Goal: Task Accomplishment & Management: Manage account settings

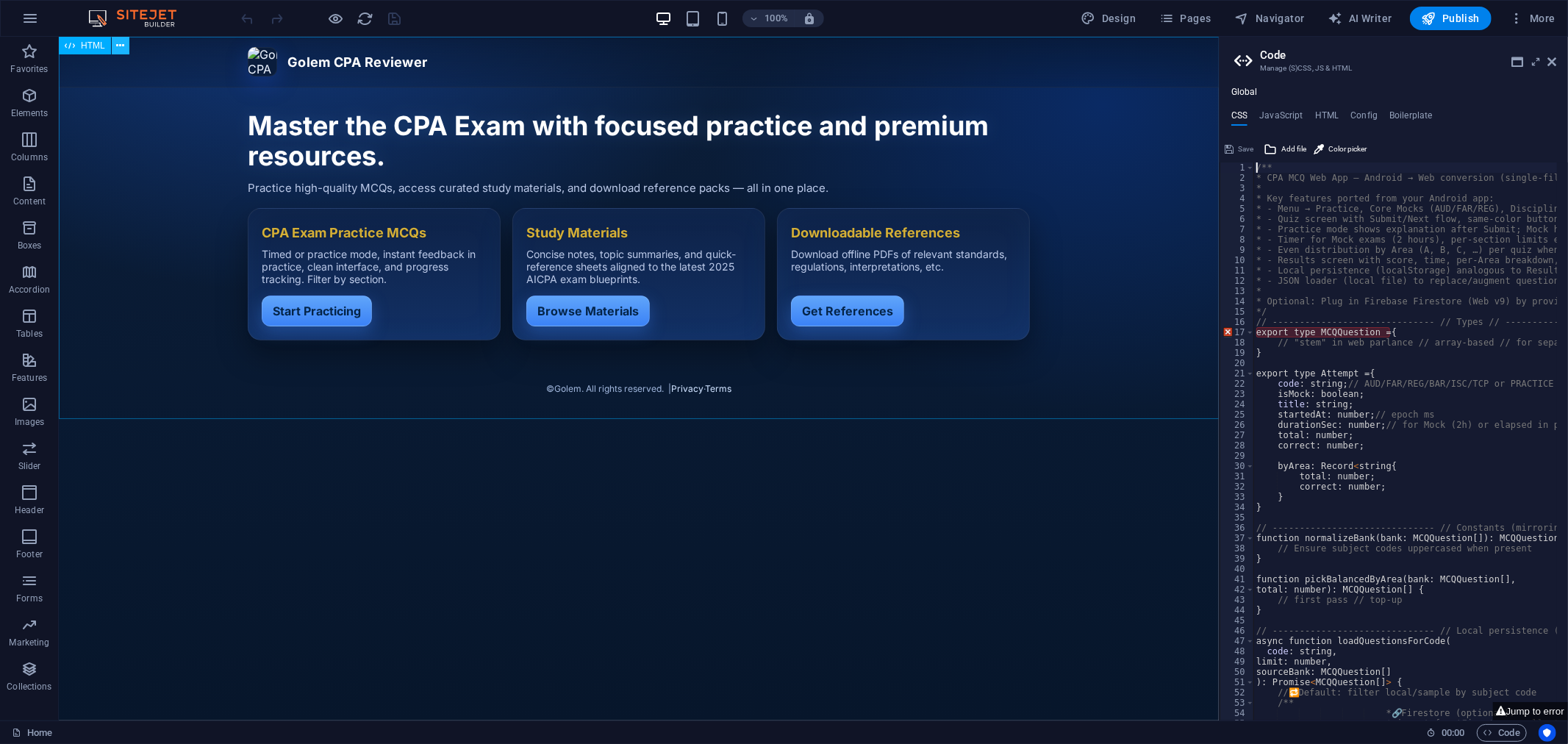
click at [123, 43] on icon at bounding box center [120, 45] width 8 height 16
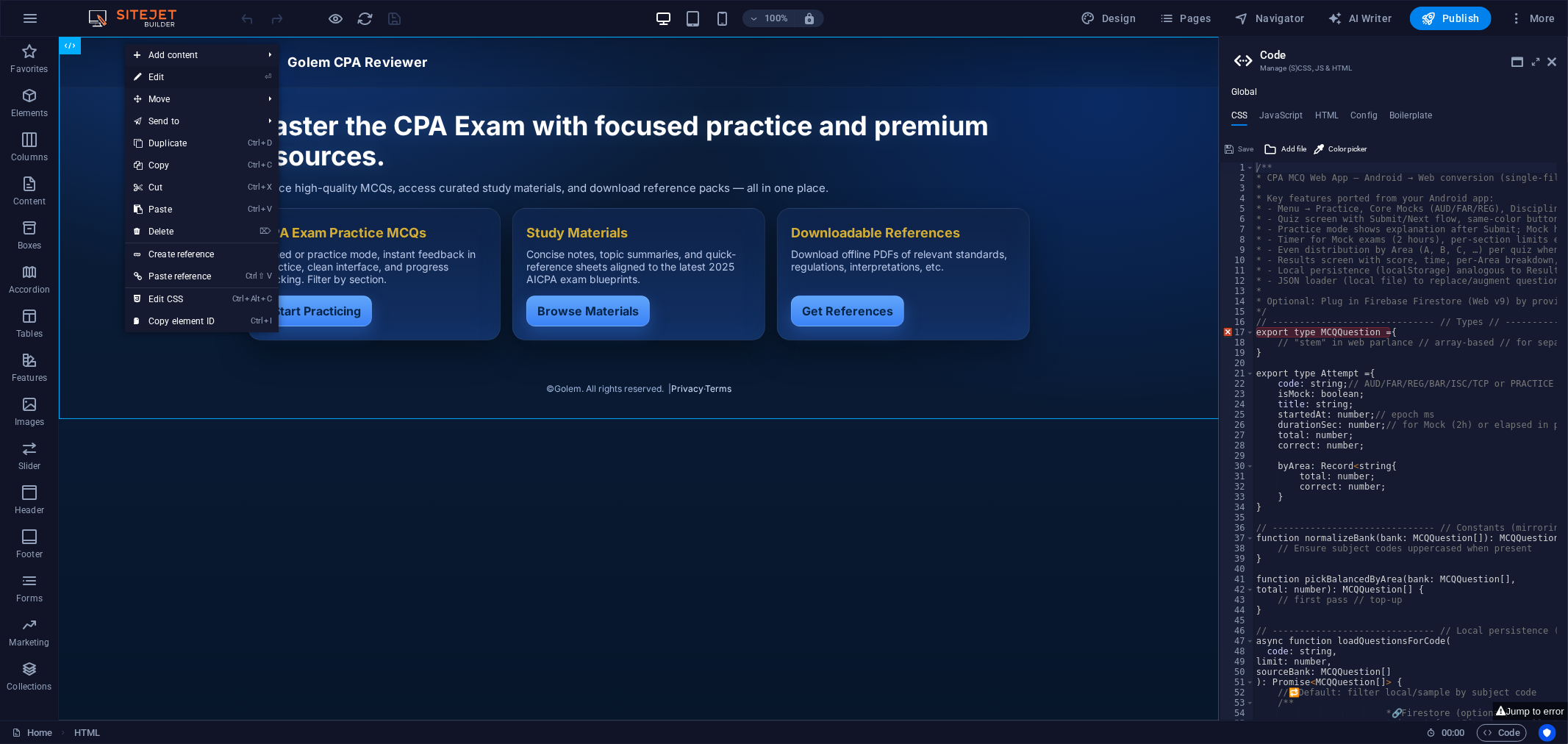
click at [162, 77] on link "⏎ Edit" at bounding box center [174, 77] width 98 height 22
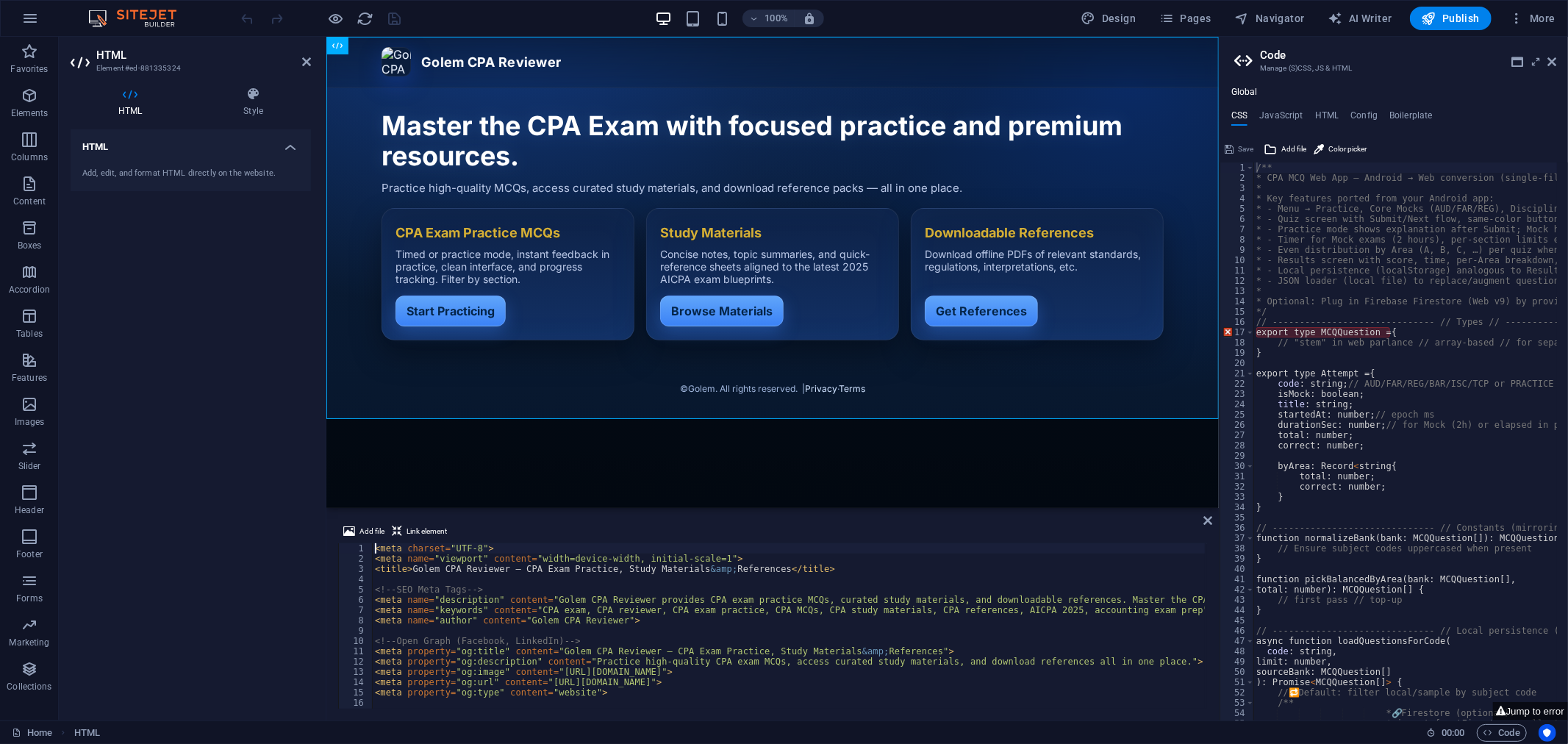
click at [481, 586] on div "< meta charset = "UTF-8" > < meta name = "viewport" content = "width=device-wid…" at bounding box center [855, 635] width 966 height 184
type textarea "</script>"
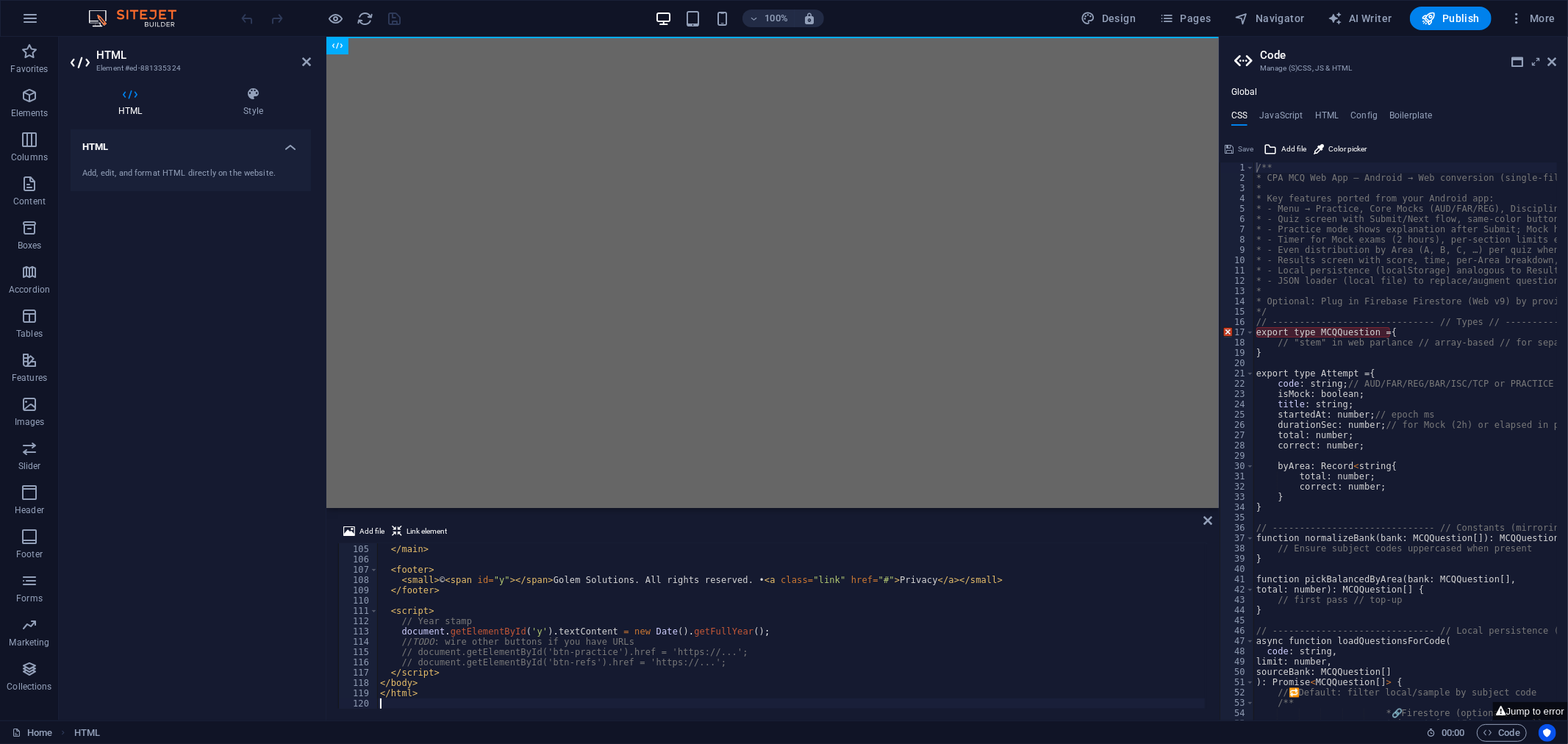
scroll to position [1069, 0]
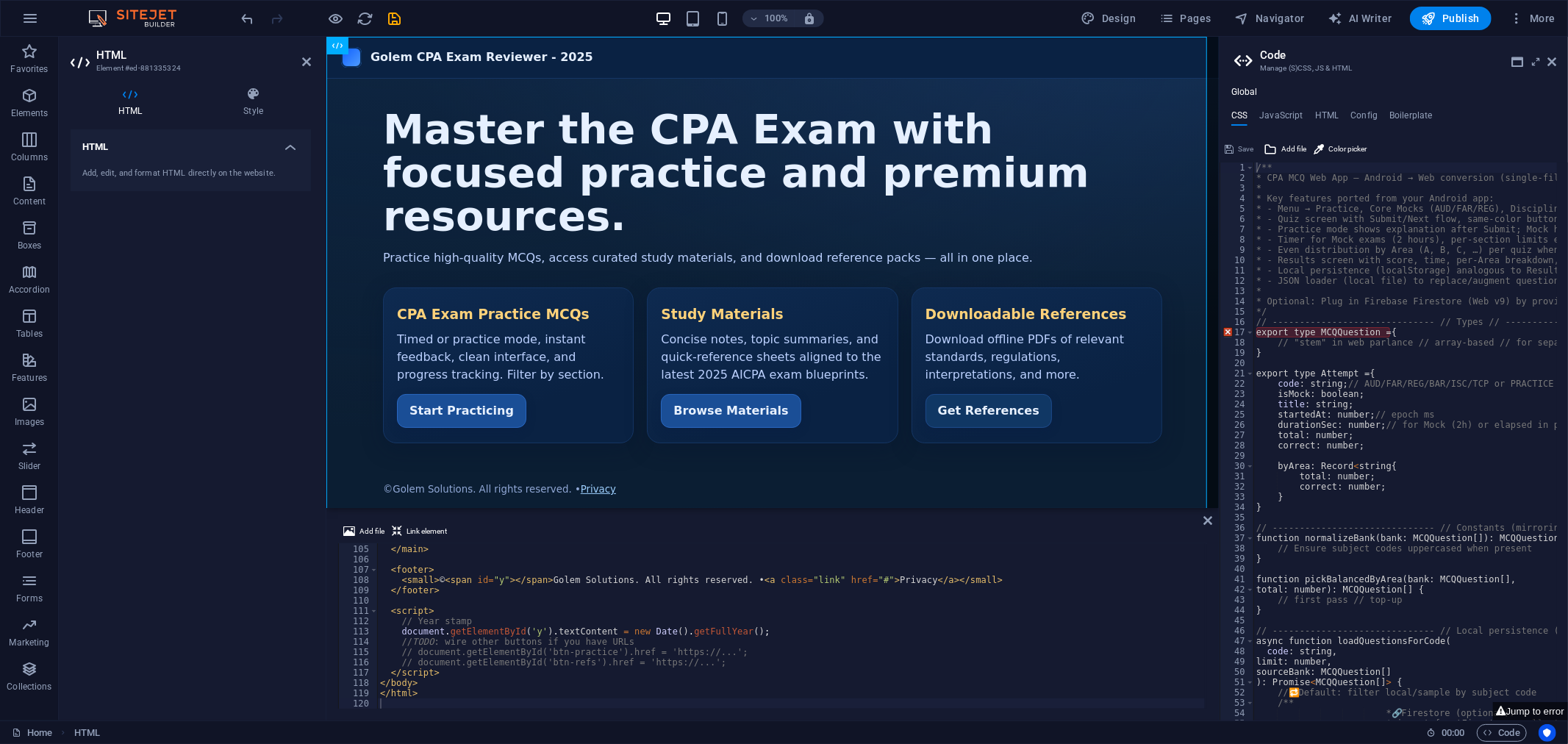
click at [461, 10] on div "100% Design Pages Navigator AI Writer Publish More" at bounding box center [900, 18] width 1322 height 23
click at [393, 17] on icon "save" at bounding box center [395, 18] width 17 height 17
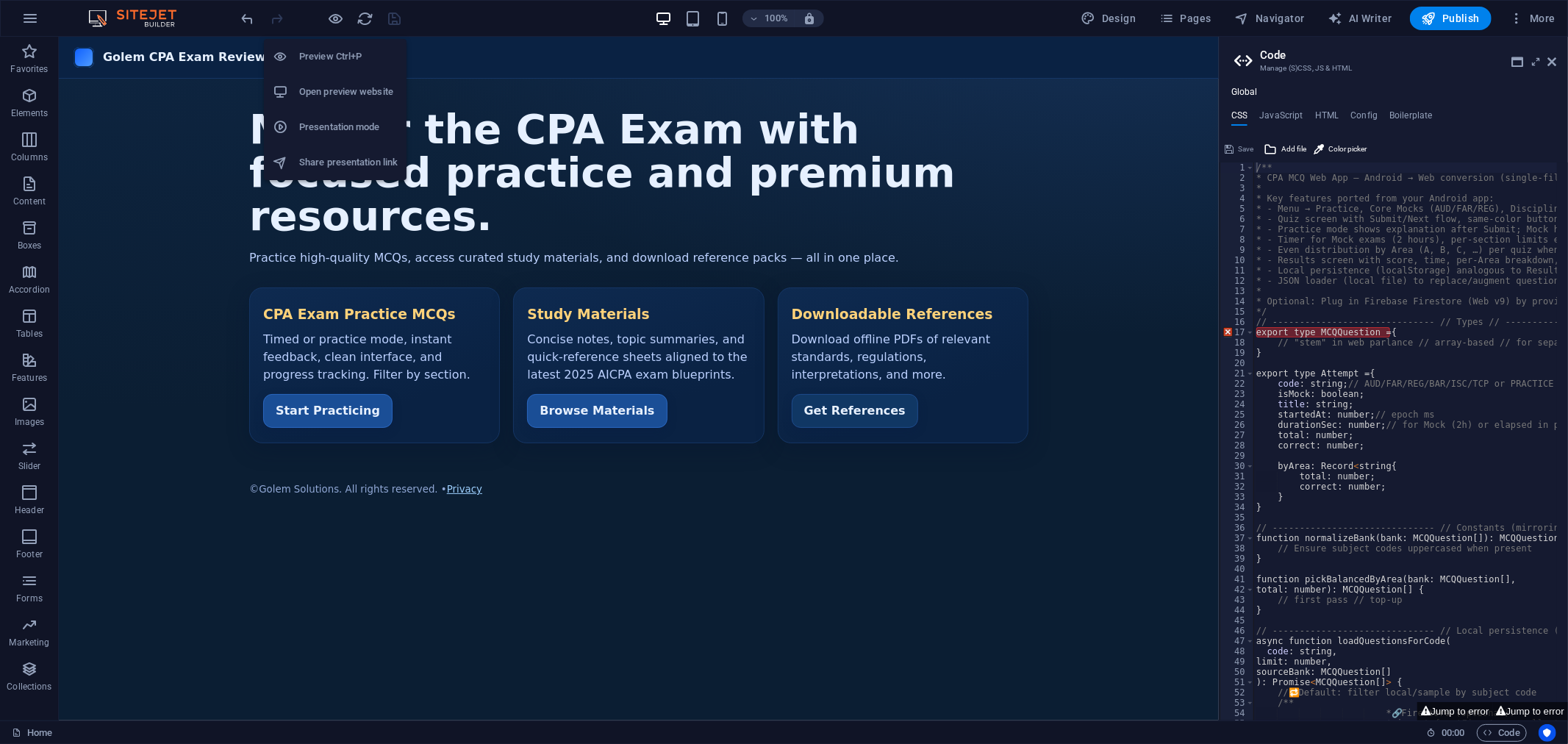
click at [334, 56] on h6 "Preview Ctrl+P" at bounding box center [348, 56] width 98 height 17
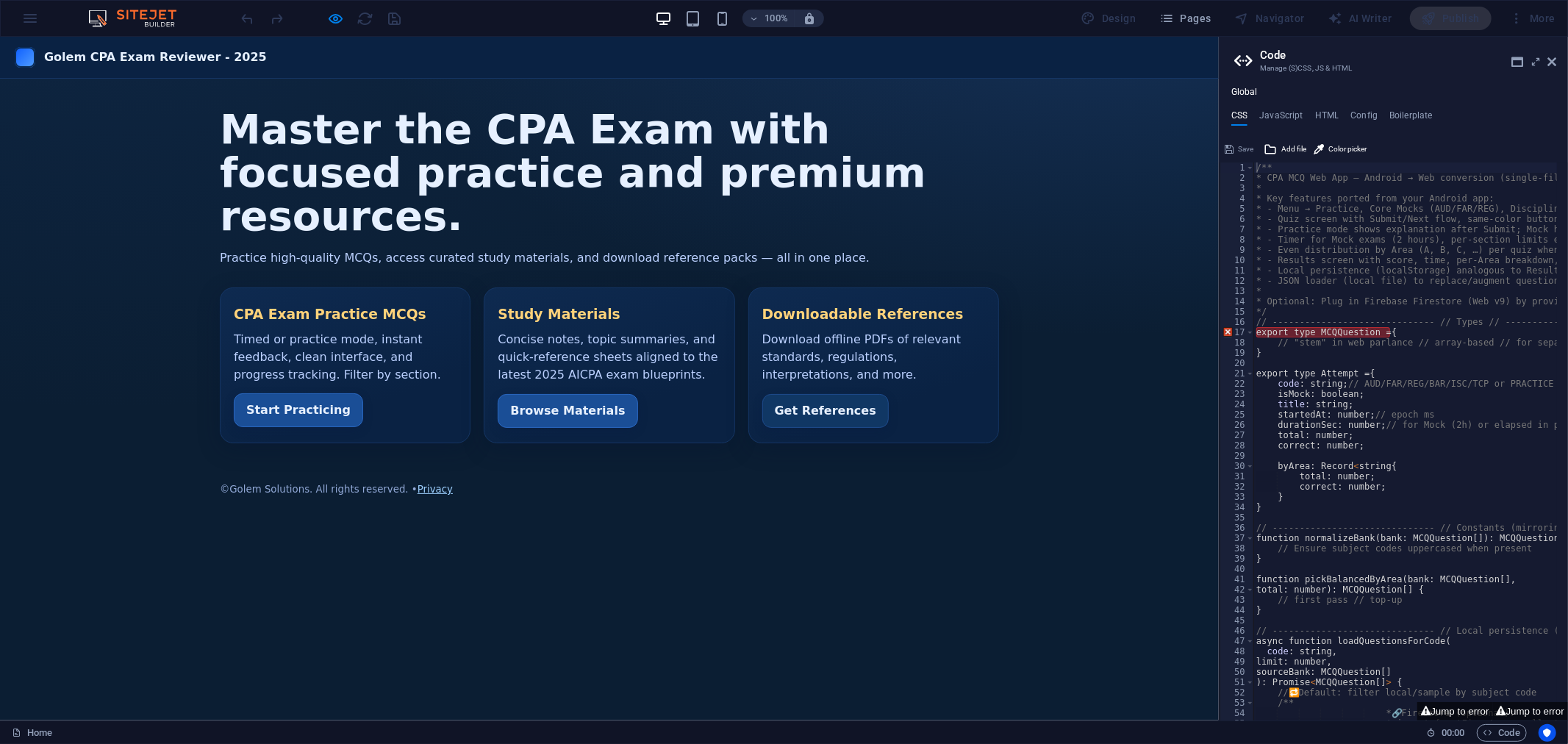
click at [292, 427] on link "Start Practicing" at bounding box center [299, 409] width 129 height 34
click at [579, 396] on link "Browse Materials" at bounding box center [567, 409] width 140 height 34
click at [834, 427] on link "Get References" at bounding box center [825, 409] width 127 height 34
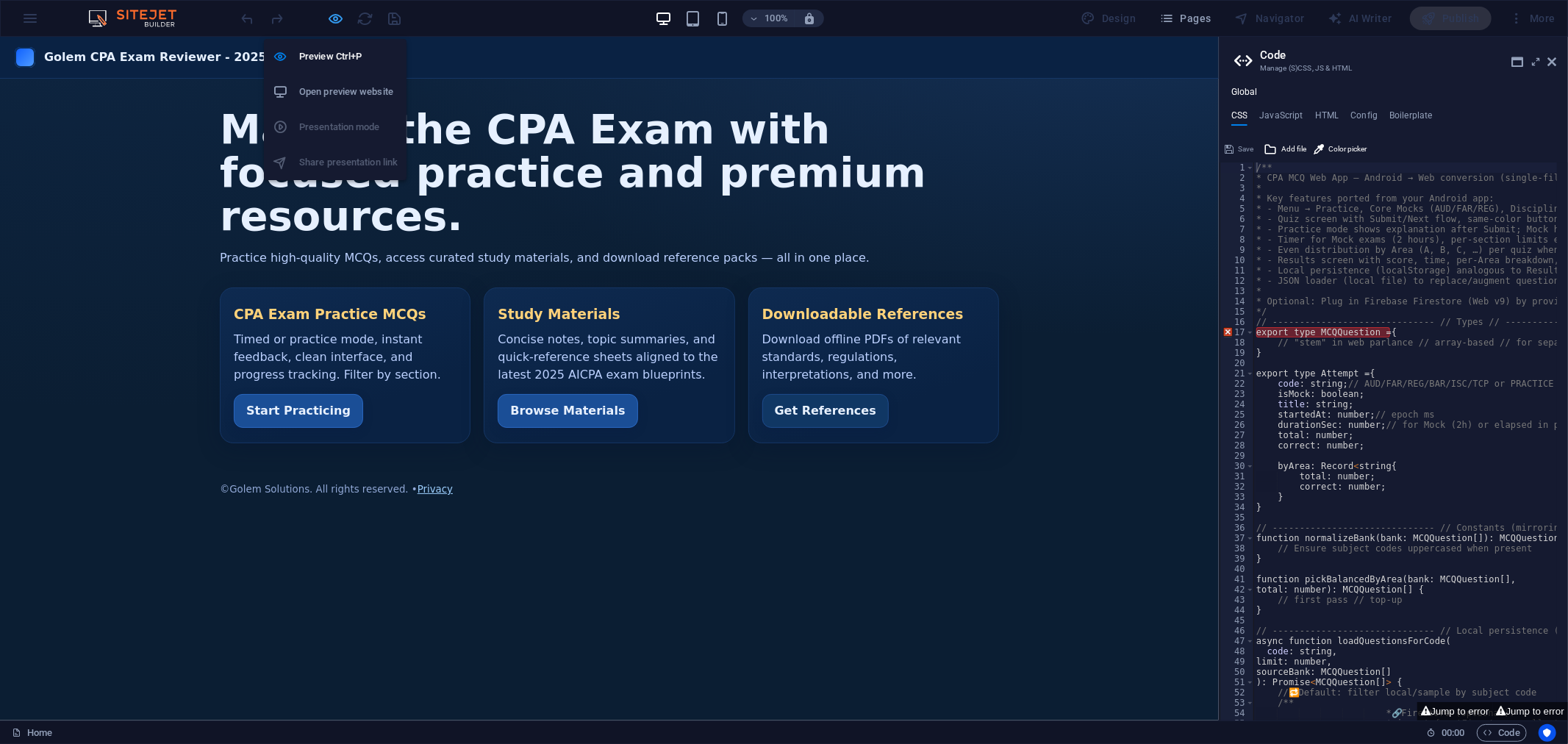
click at [341, 17] on icon "button" at bounding box center [336, 18] width 17 height 17
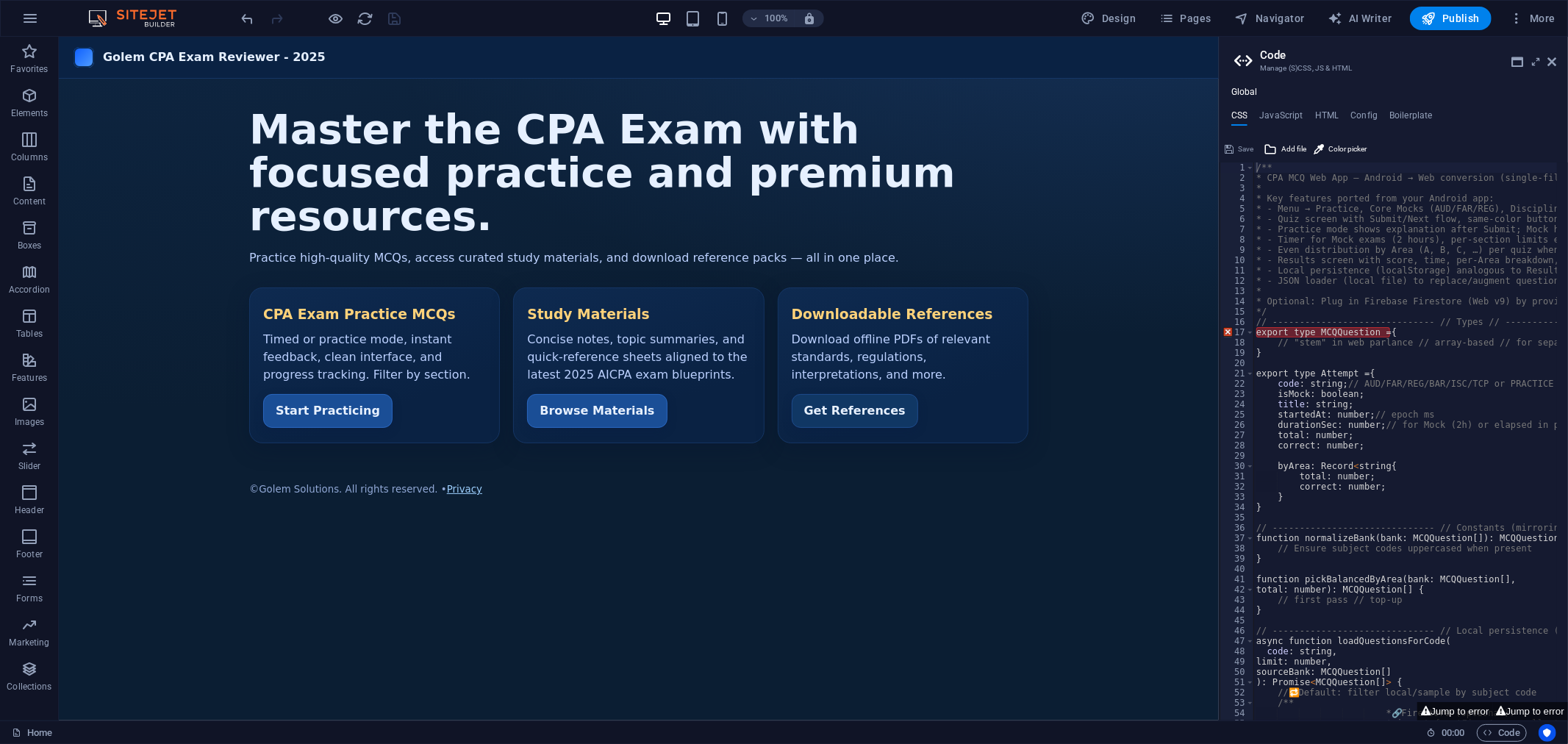
click at [434, 13] on div "100% Design Pages Navigator AI Writer Publish More" at bounding box center [900, 18] width 1322 height 23
click at [483, 12] on div "100% Design Pages Navigator AI Writer Publish More" at bounding box center [900, 18] width 1322 height 23
click at [1411, 16] on span "Publish" at bounding box center [1451, 18] width 58 height 15
click at [26, 104] on icon "button" at bounding box center [29, 95] width 17 height 17
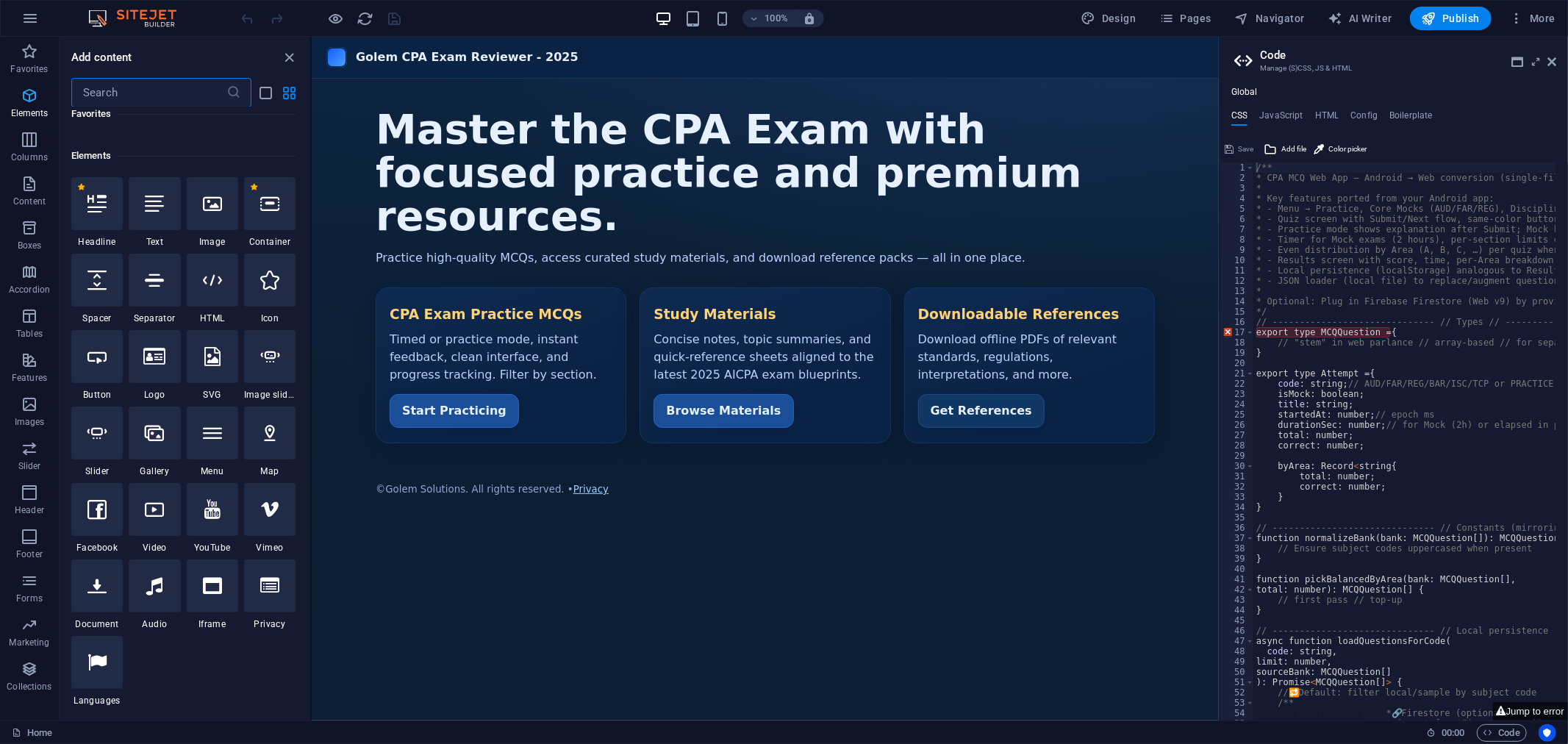
scroll to position [156, 0]
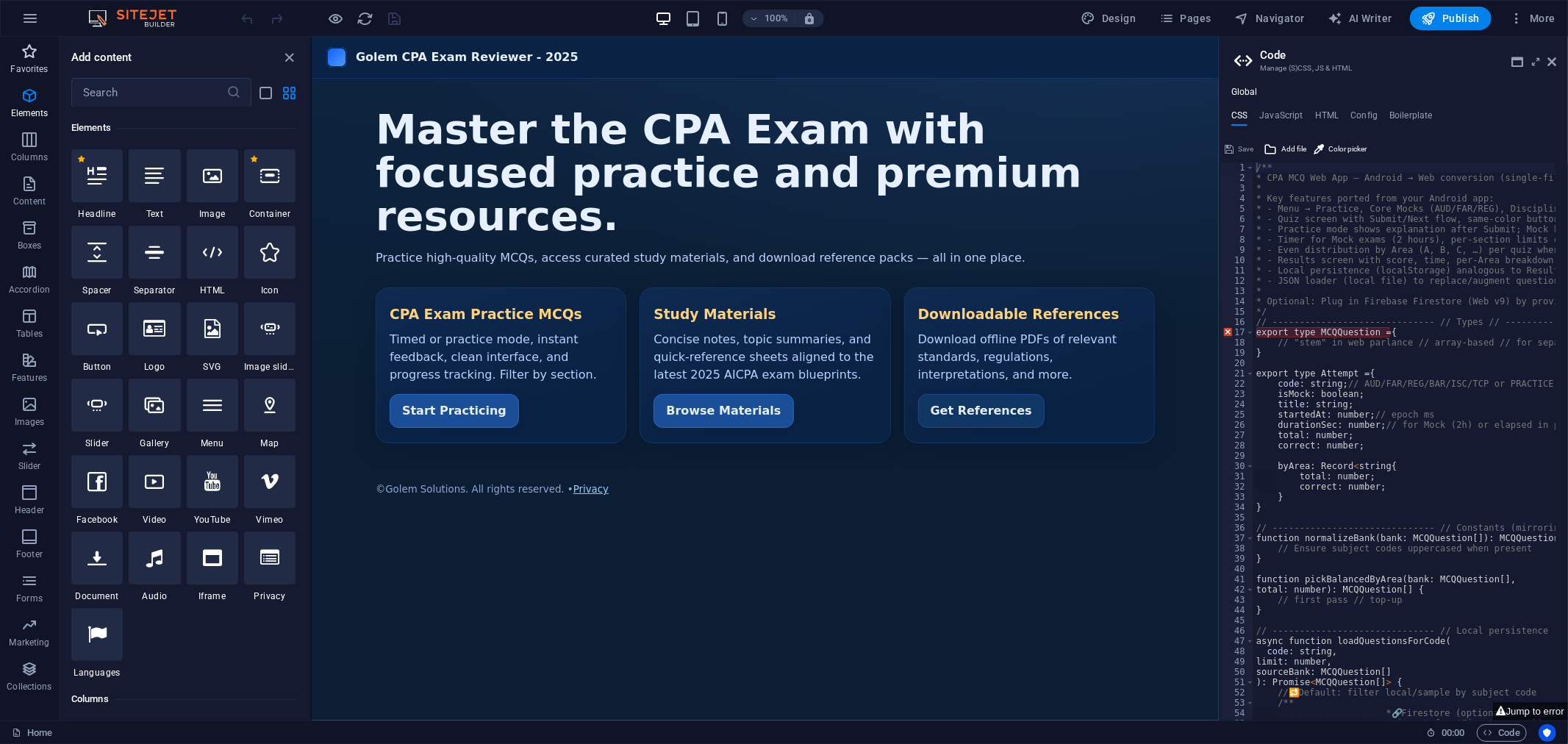
click at [33, 66] on p "Favorites" at bounding box center [28, 69] width 37 height 12
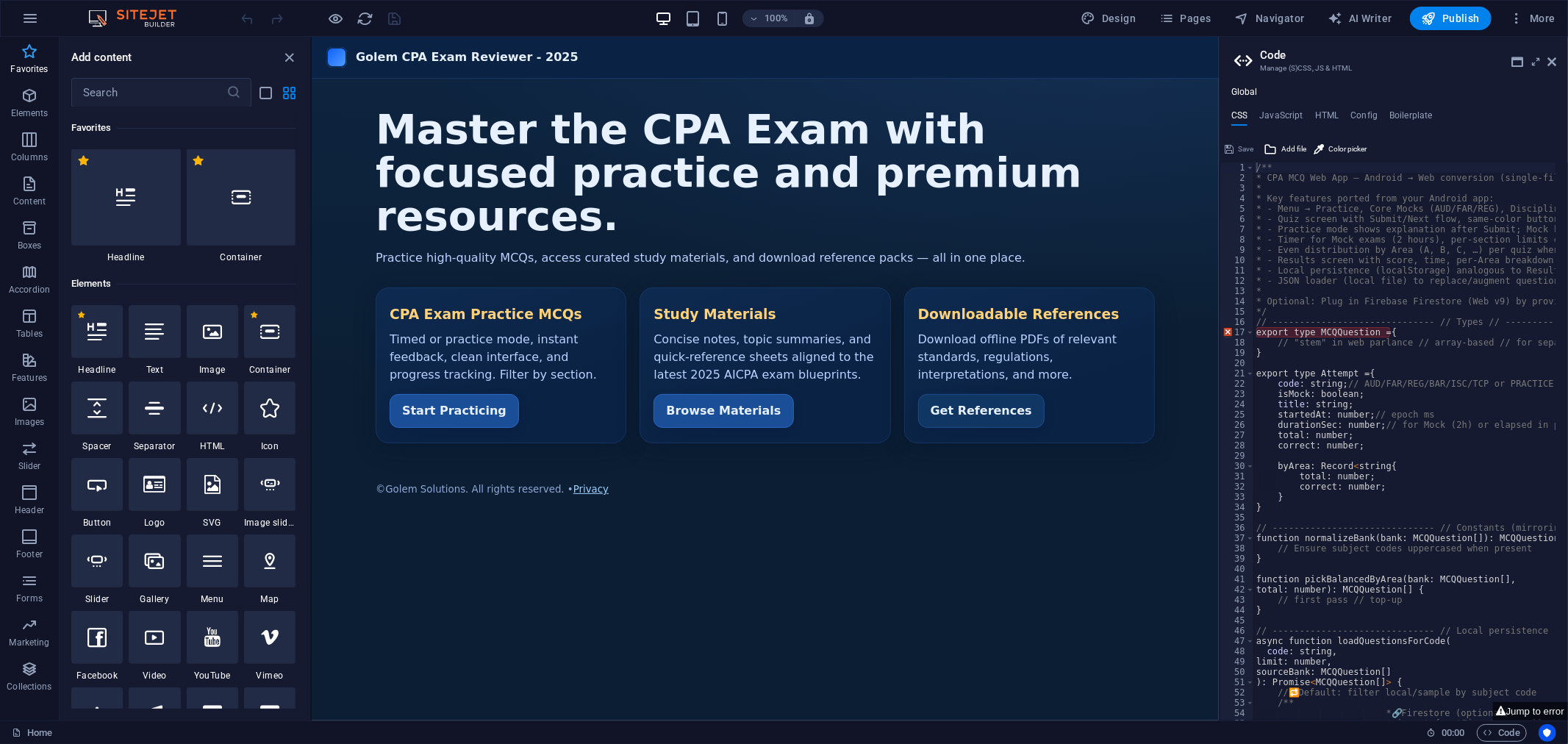
scroll to position [0, 0]
click at [289, 55] on icon "close panel" at bounding box center [289, 58] width 17 height 17
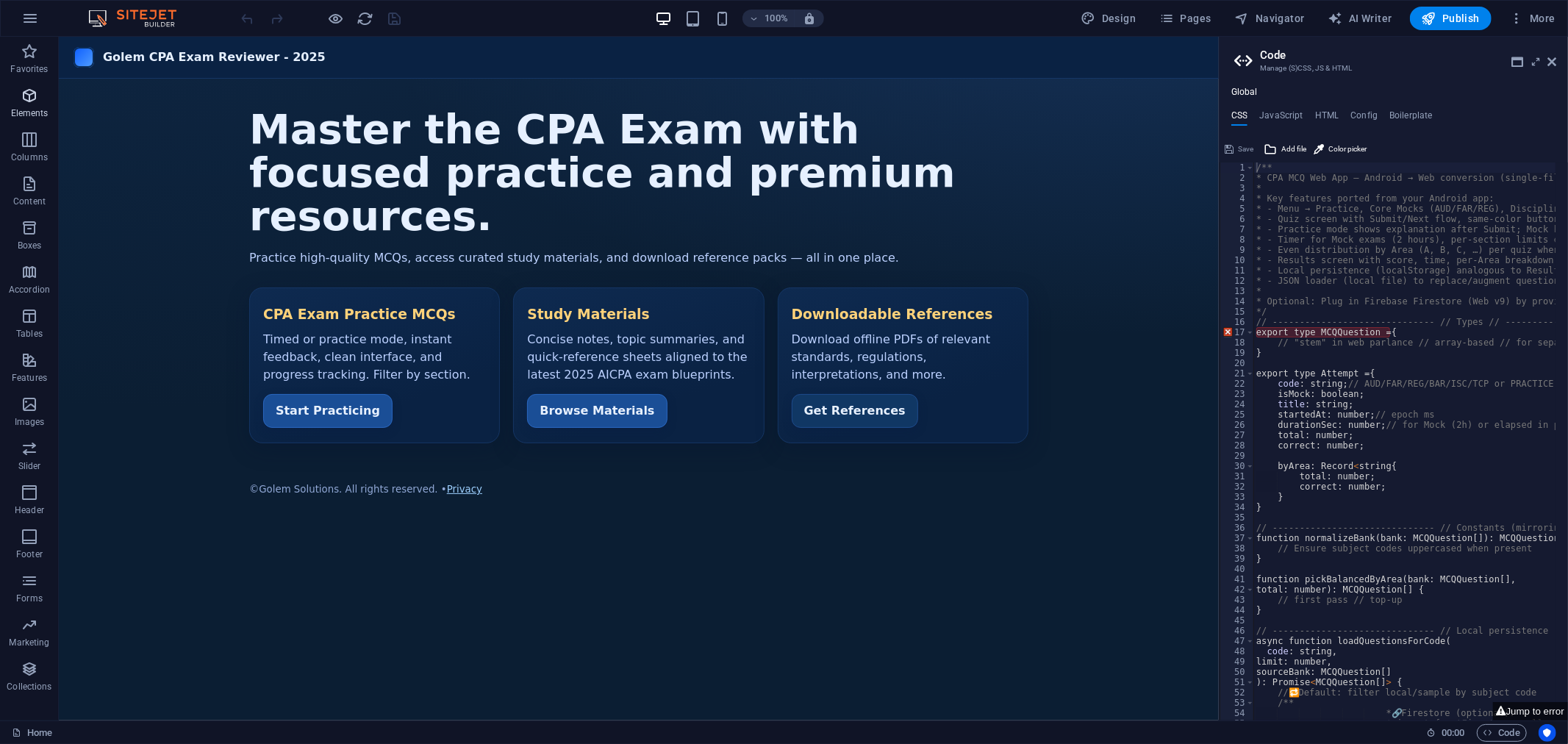
click at [31, 94] on icon "button" at bounding box center [29, 95] width 17 height 17
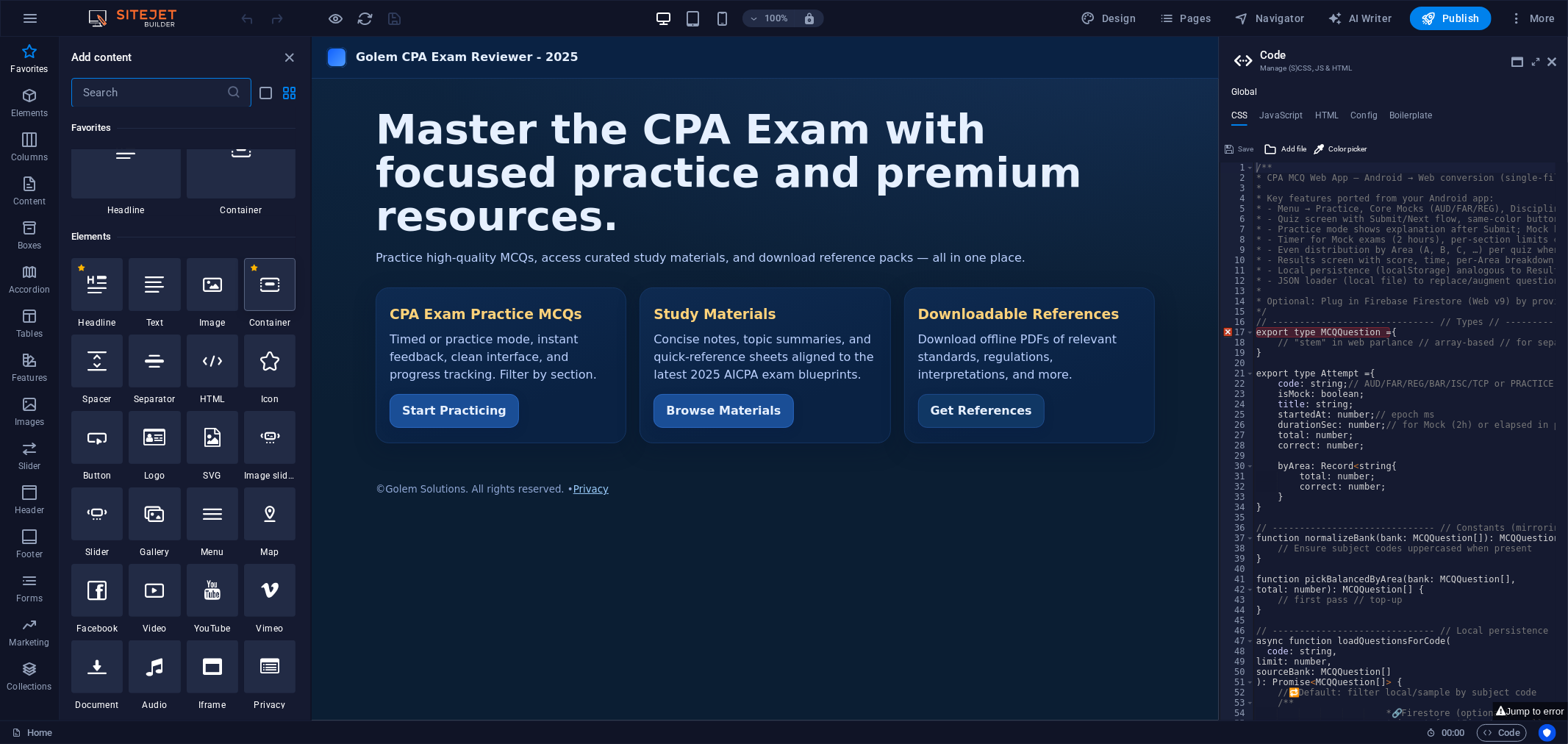
scroll to position [82, 0]
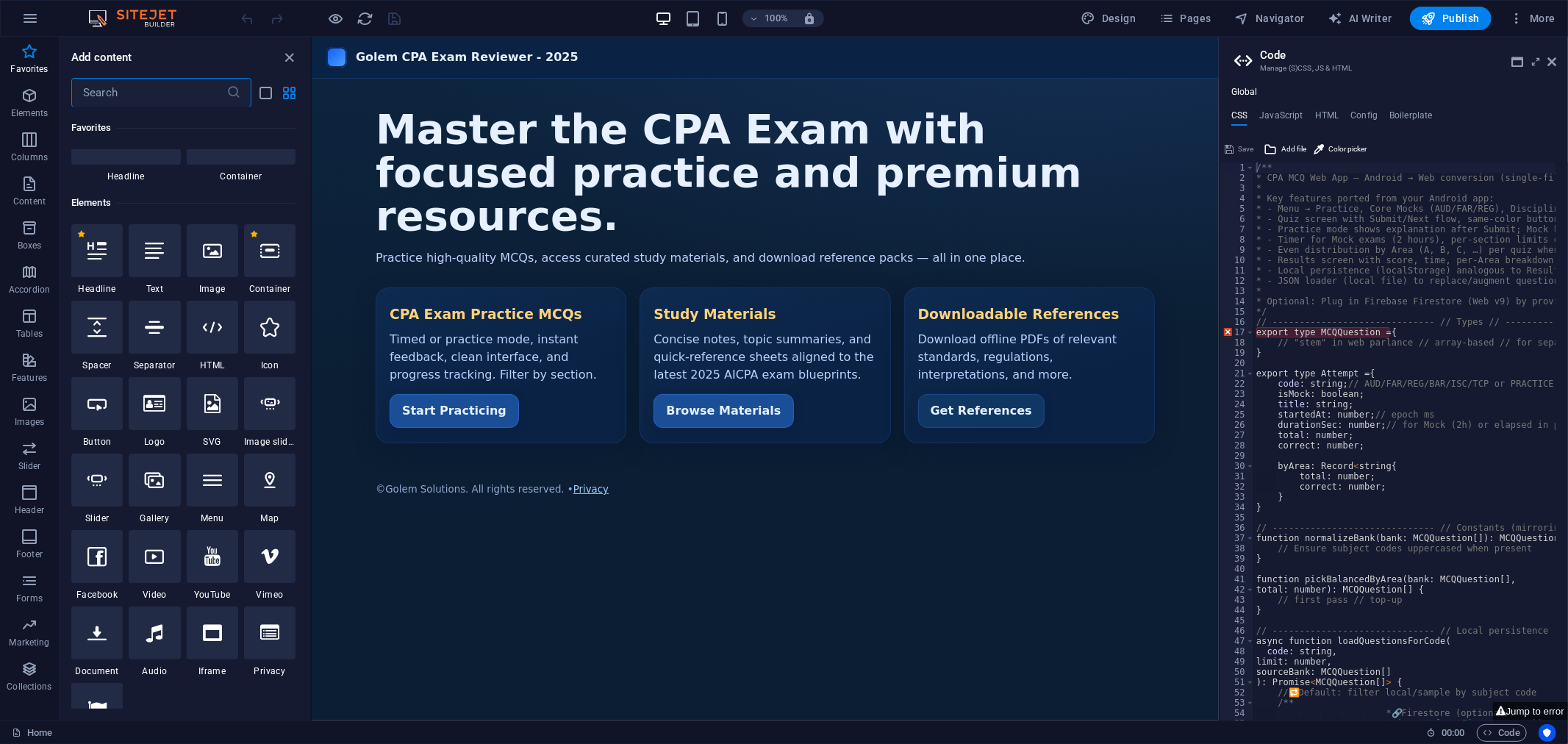
click at [171, 91] on input "text" at bounding box center [149, 93] width 155 height 30
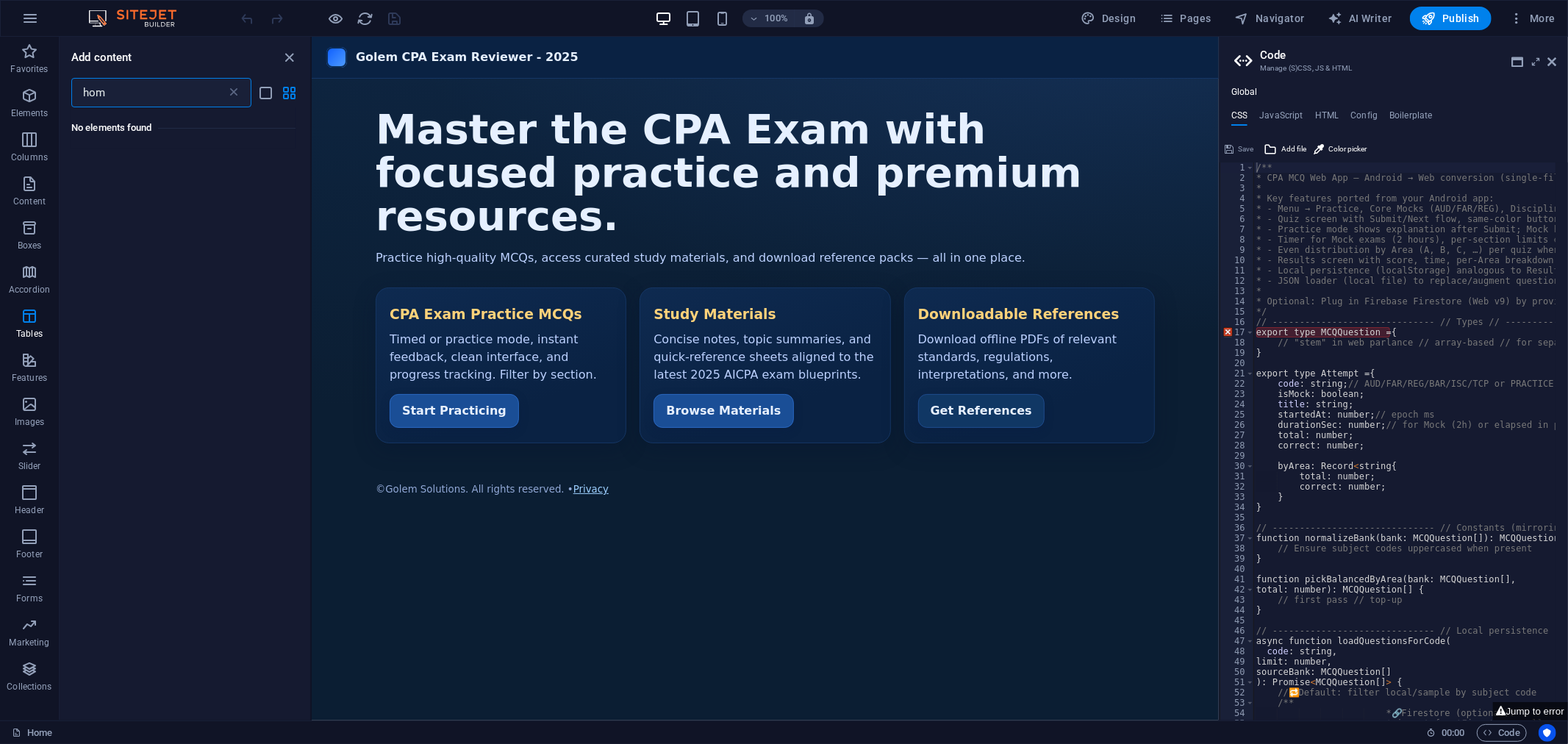
scroll to position [0, 0]
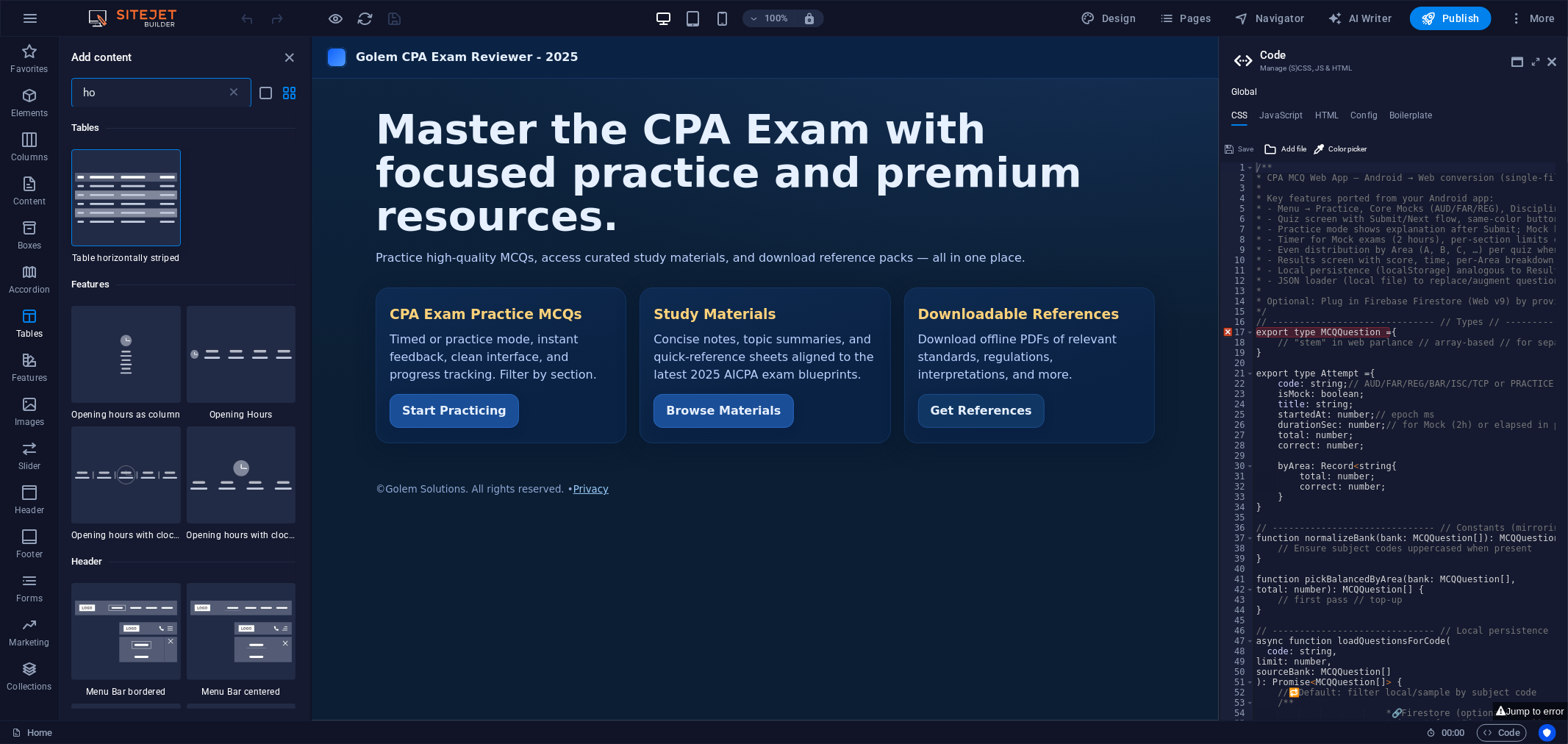
type input "h"
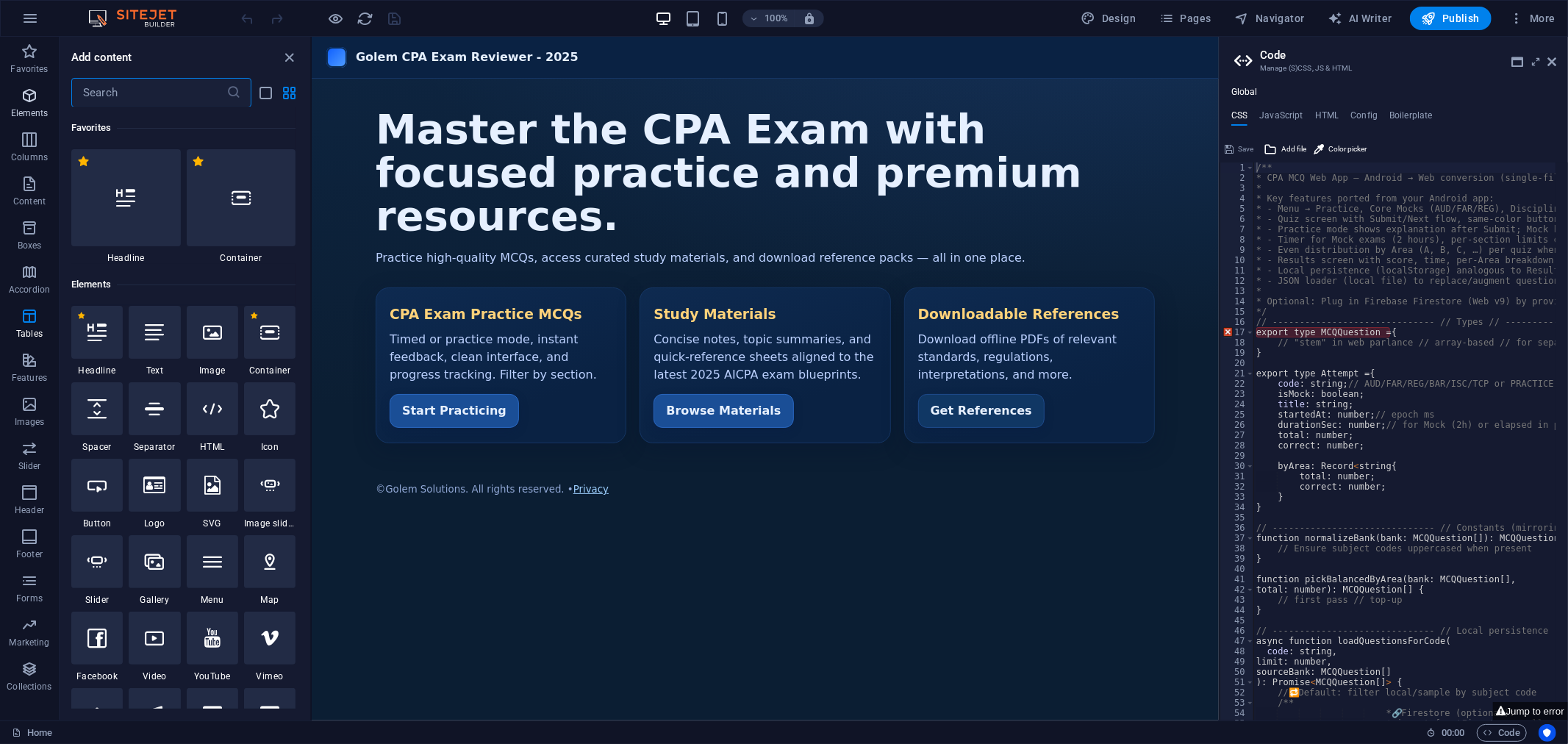
click at [28, 105] on span "Elements" at bounding box center [29, 104] width 59 height 36
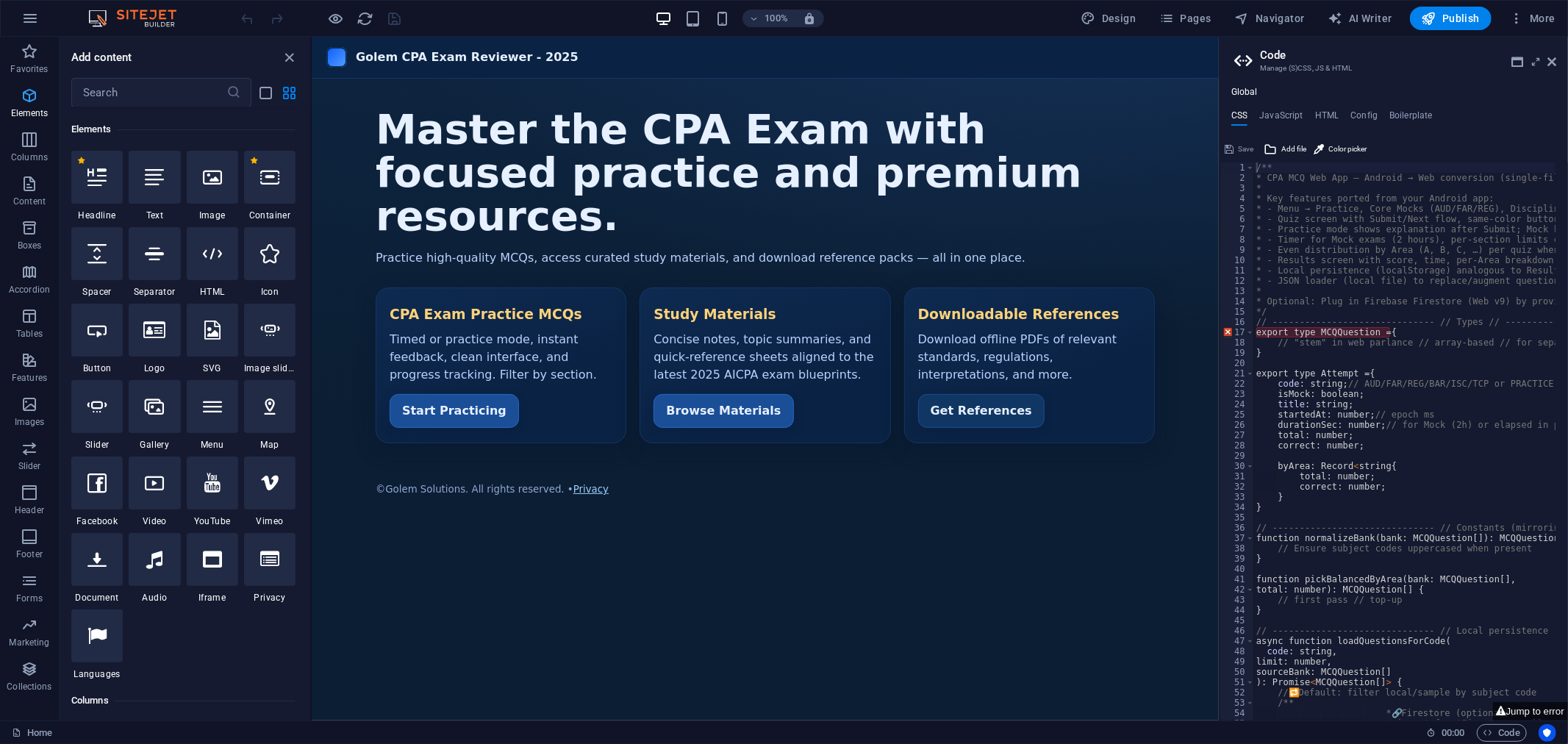
scroll to position [156, 0]
click at [30, 148] on icon "button" at bounding box center [29, 139] width 17 height 17
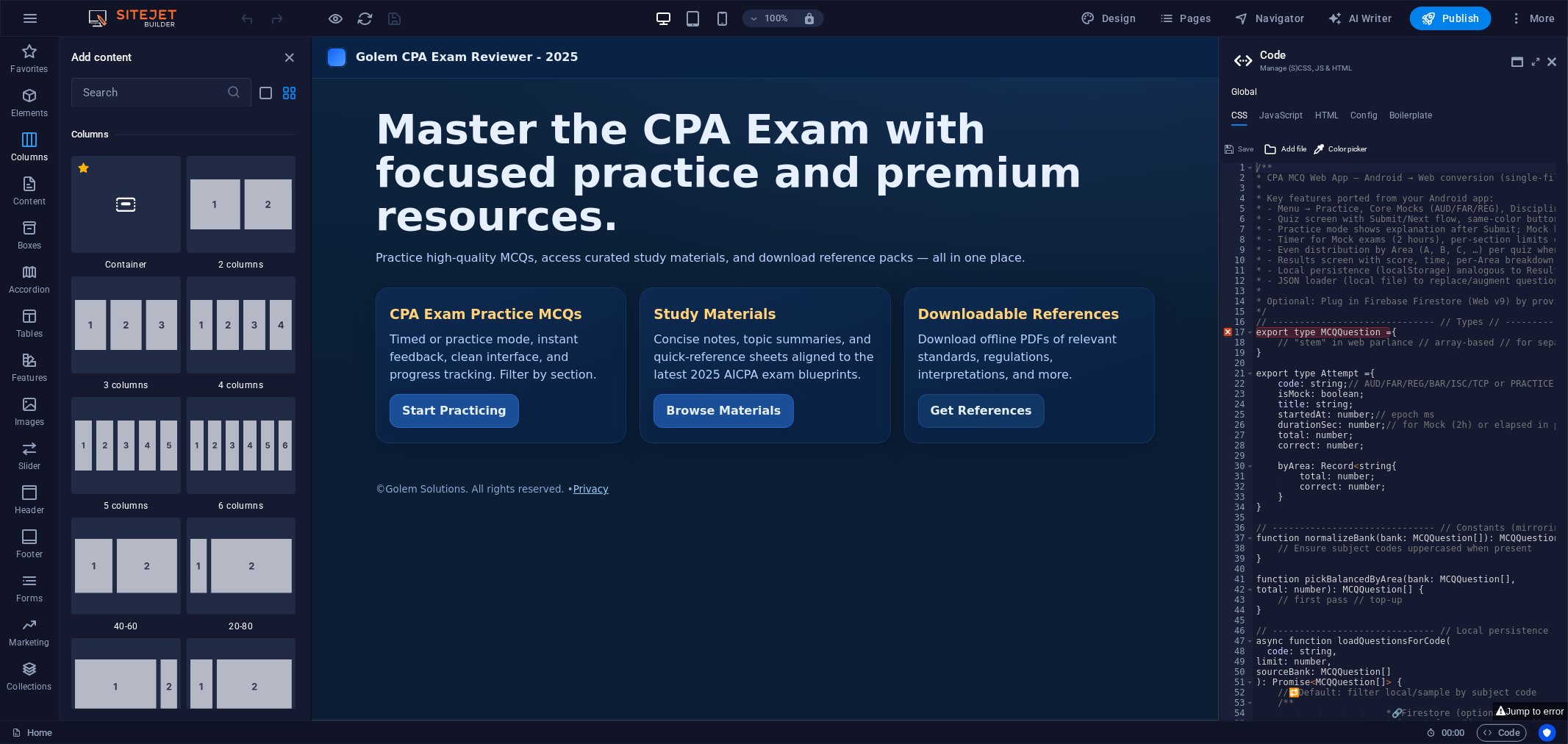
scroll to position [727, 0]
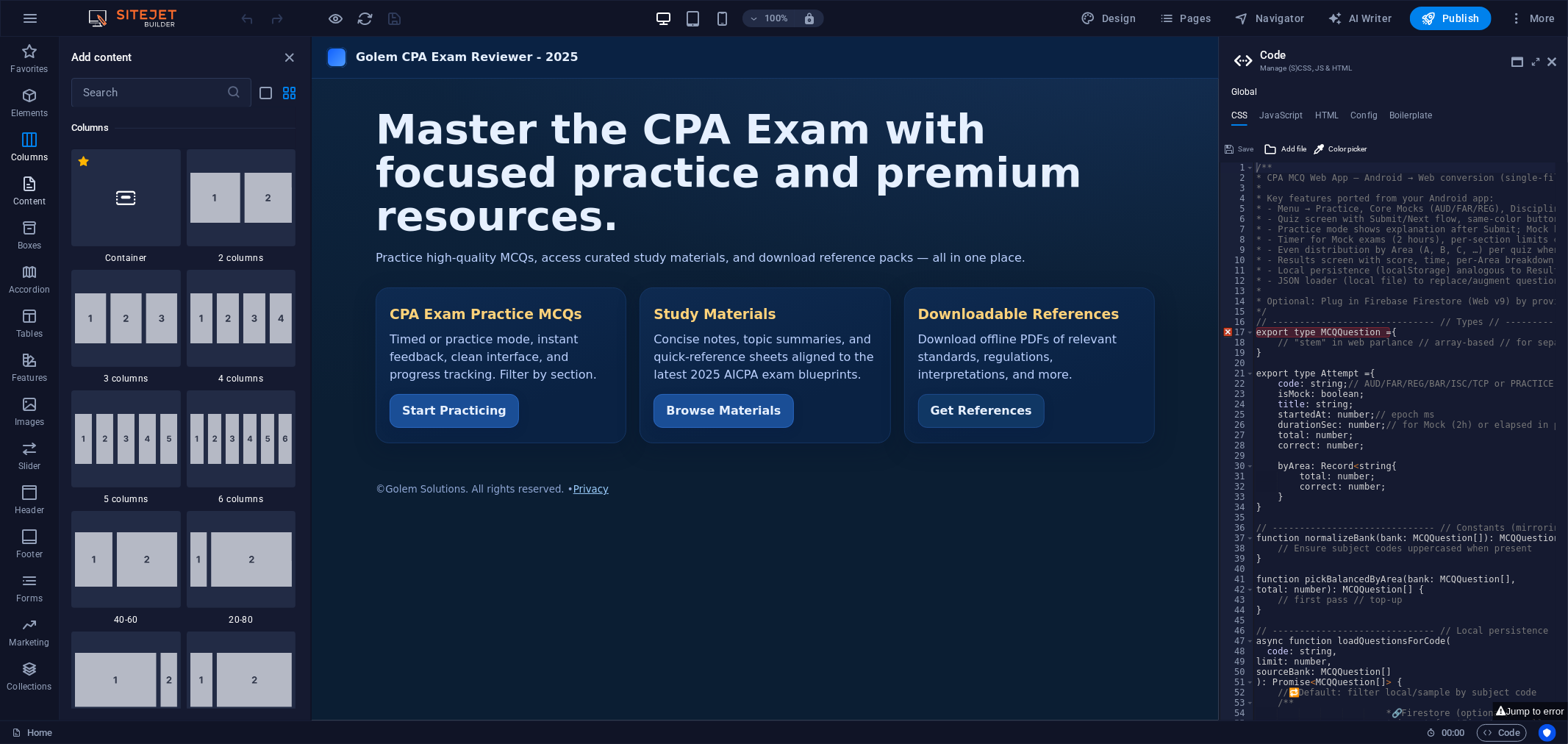
click at [32, 195] on p "Content" at bounding box center [29, 201] width 32 height 12
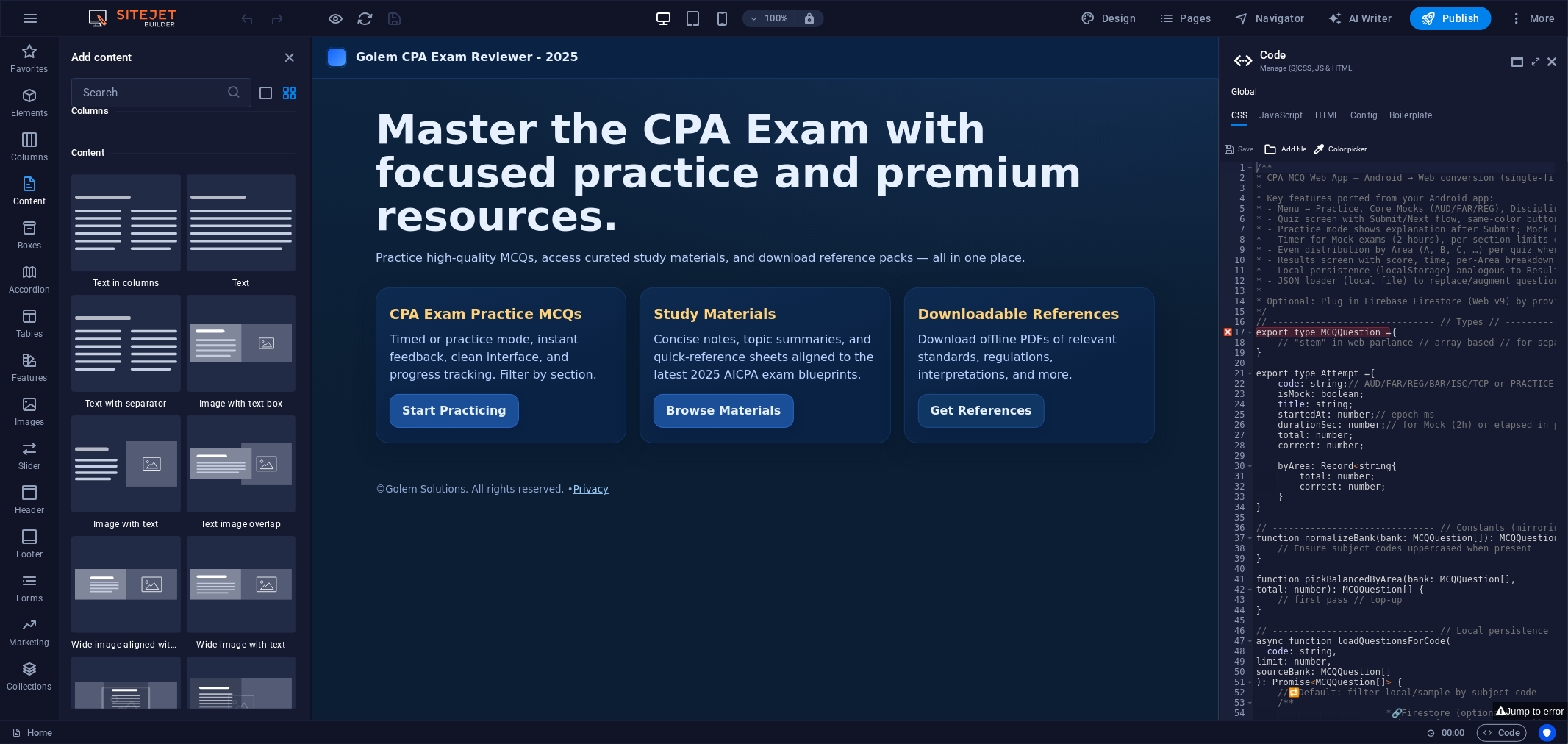
scroll to position [2570, 0]
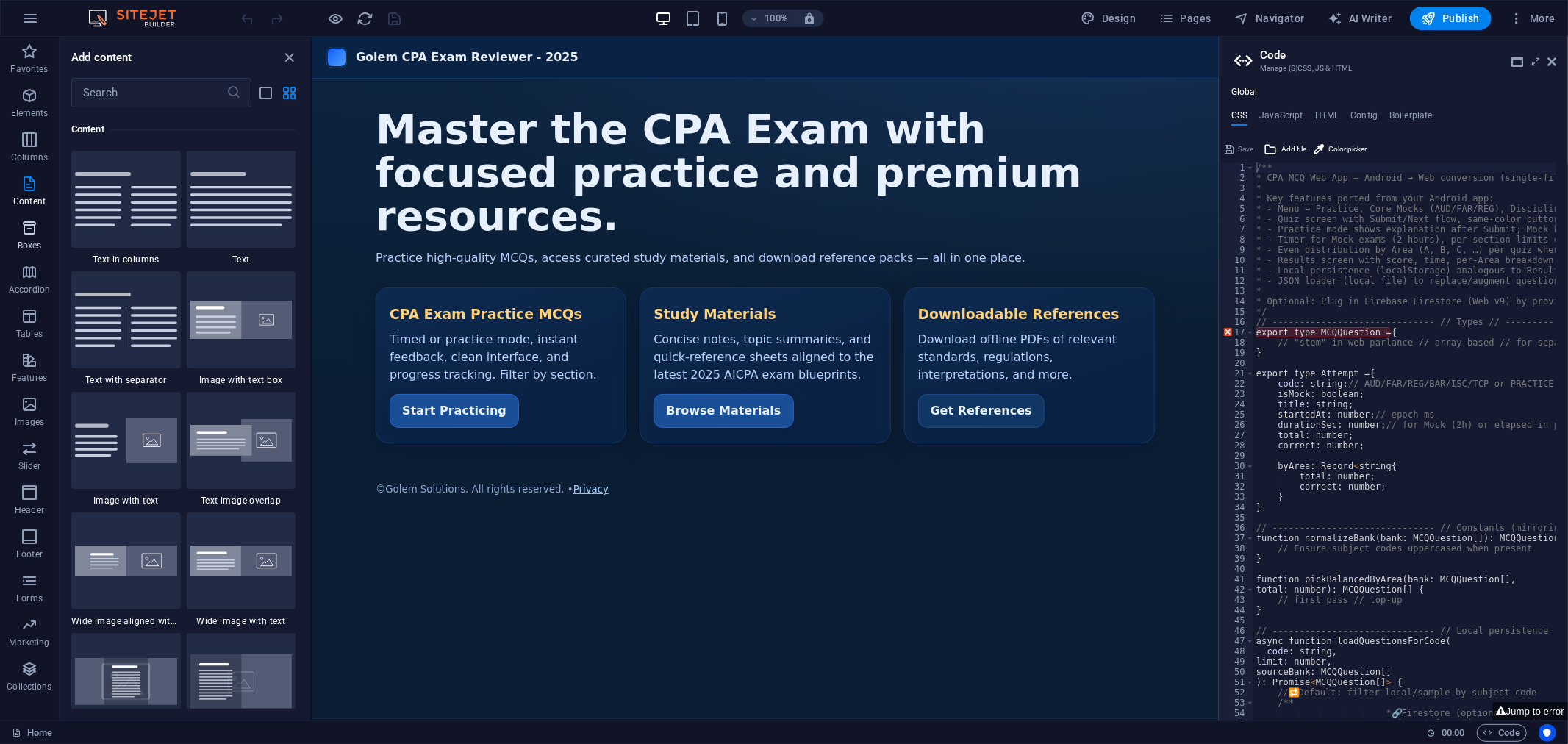
click at [30, 232] on icon "button" at bounding box center [29, 227] width 17 height 17
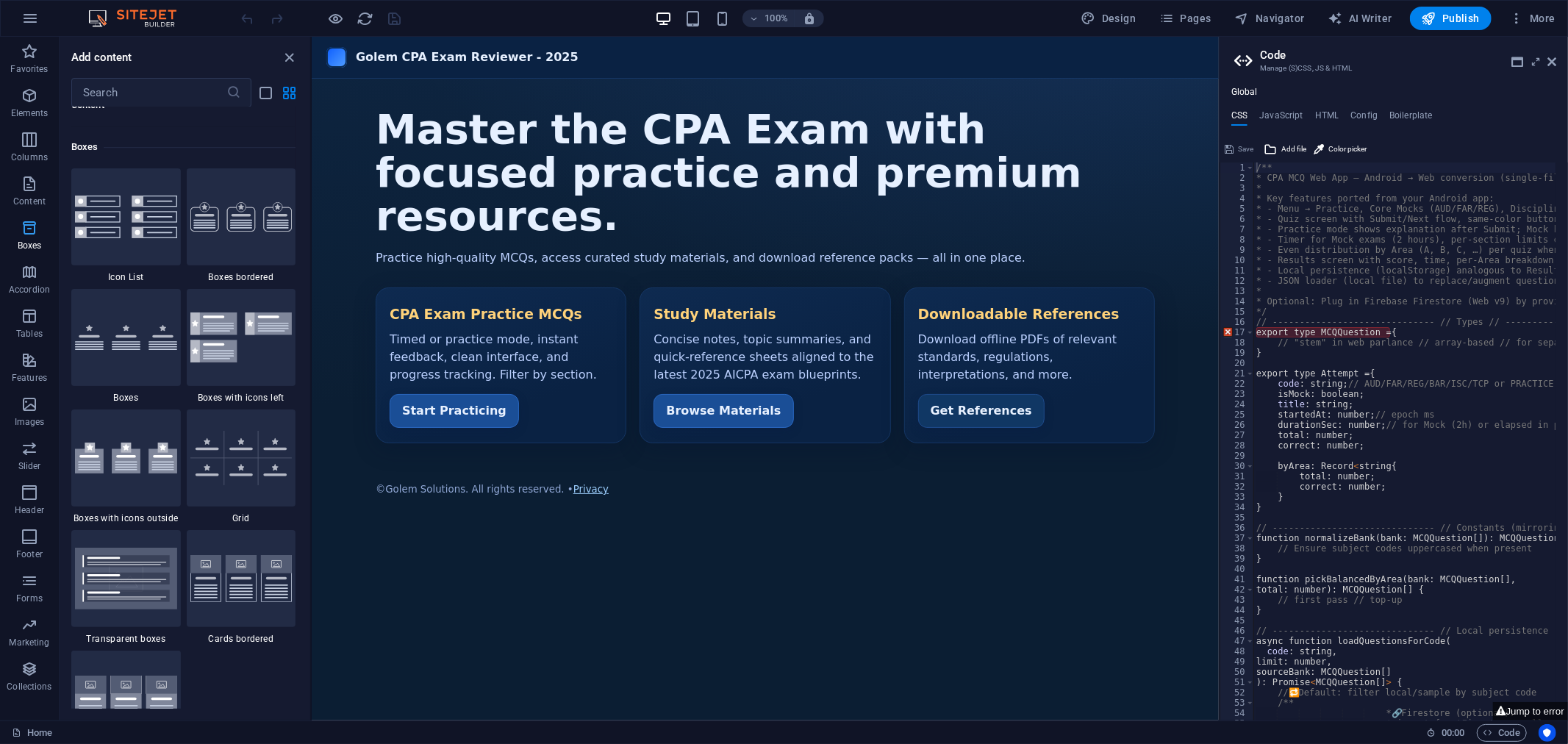
scroll to position [4052, 0]
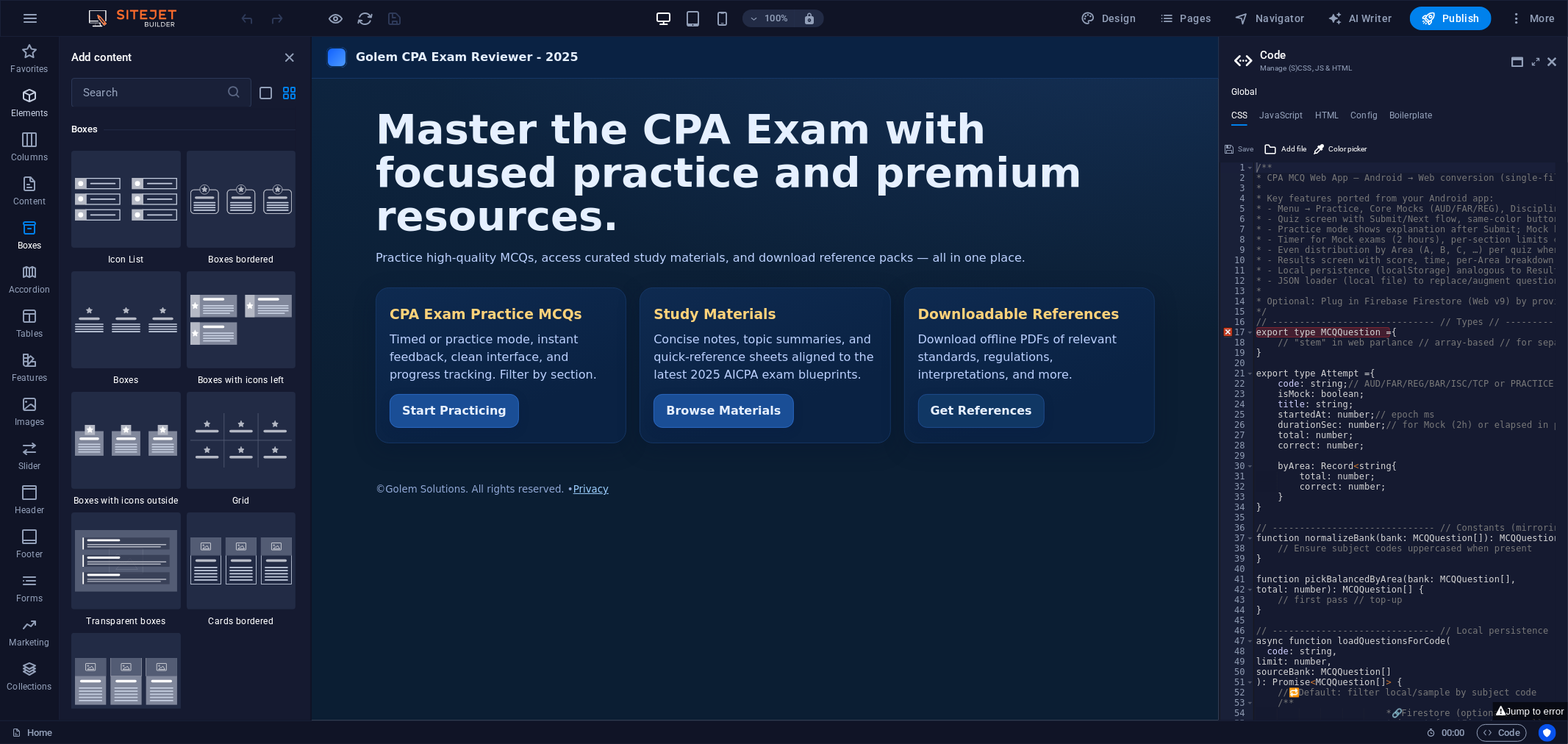
click at [26, 99] on icon "button" at bounding box center [29, 95] width 17 height 17
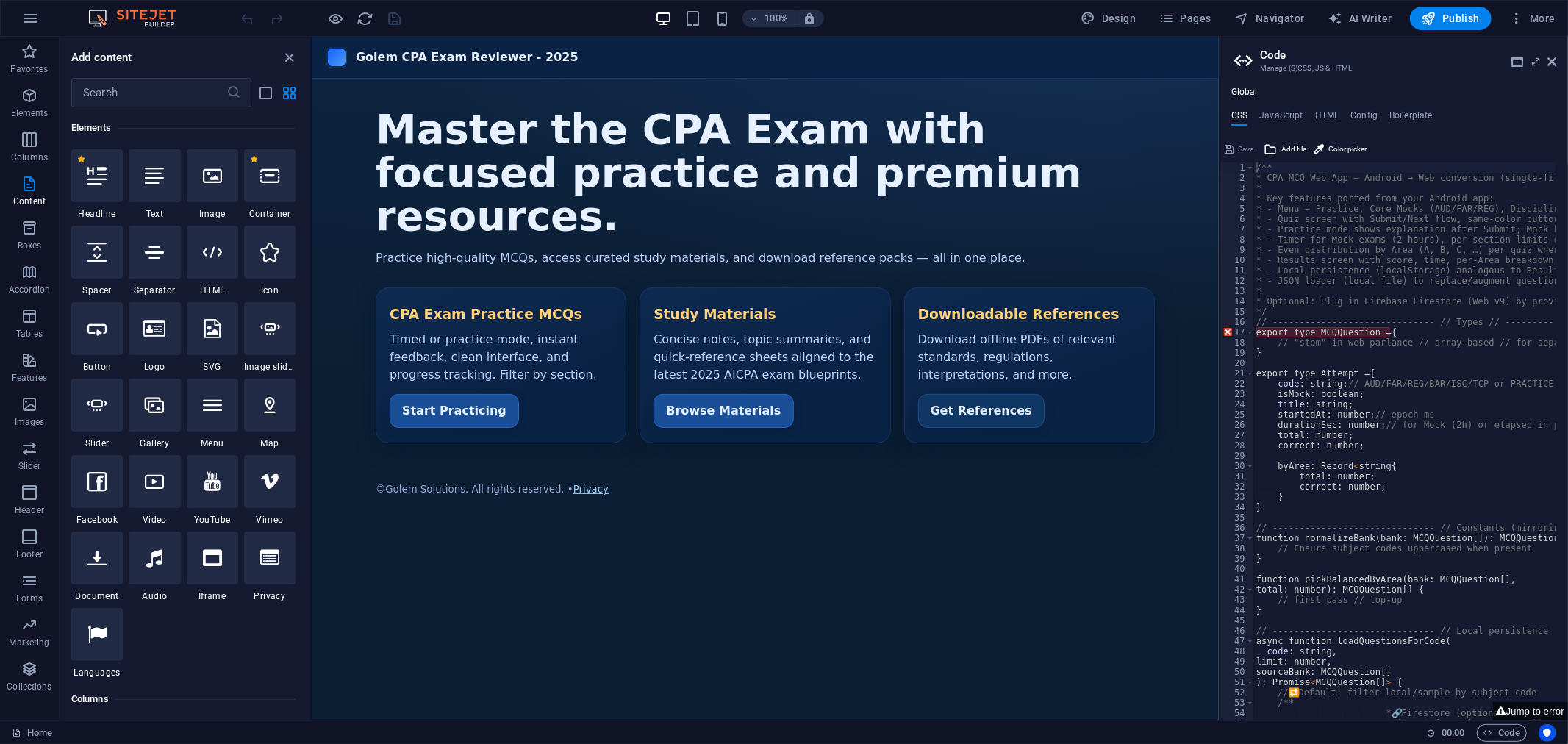
scroll to position [0, 0]
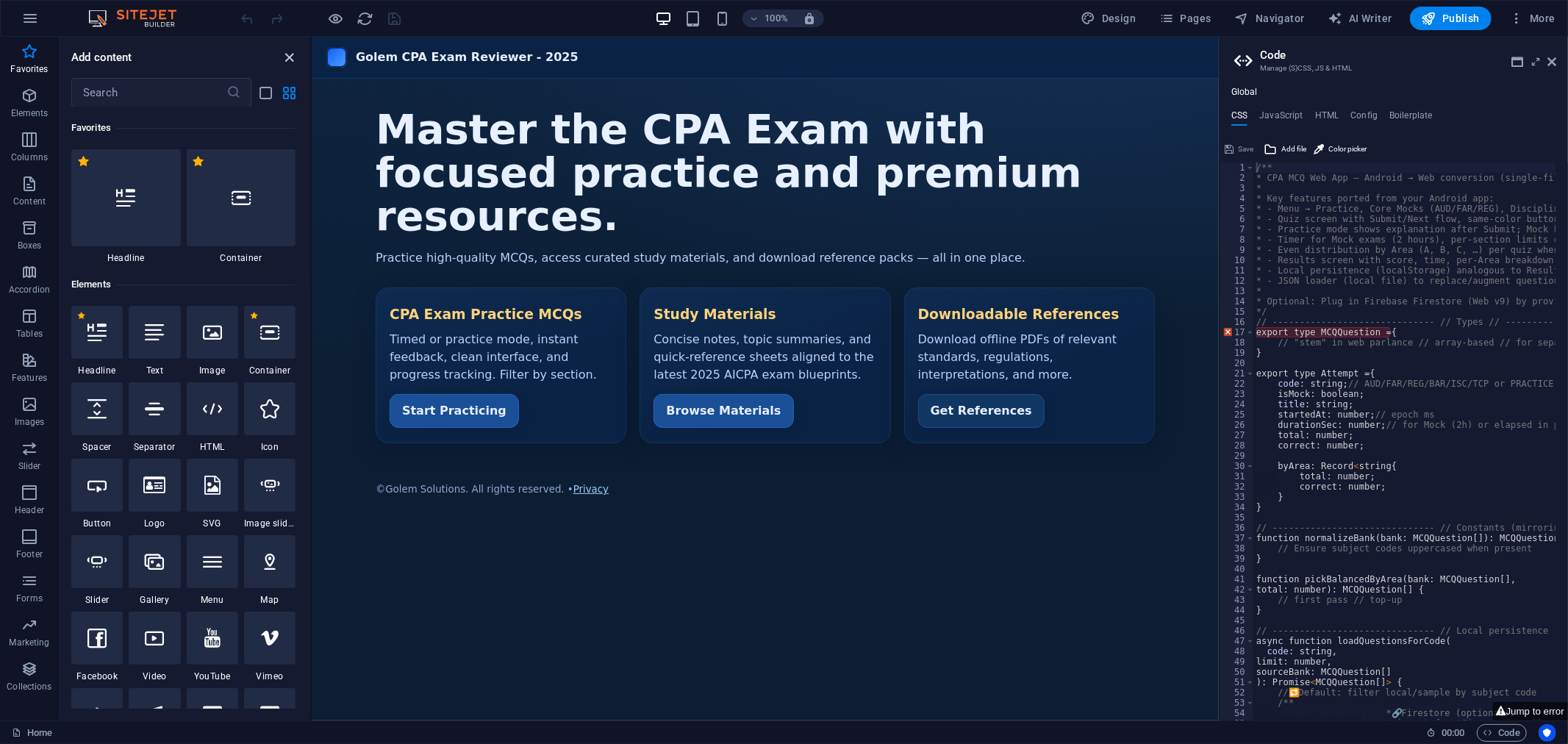
click at [289, 55] on icon "close panel" at bounding box center [289, 58] width 17 height 17
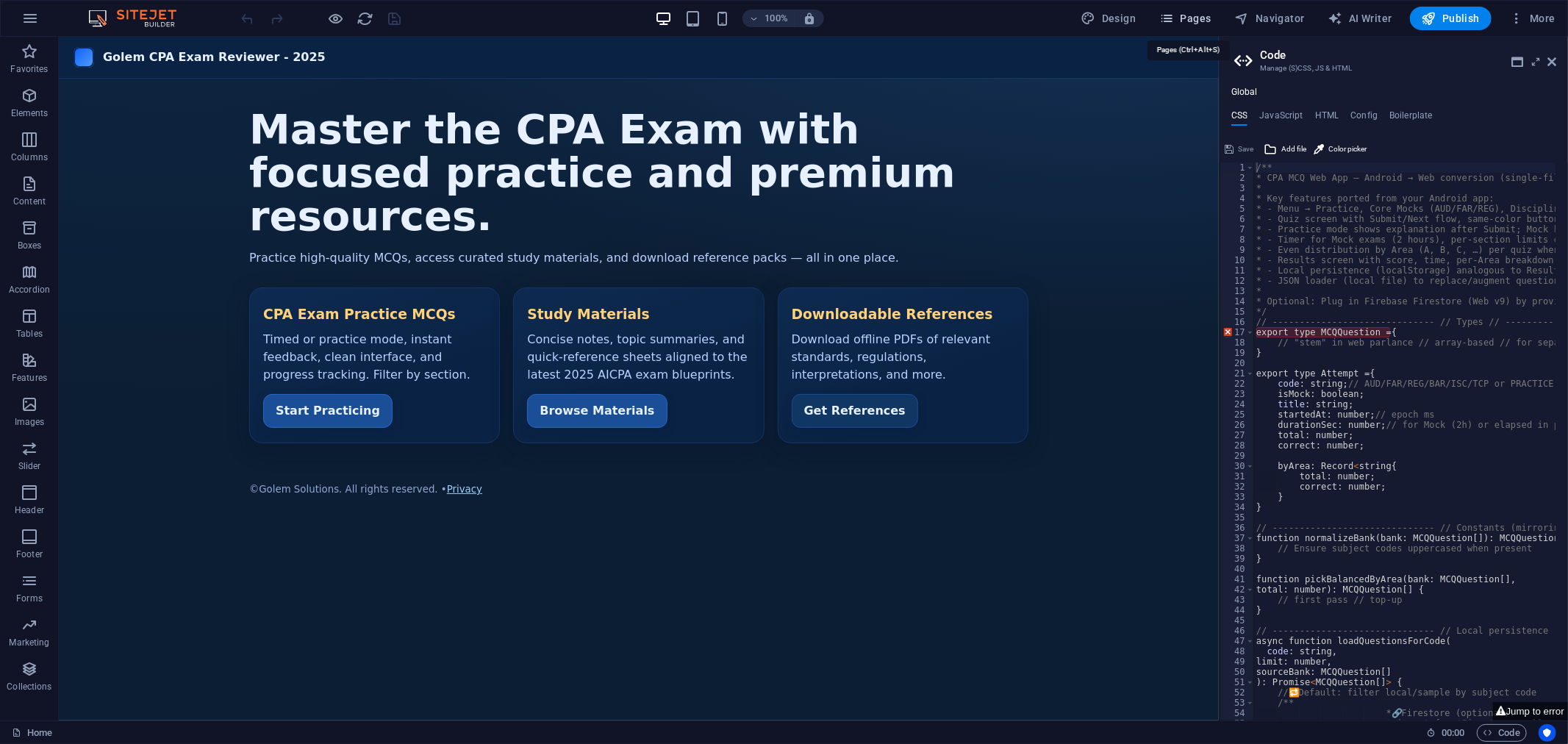
click at [1174, 12] on icon "button" at bounding box center [1167, 18] width 15 height 15
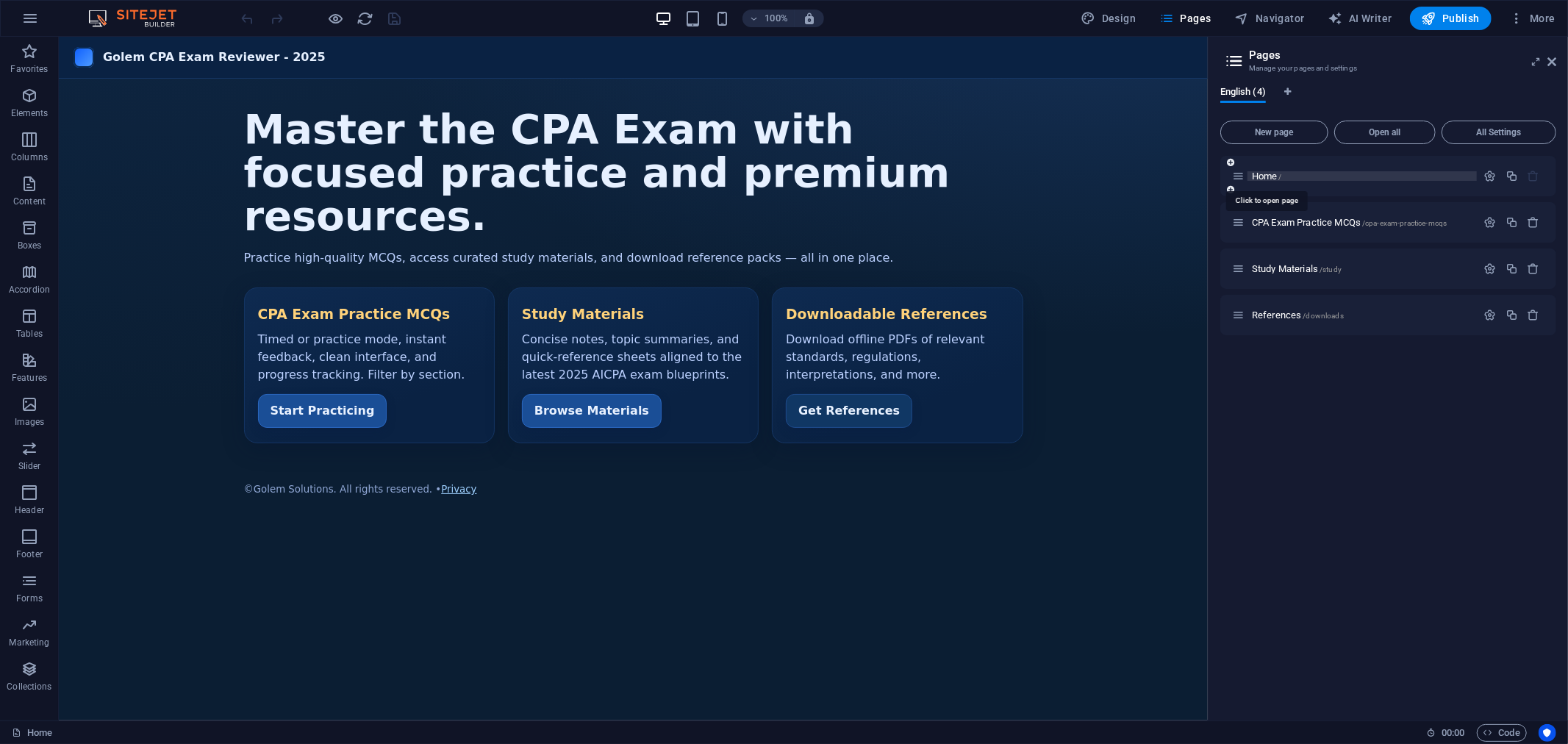
click at [1258, 174] on span "Home /" at bounding box center [1267, 175] width 30 height 11
click at [1284, 219] on span "CPA Exam Practice MCQs /cpa-exam-practice-mcqs" at bounding box center [1350, 222] width 195 height 11
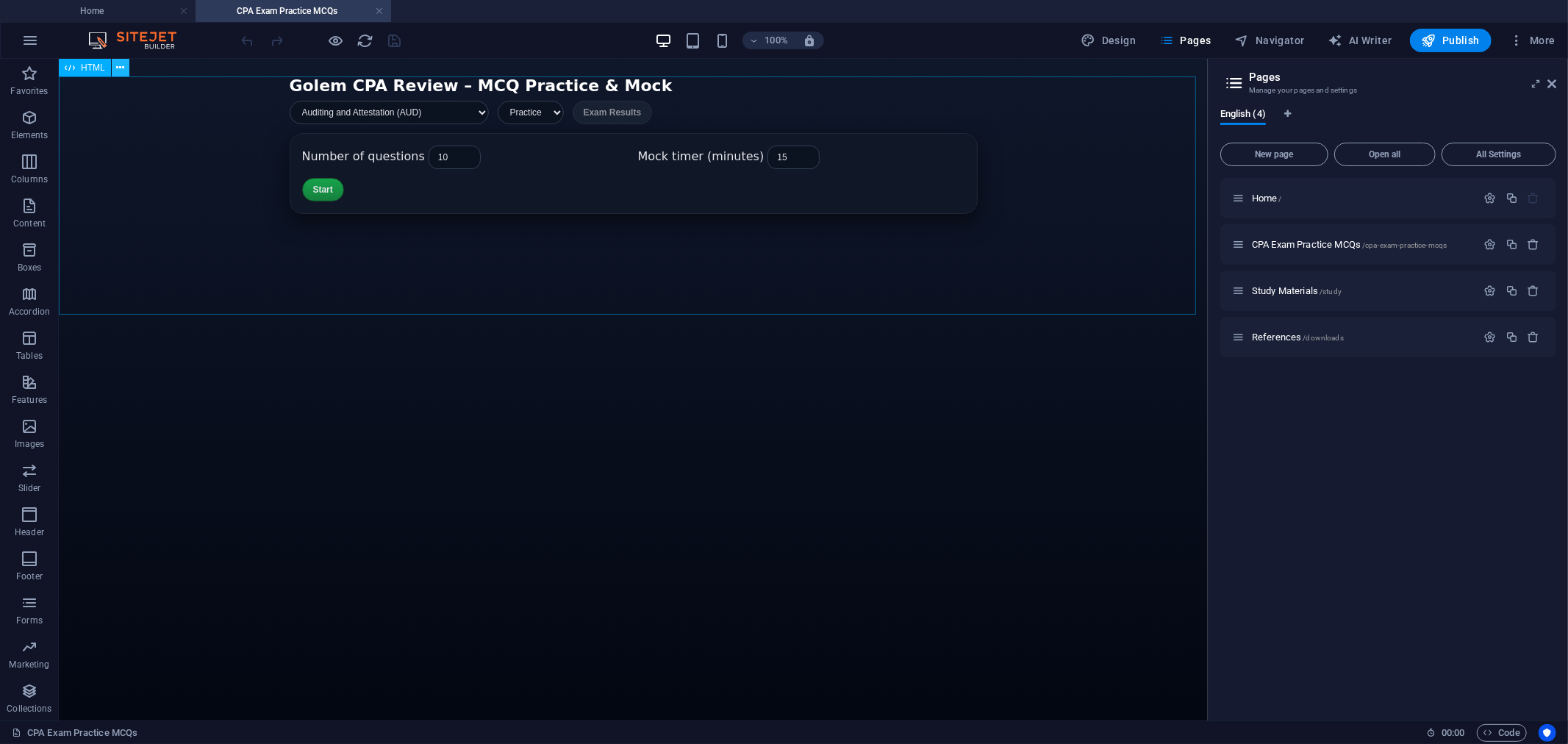
click at [117, 64] on icon at bounding box center [120, 68] width 8 height 16
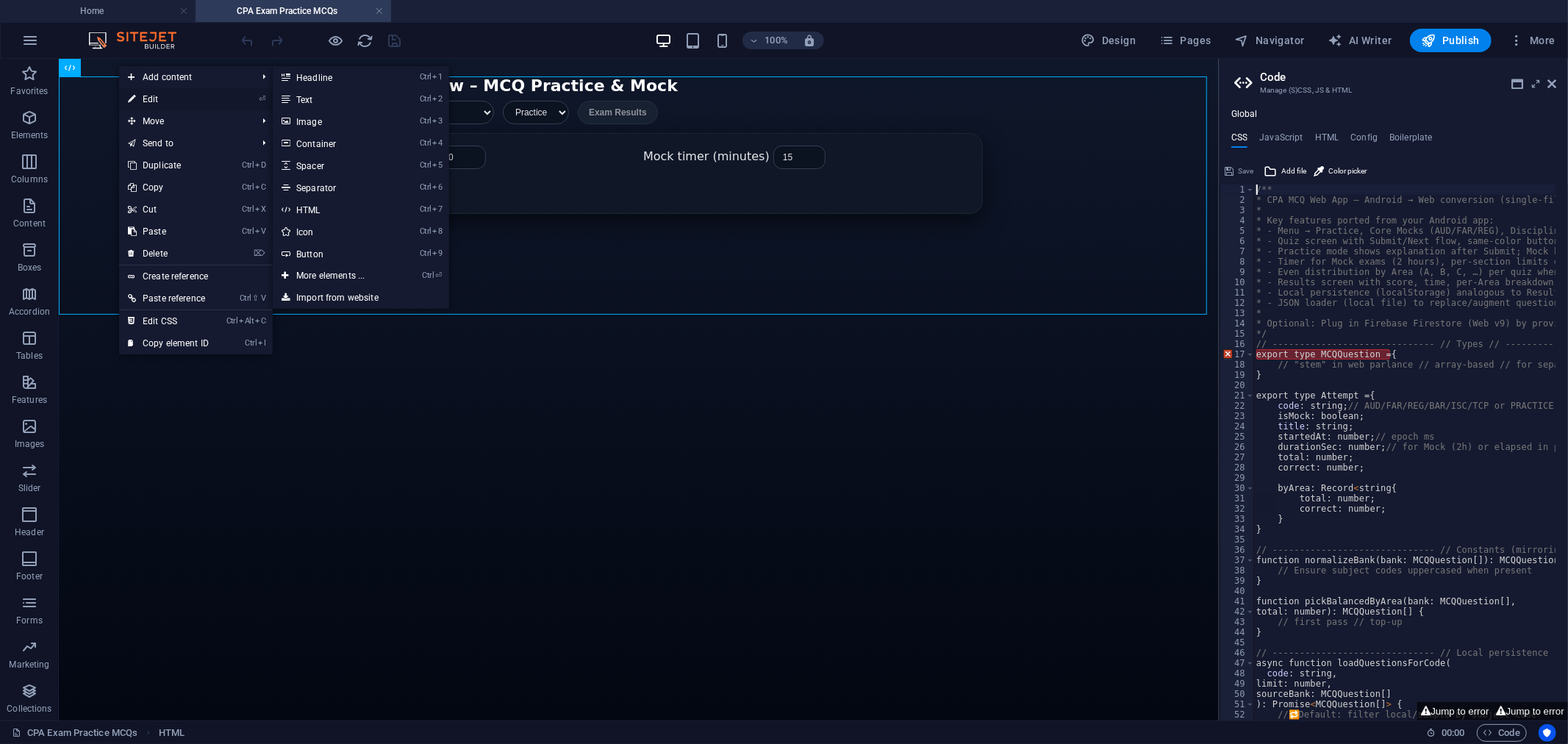
click at [152, 96] on link "⏎ Edit" at bounding box center [168, 99] width 98 height 22
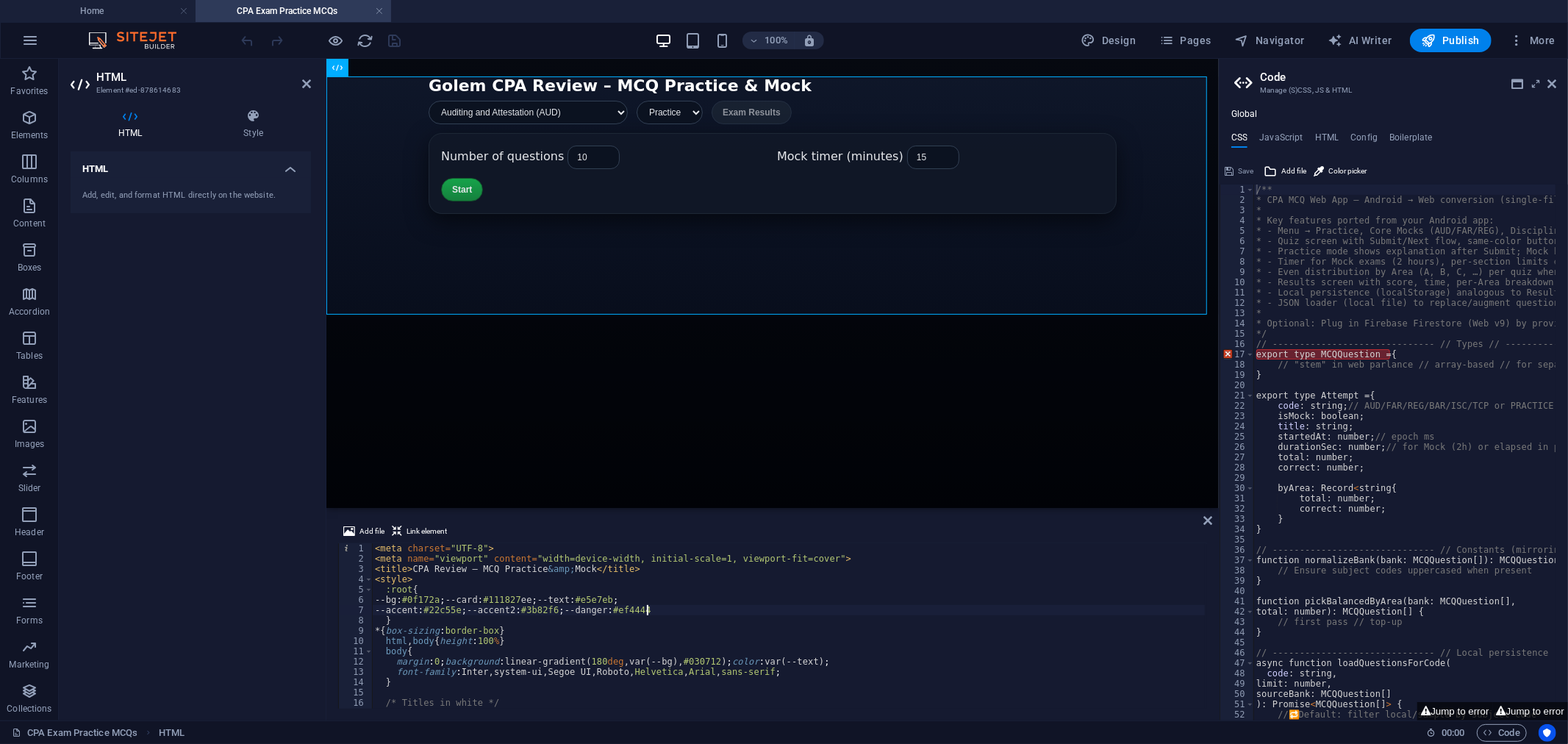
click at [662, 612] on div "< meta charset = "UTF-8" > < meta name = "viewport" content = "width=device-wid…" at bounding box center [820, 635] width 896 height 184
type textarea "</script>"
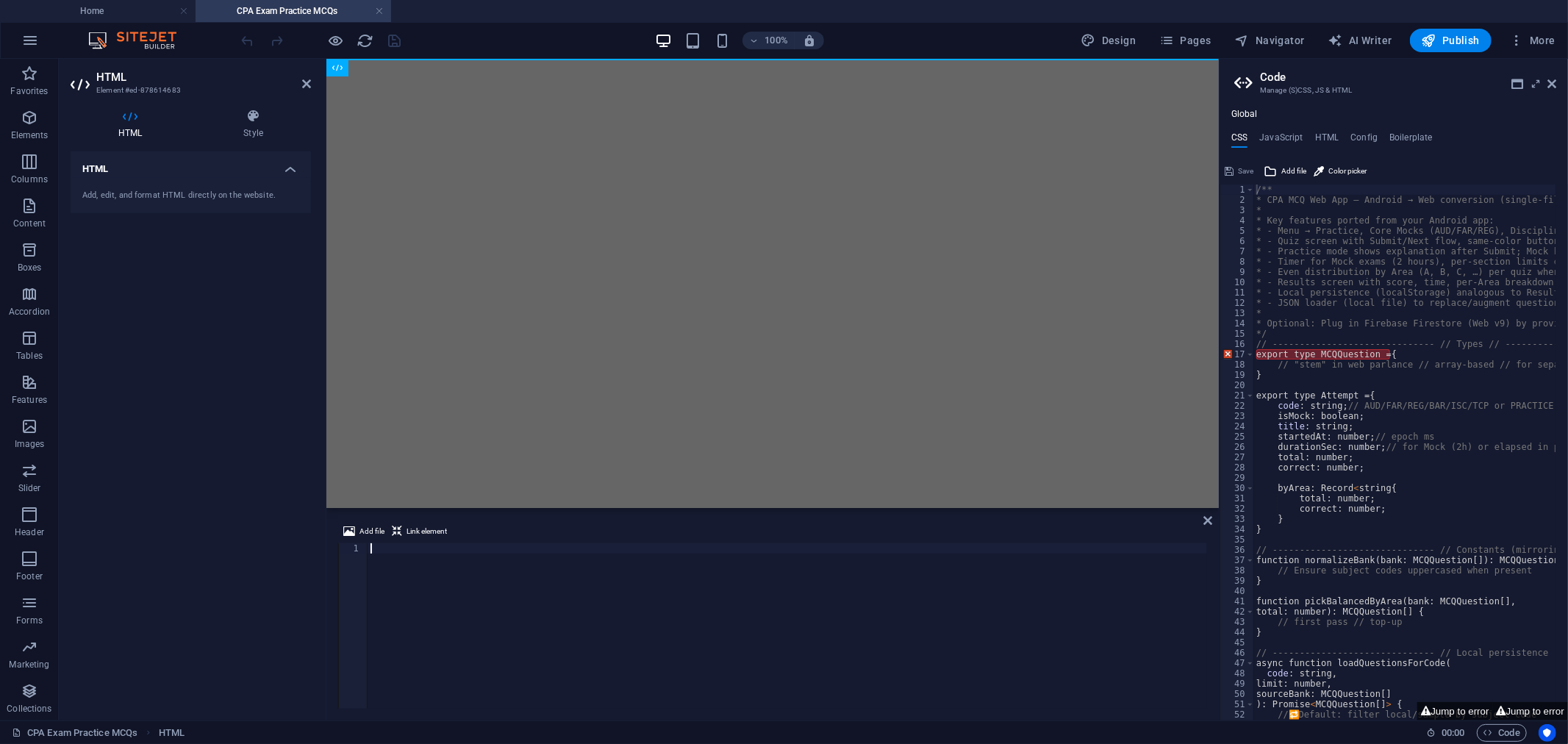
scroll to position [4969, 0]
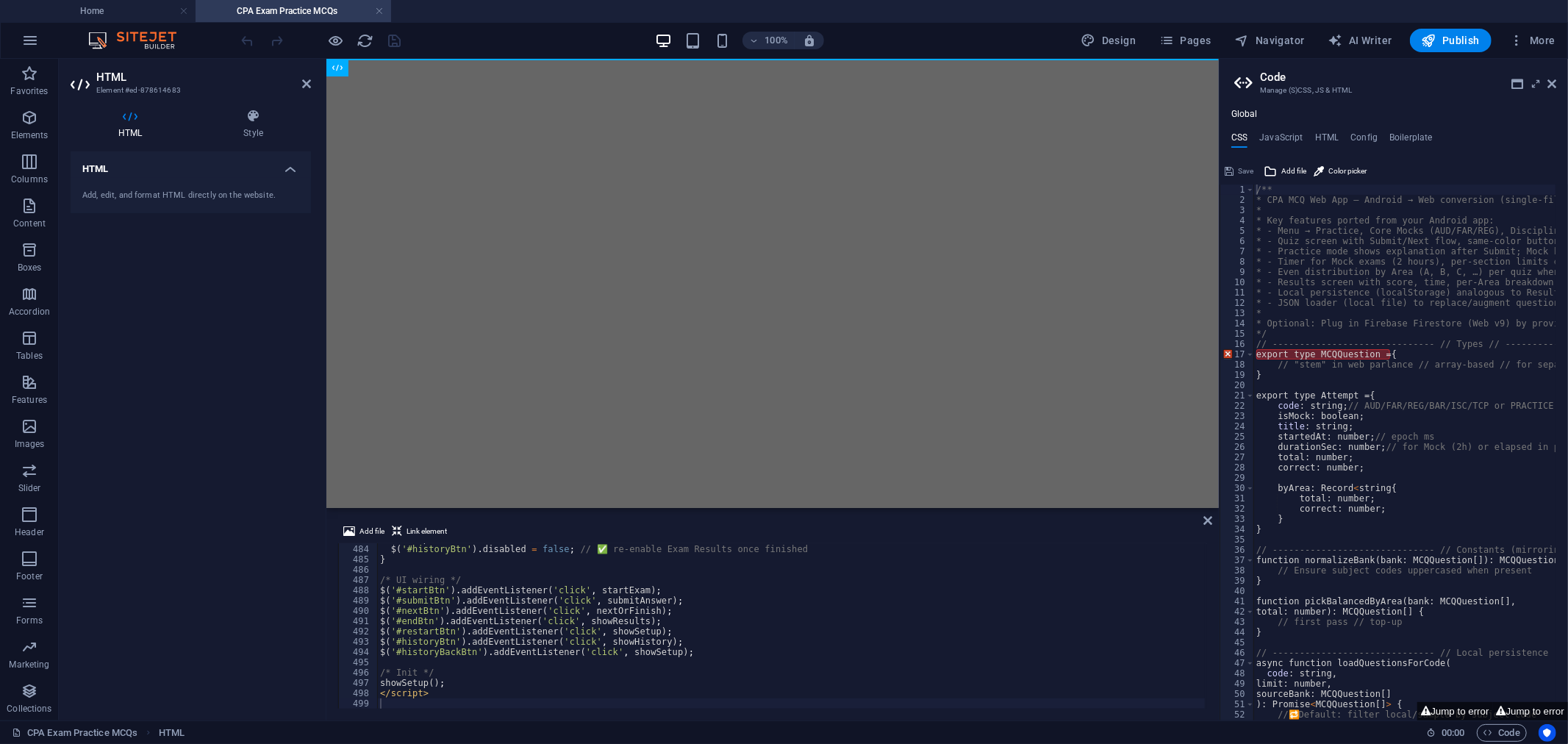
click at [479, 36] on div "100% Design Pages Navigator AI Writer Publish More" at bounding box center [900, 41] width 1322 height 23
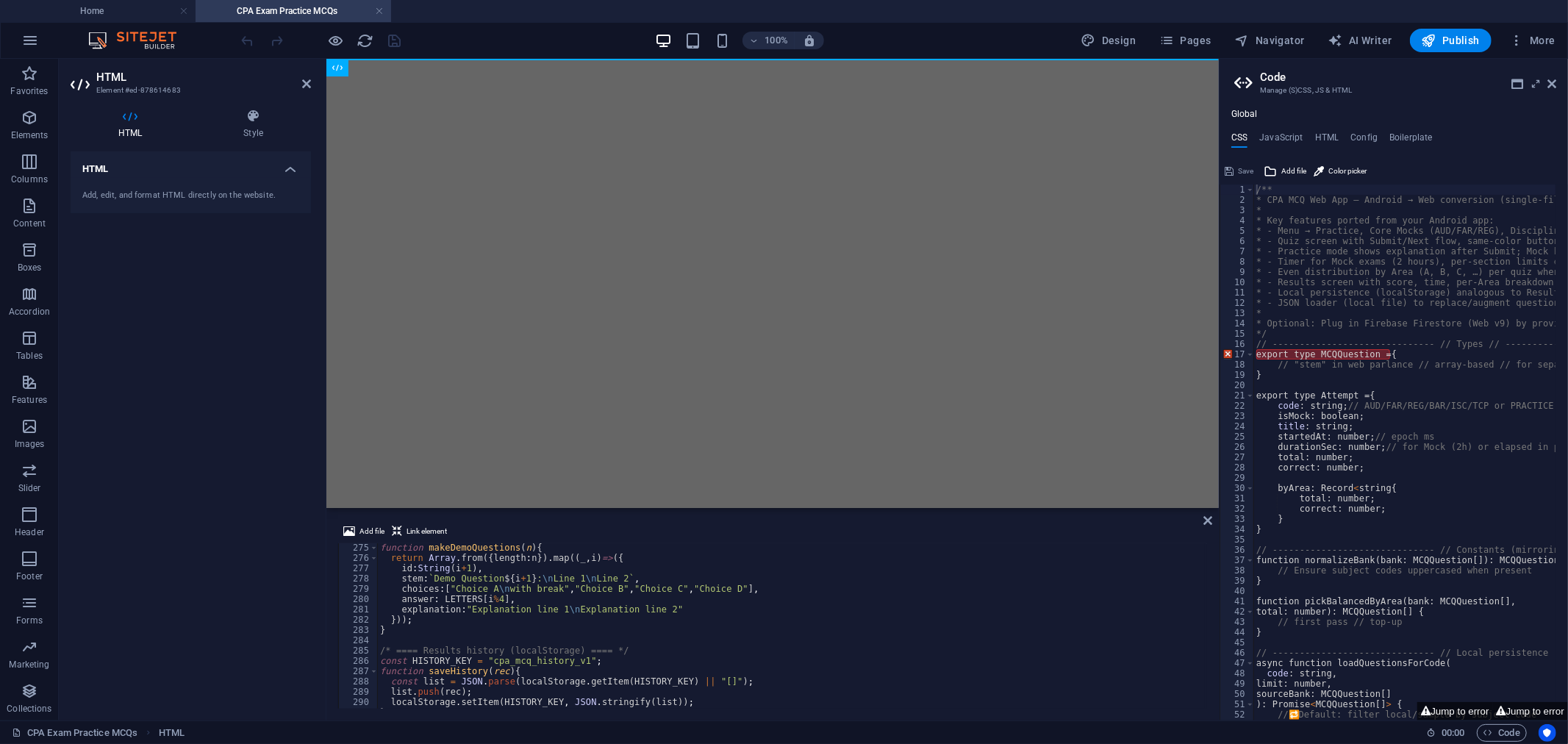
scroll to position [2478, 0]
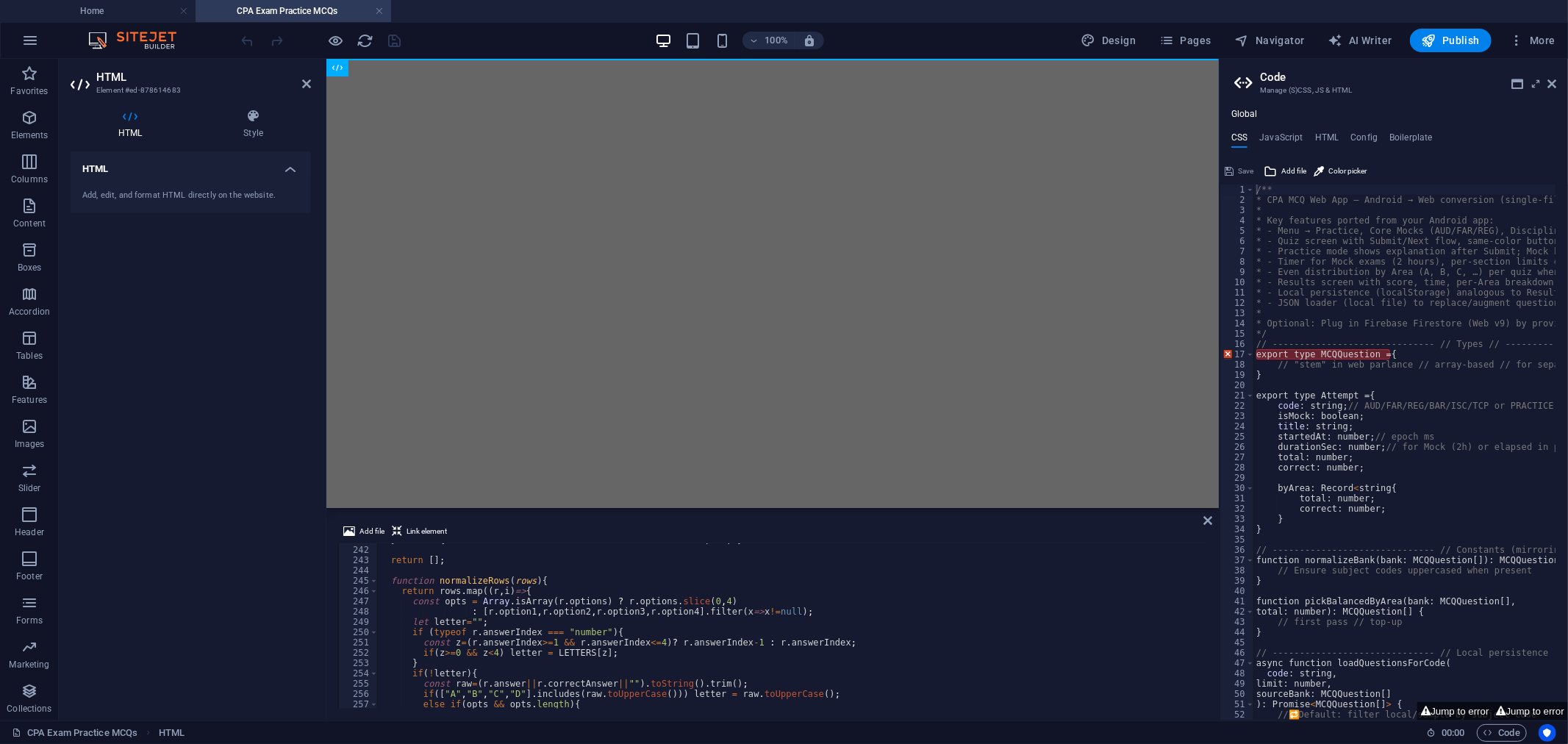
drag, startPoint x: 1207, startPoint y: 622, endPoint x: 1201, endPoint y: 530, distance: 92.2
click at [1201, 530] on div "Add file Link element 241 242 243 244 245 246 247 248 249 250 251 252 253 254 2…" at bounding box center [772, 615] width 869 height 186
click at [1207, 520] on icon at bounding box center [1207, 520] width 9 height 12
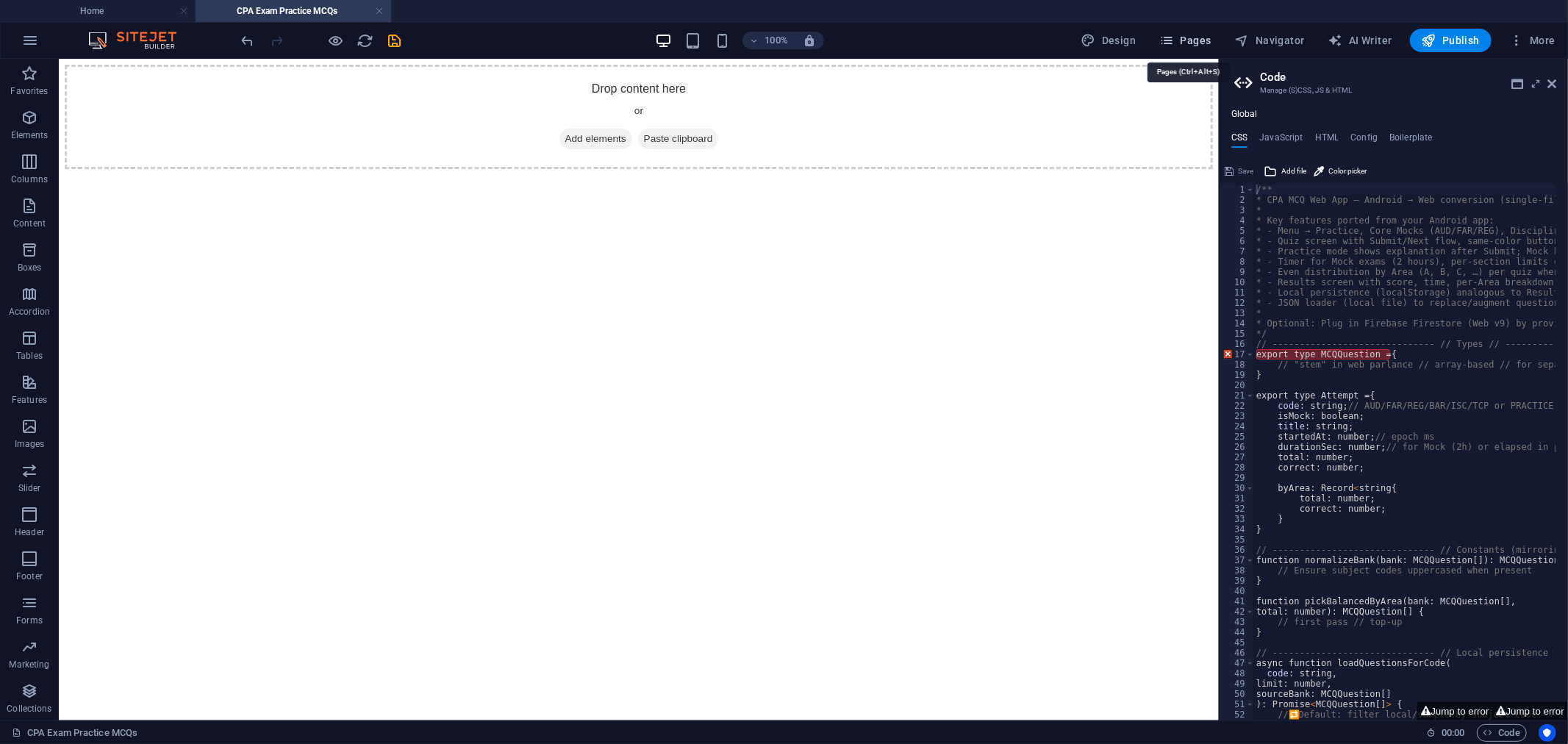
click at [1174, 41] on icon "button" at bounding box center [1167, 41] width 15 height 15
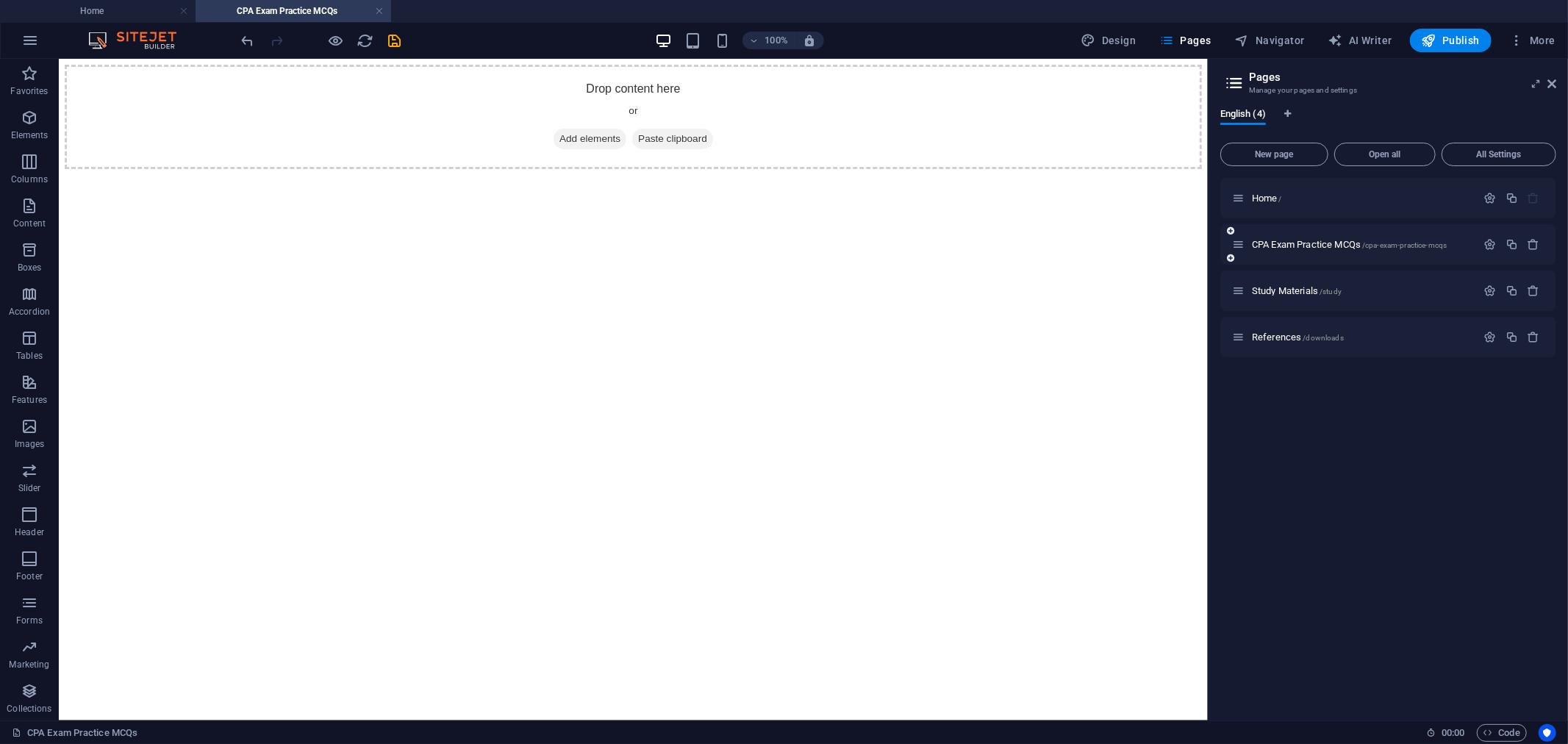
click at [1289, 238] on div "CPA Exam Practice MCQs /cpa-exam-practice-mcqs" at bounding box center [1355, 244] width 245 height 17
click at [1298, 245] on span "CPA Exam Practice MCQs /cpa-exam-practice-mcqs" at bounding box center [1350, 244] width 195 height 11
click at [248, 36] on icon "undo" at bounding box center [248, 41] width 17 height 17
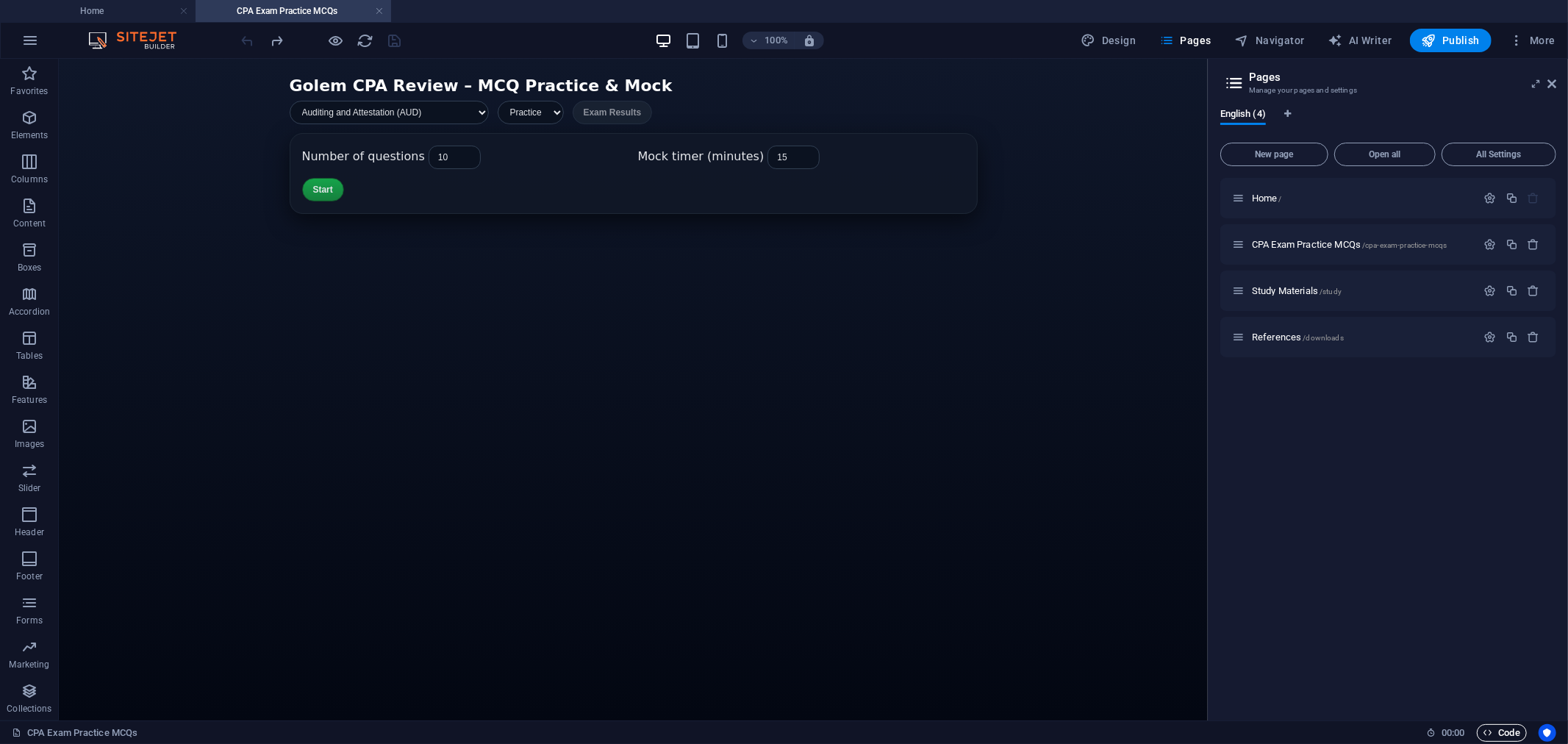
click at [1500, 732] on span "Code" at bounding box center [1502, 732] width 36 height 17
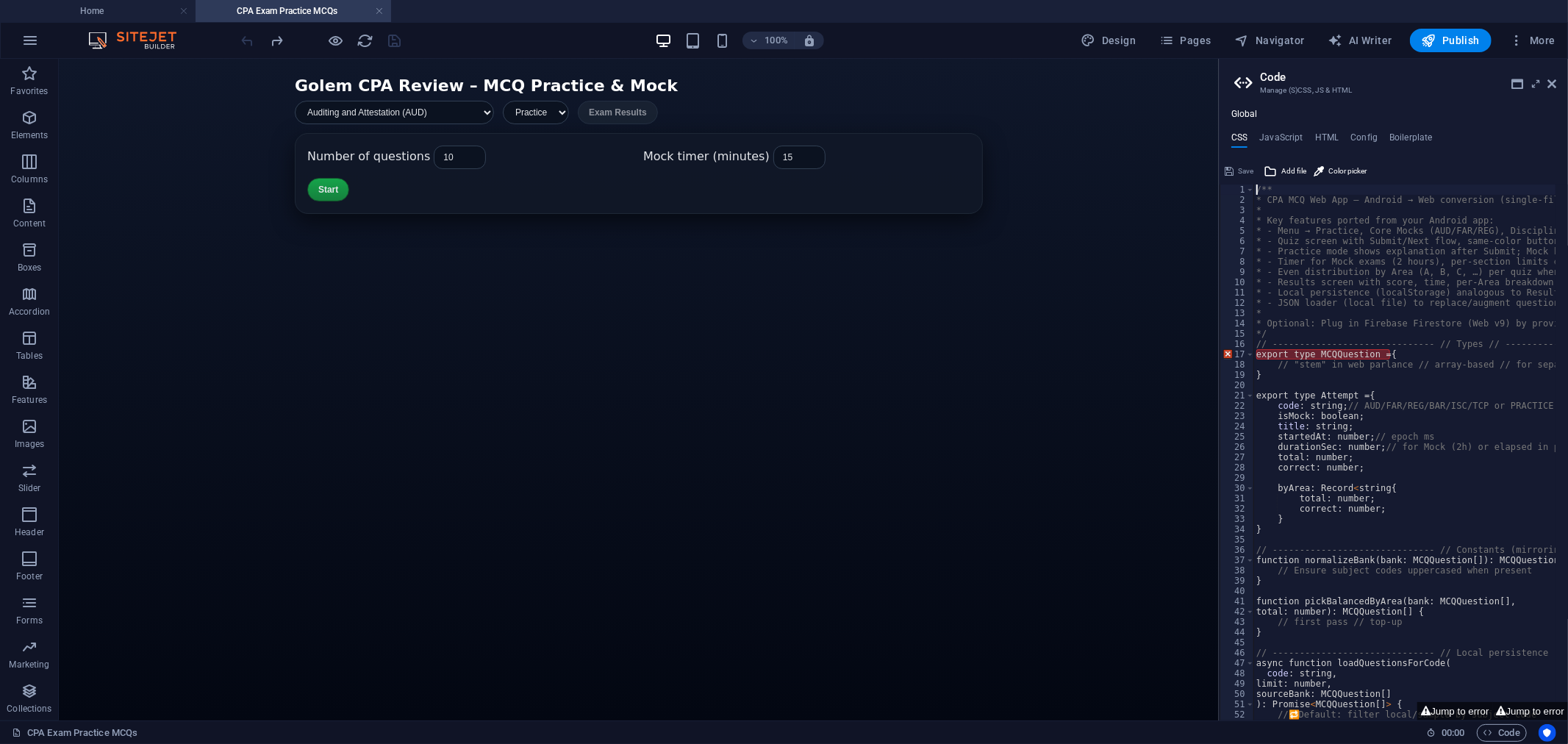
type textarea "@include text-v2(); }"
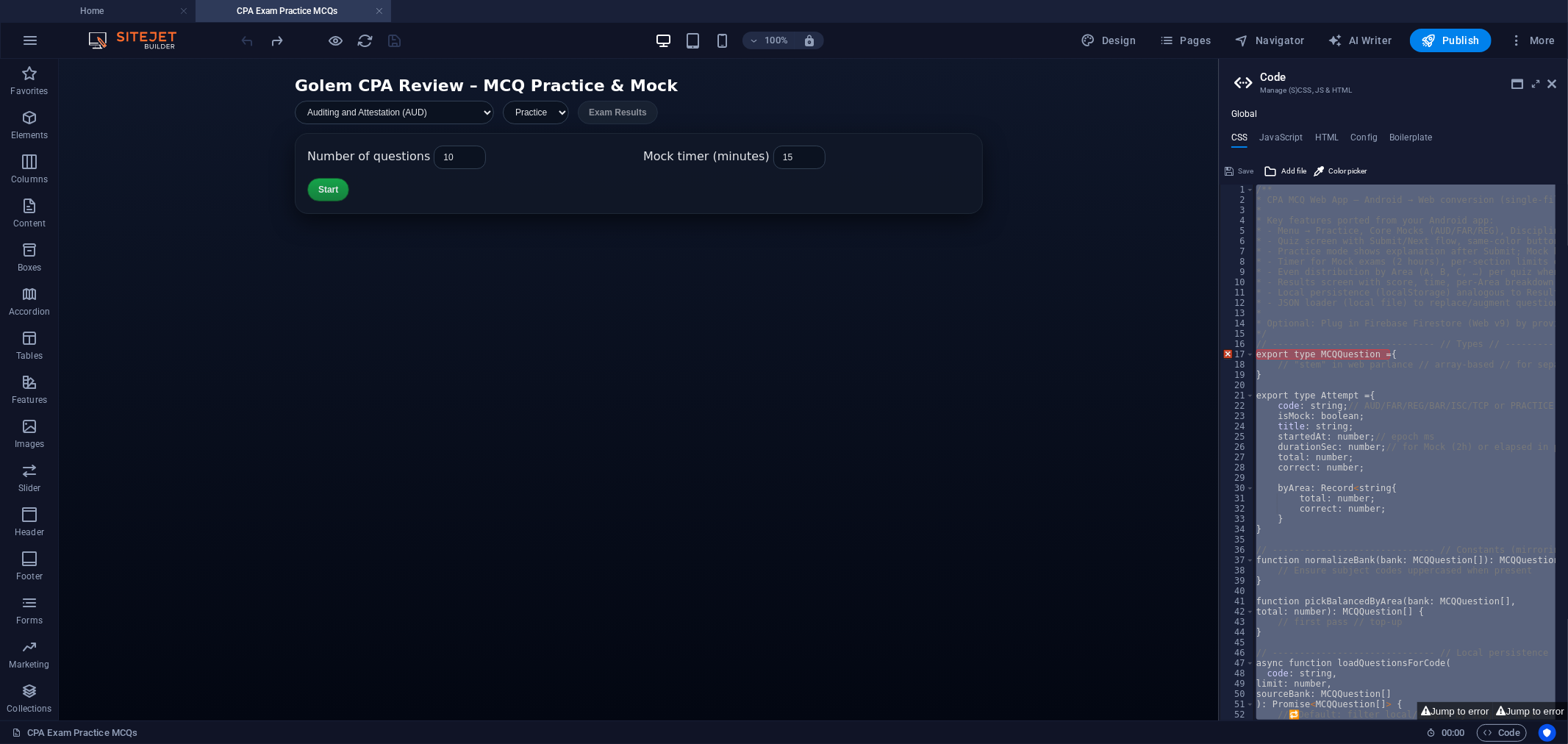
paste textarea
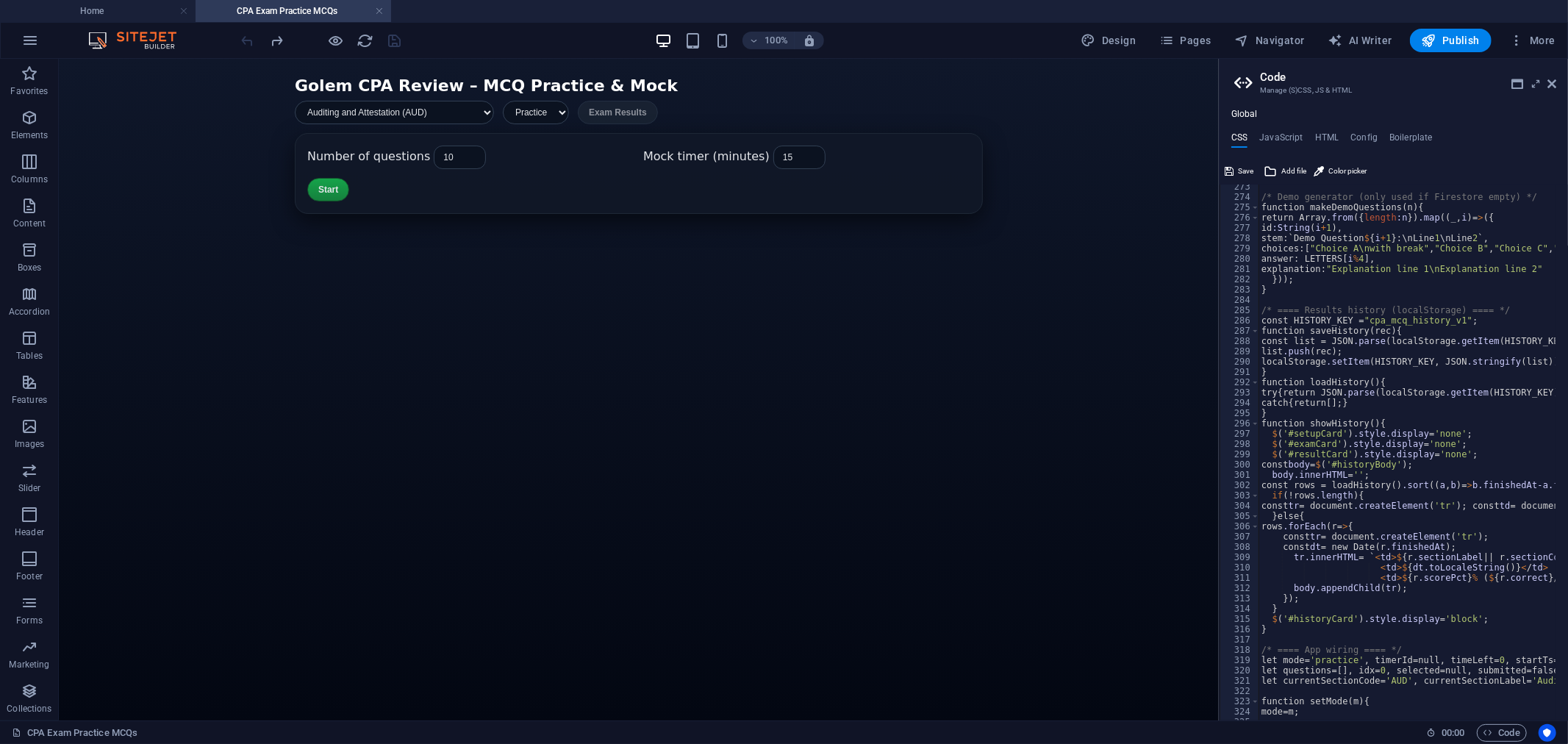
scroll to position [3193, 0]
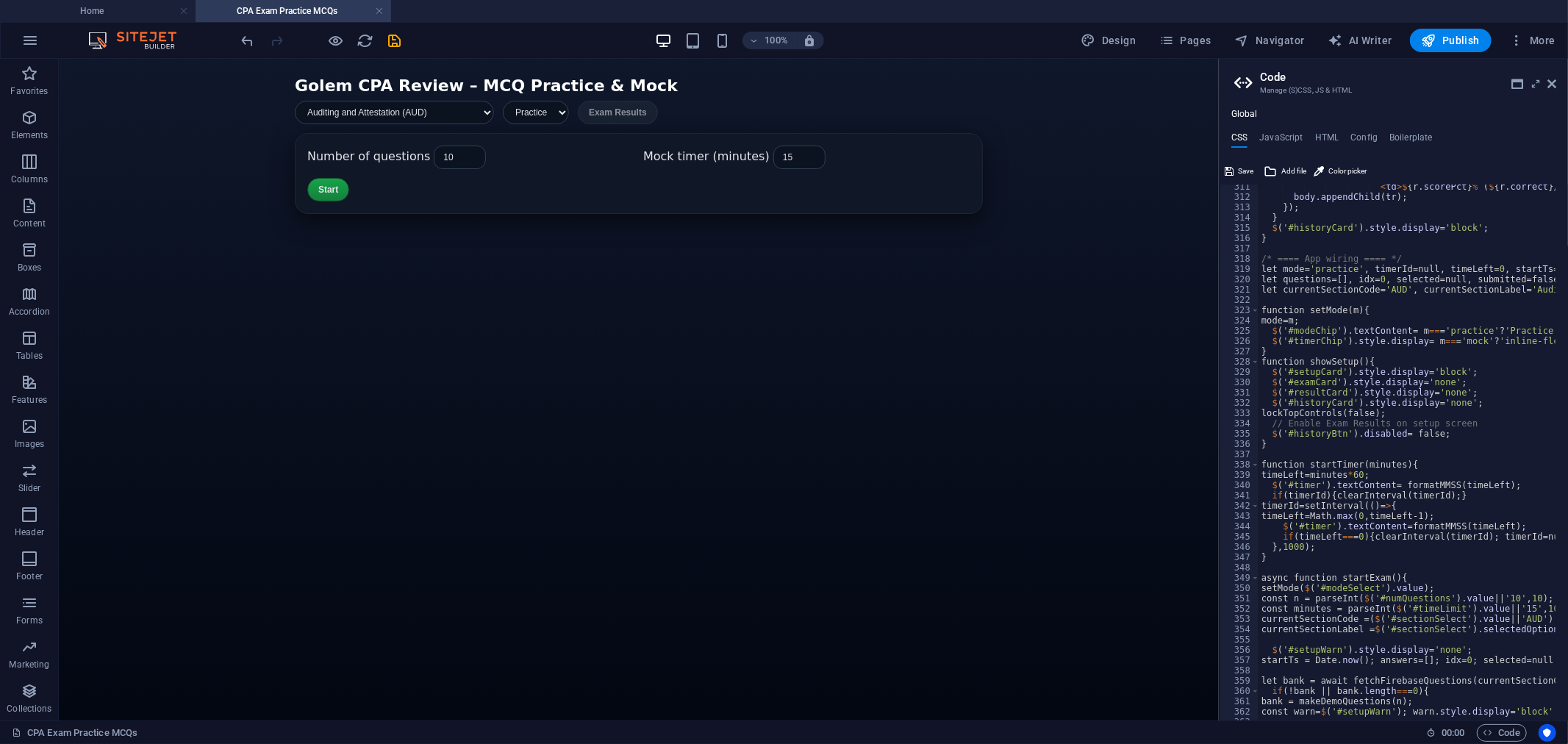
click at [497, 43] on div "100% Design Pages Navigator AI Writer Publish More" at bounding box center [900, 41] width 1322 height 23
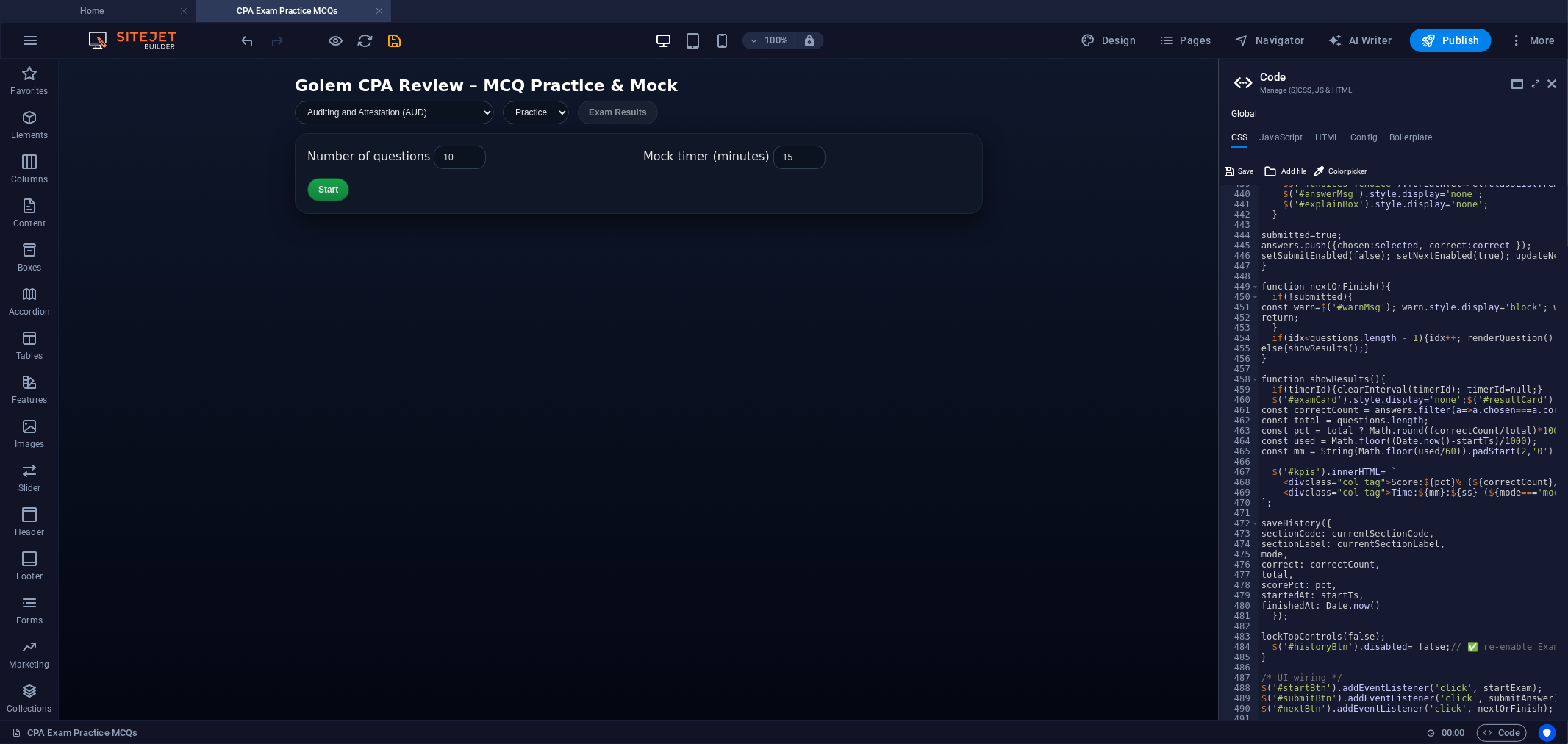
scroll to position [4609, 0]
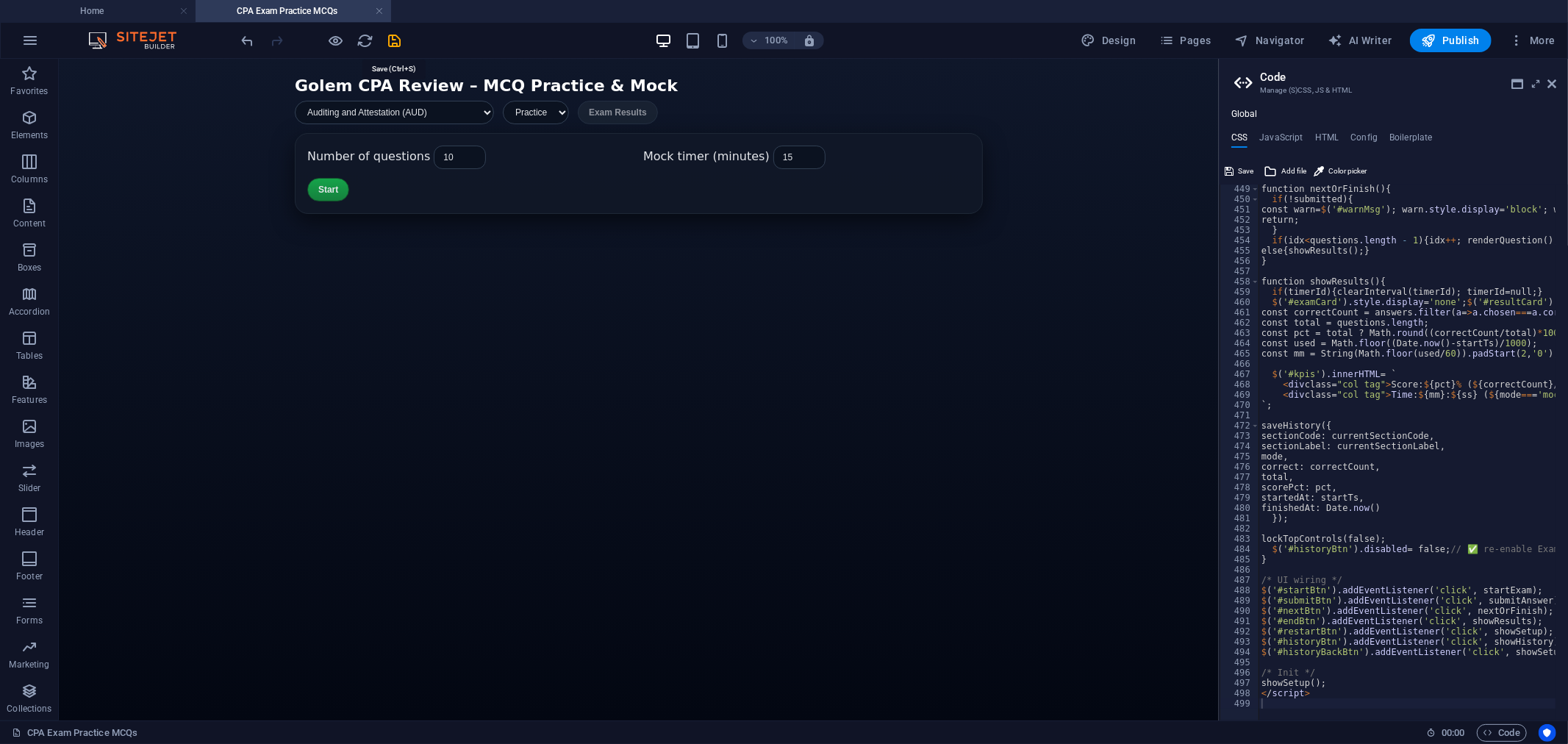
click at [394, 34] on icon "save" at bounding box center [395, 41] width 17 height 17
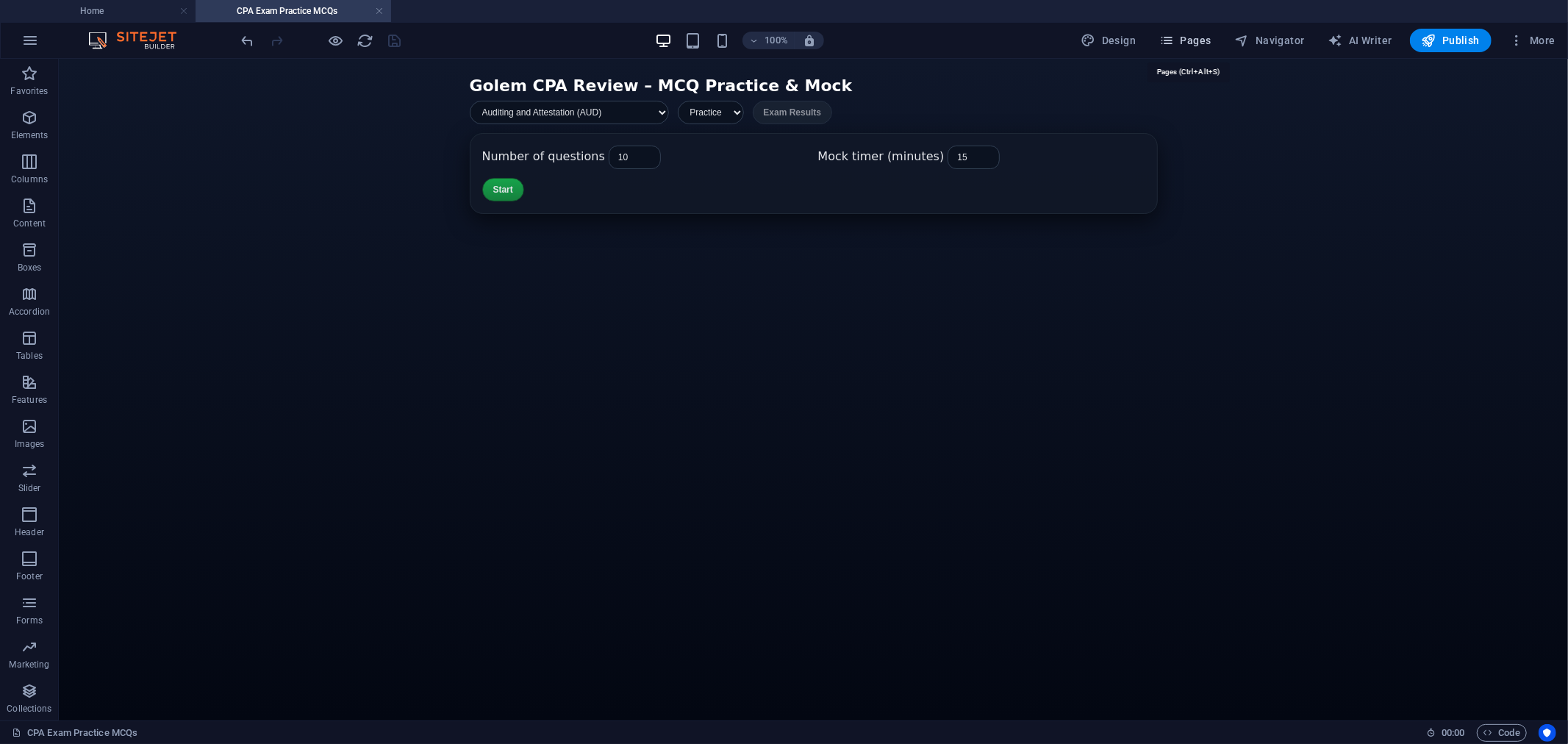
click at [1191, 37] on span "Pages" at bounding box center [1185, 41] width 51 height 15
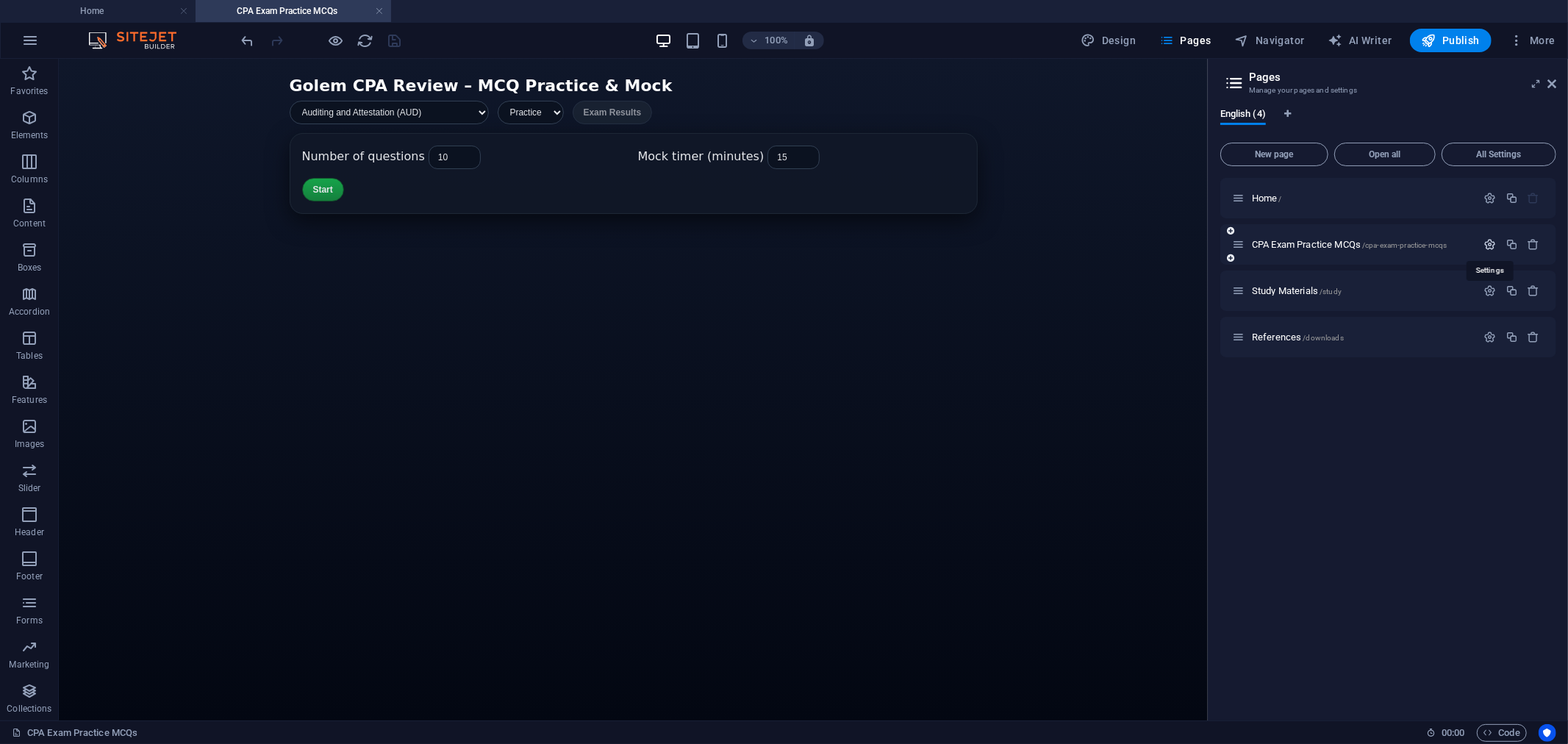
click at [1487, 241] on icon "button" at bounding box center [1490, 244] width 12 height 12
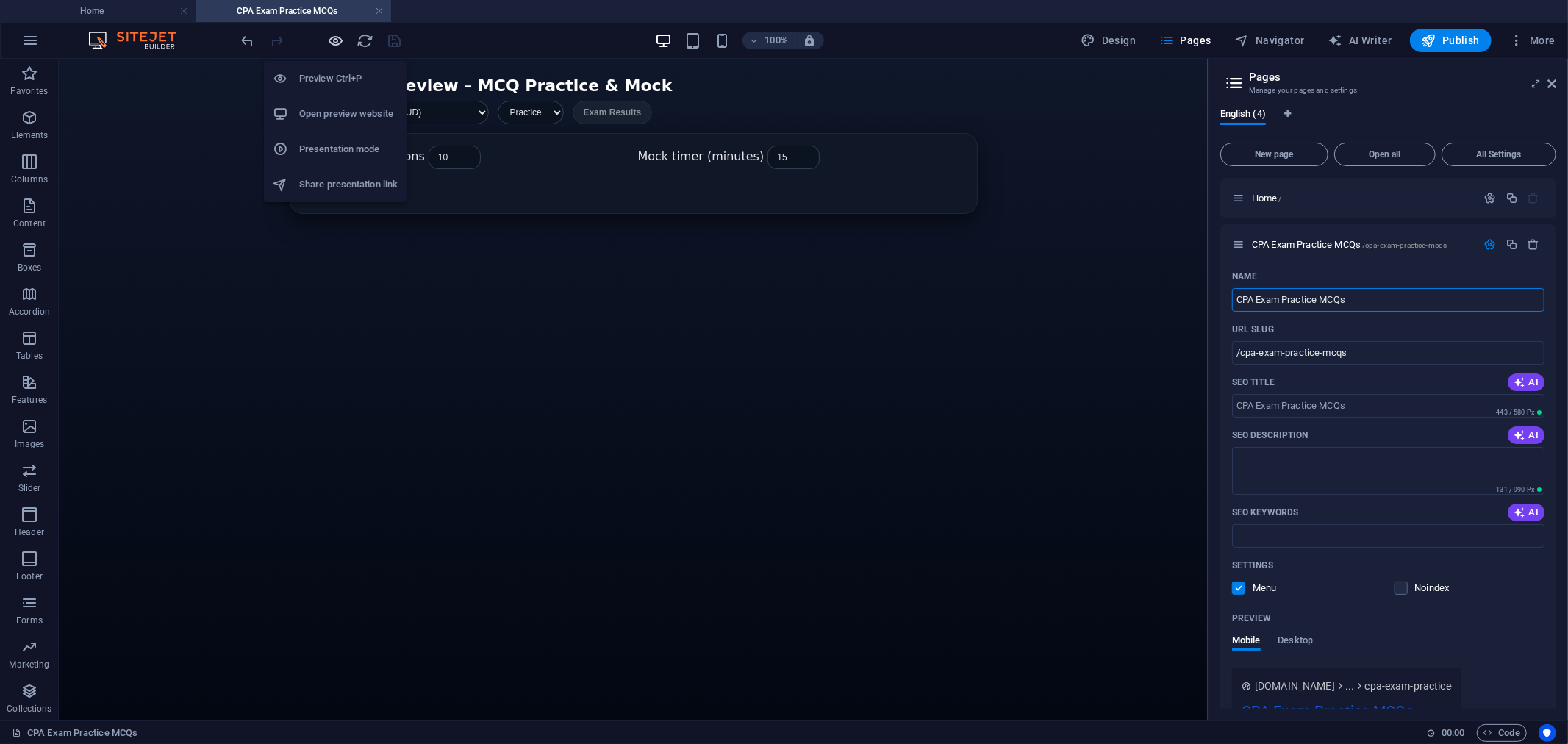
click at [340, 37] on icon "button" at bounding box center [336, 41] width 17 height 17
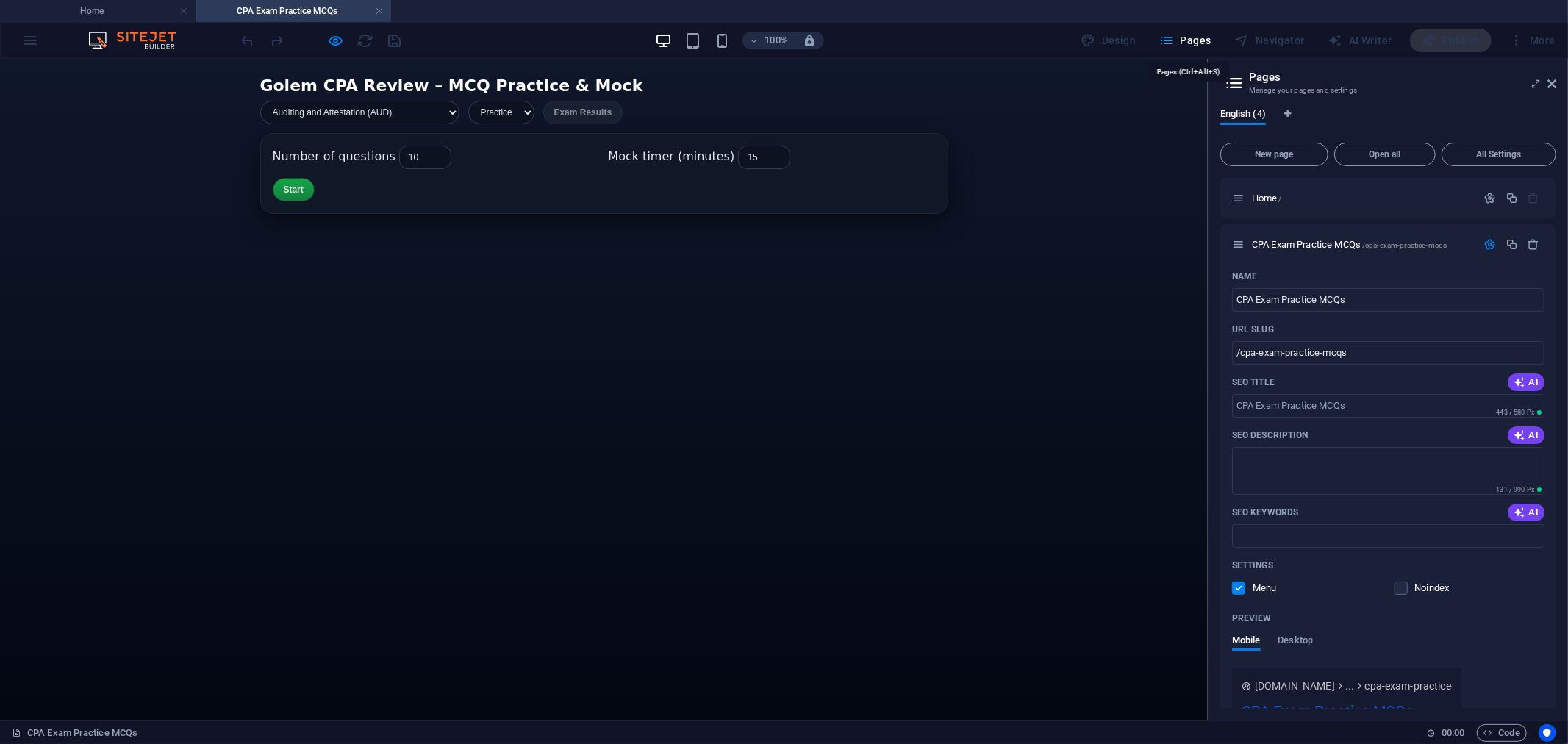
click at [1203, 43] on span "Pages" at bounding box center [1185, 41] width 51 height 15
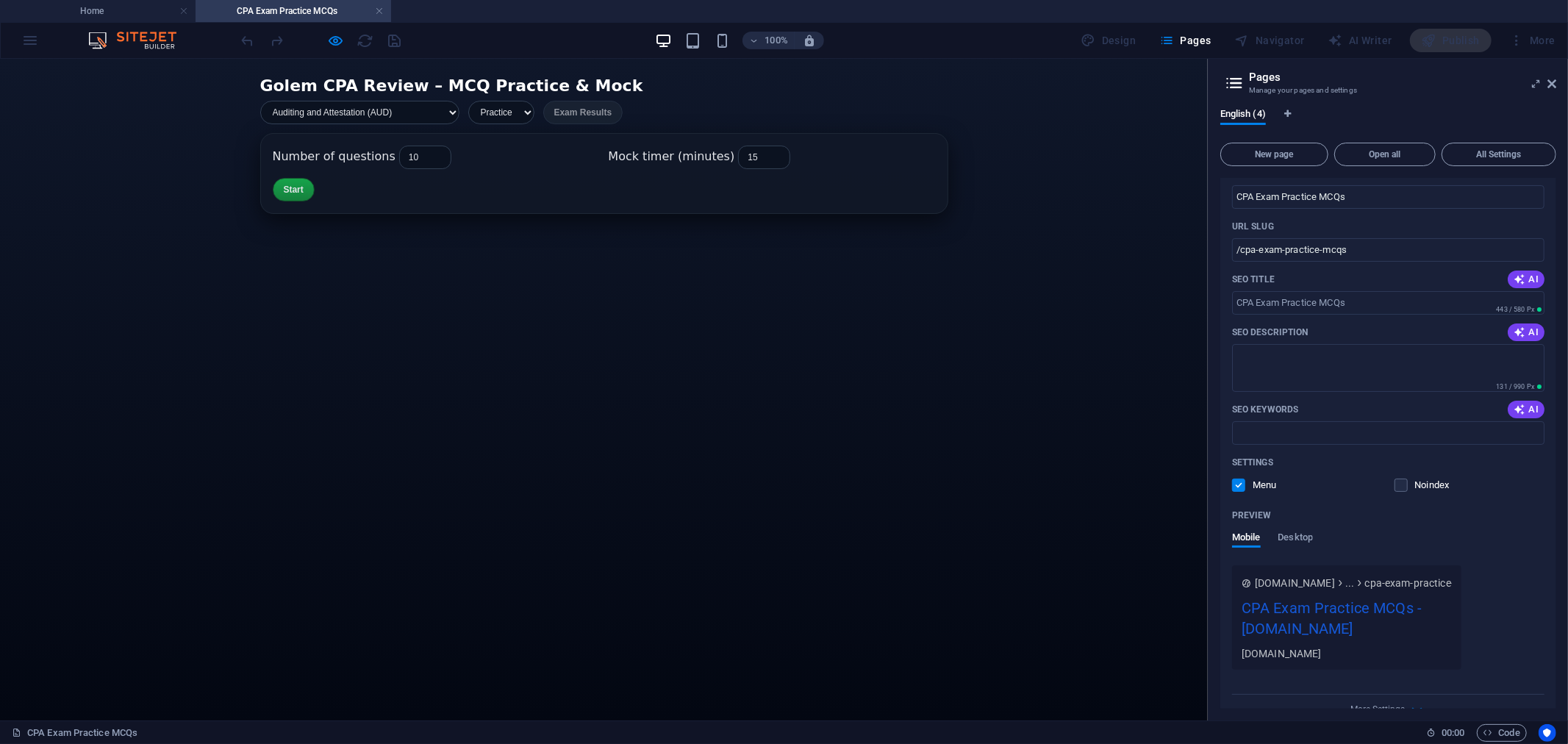
scroll to position [222, 0]
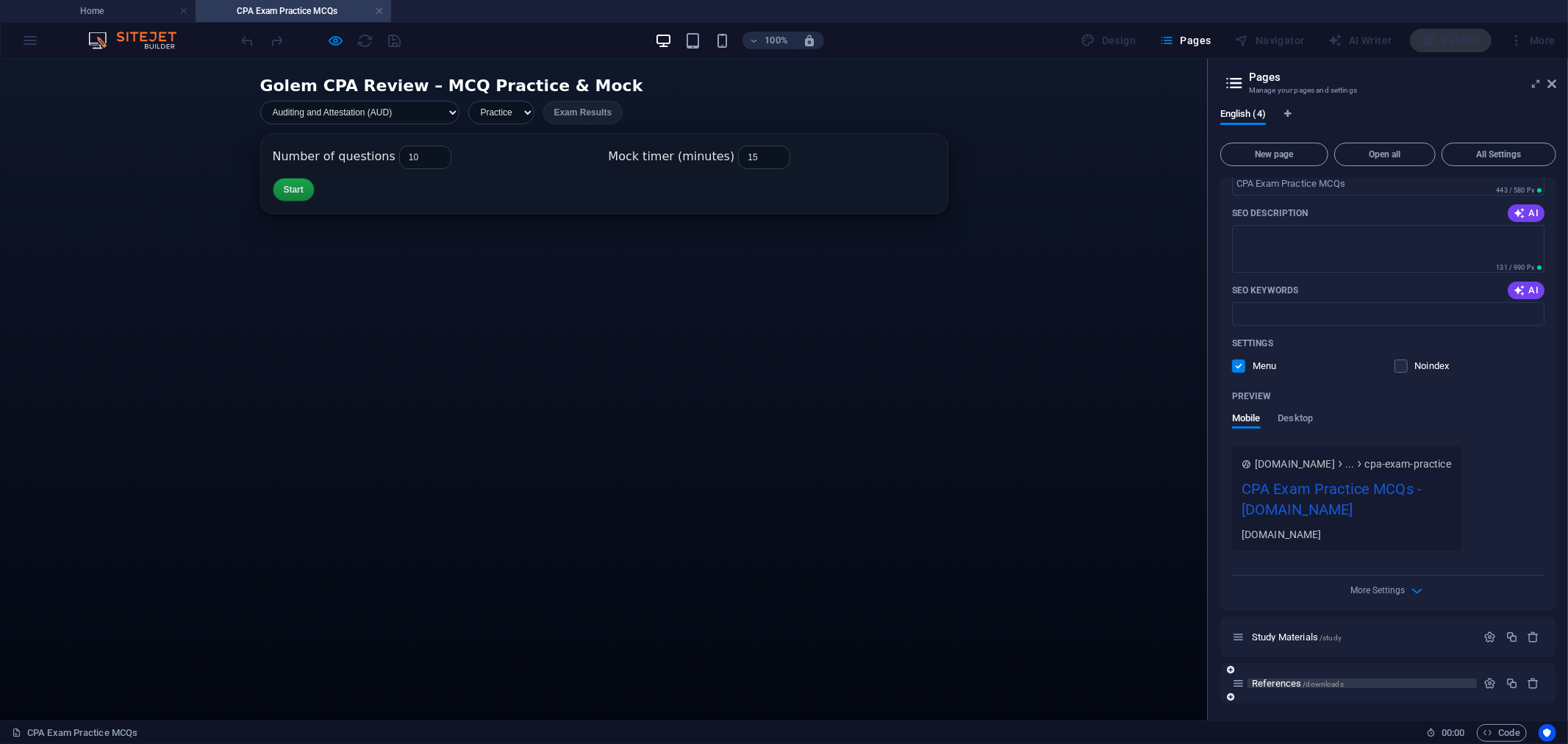
click at [1287, 680] on span "References /downloads" at bounding box center [1298, 683] width 92 height 11
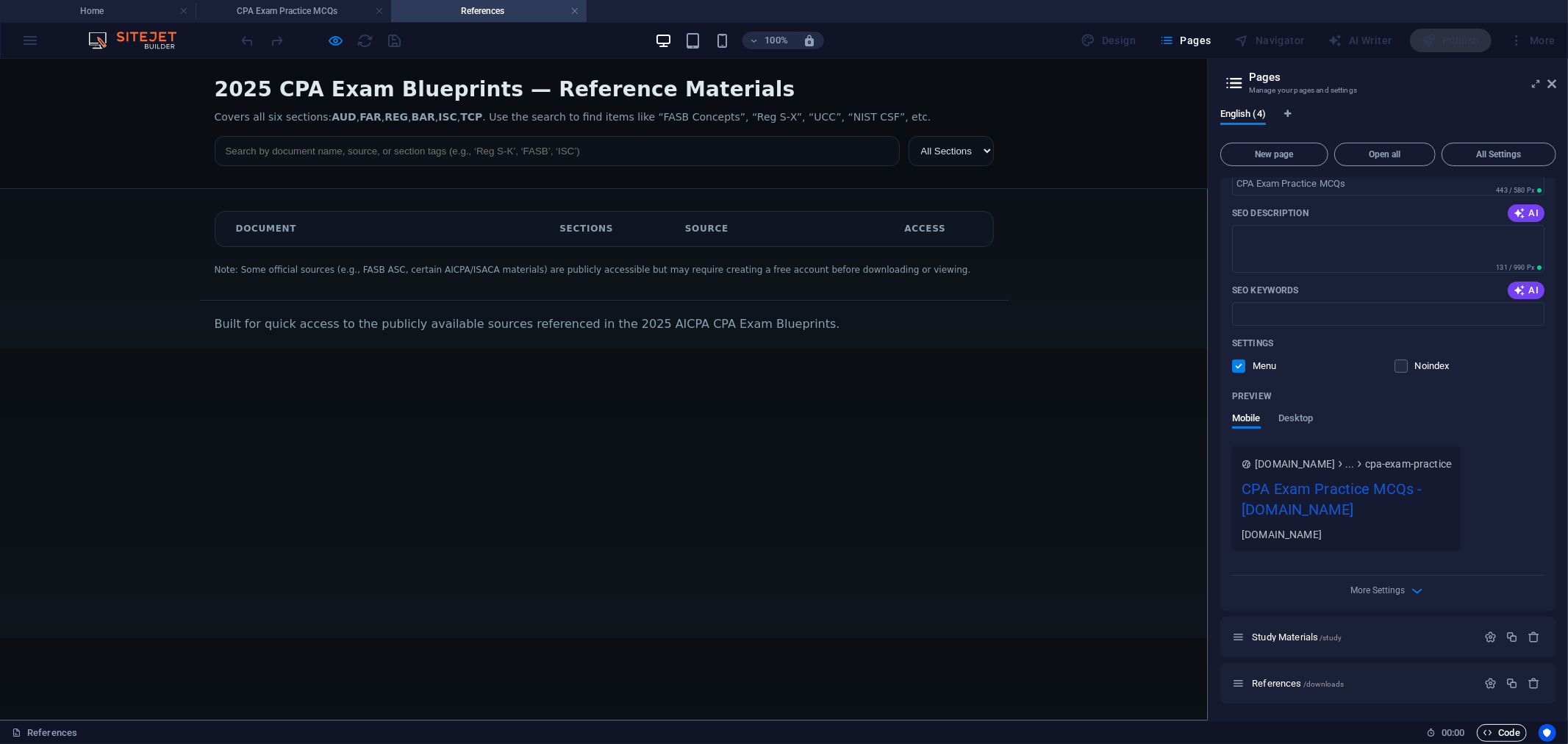
click at [1499, 732] on span "Code" at bounding box center [1502, 732] width 36 height 17
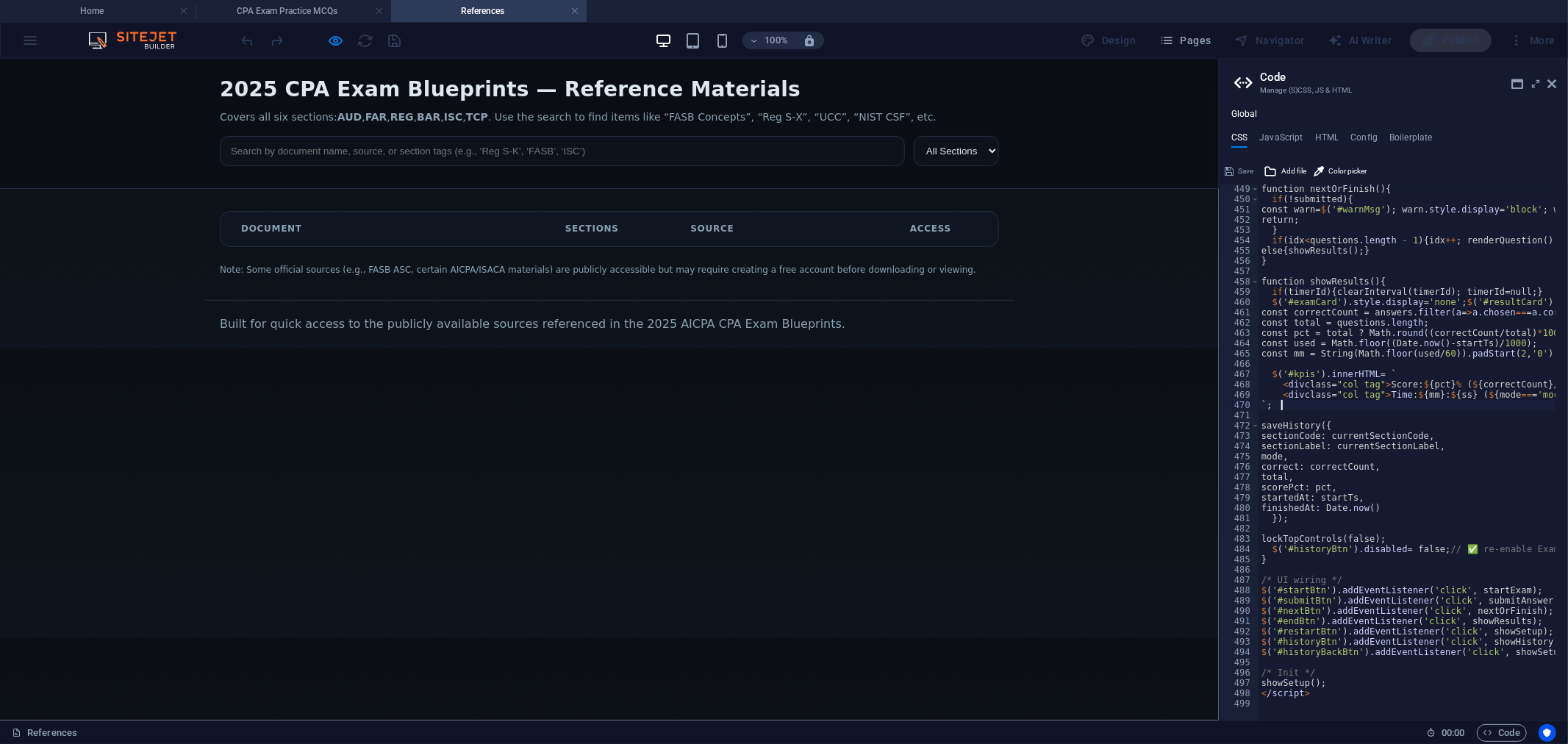
type textarea "</script>"
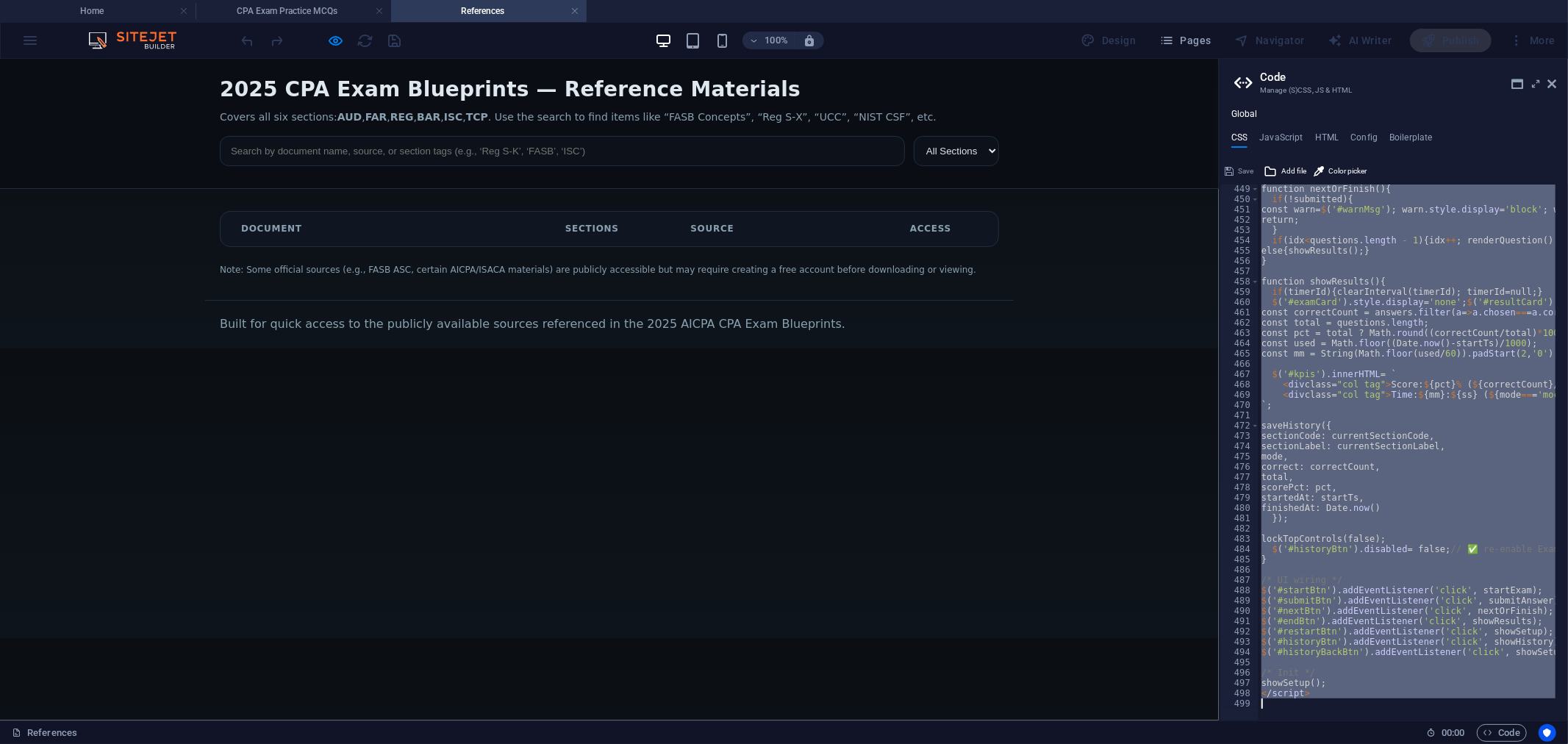
scroll to position [1235, 0]
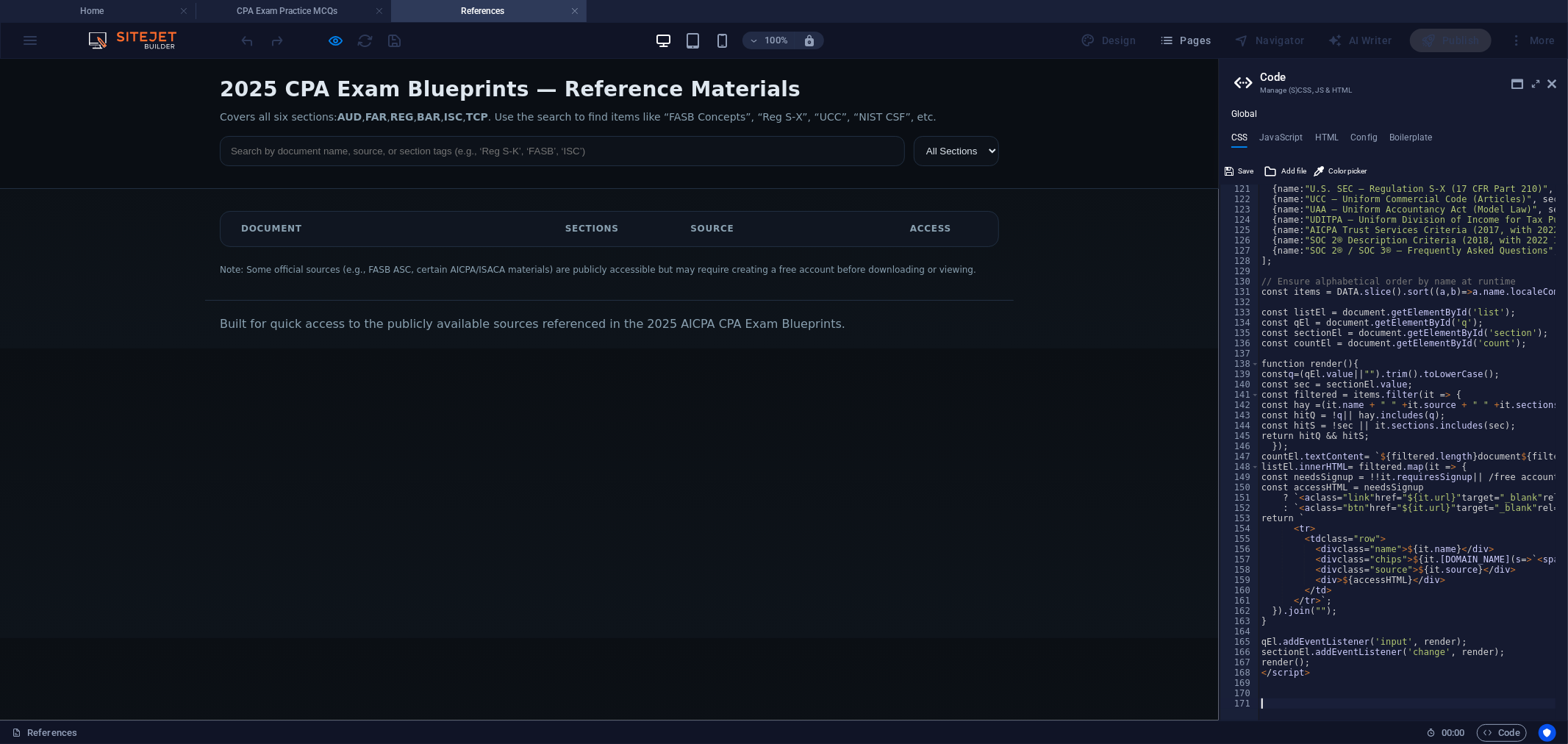
click at [474, 40] on div "100% Design Pages Navigator AI Writer Publish More" at bounding box center [900, 41] width 1322 height 23
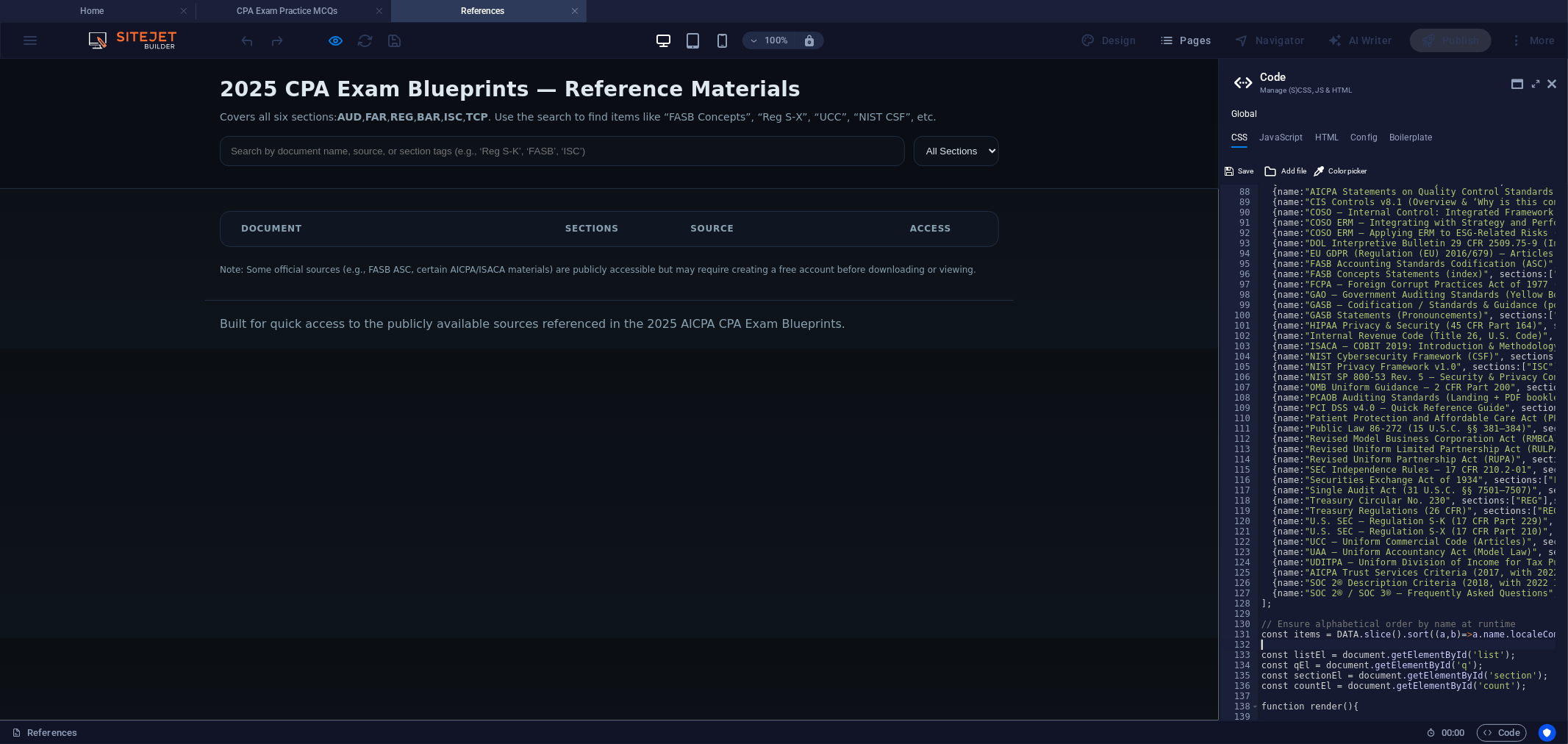
scroll to position [599, 0]
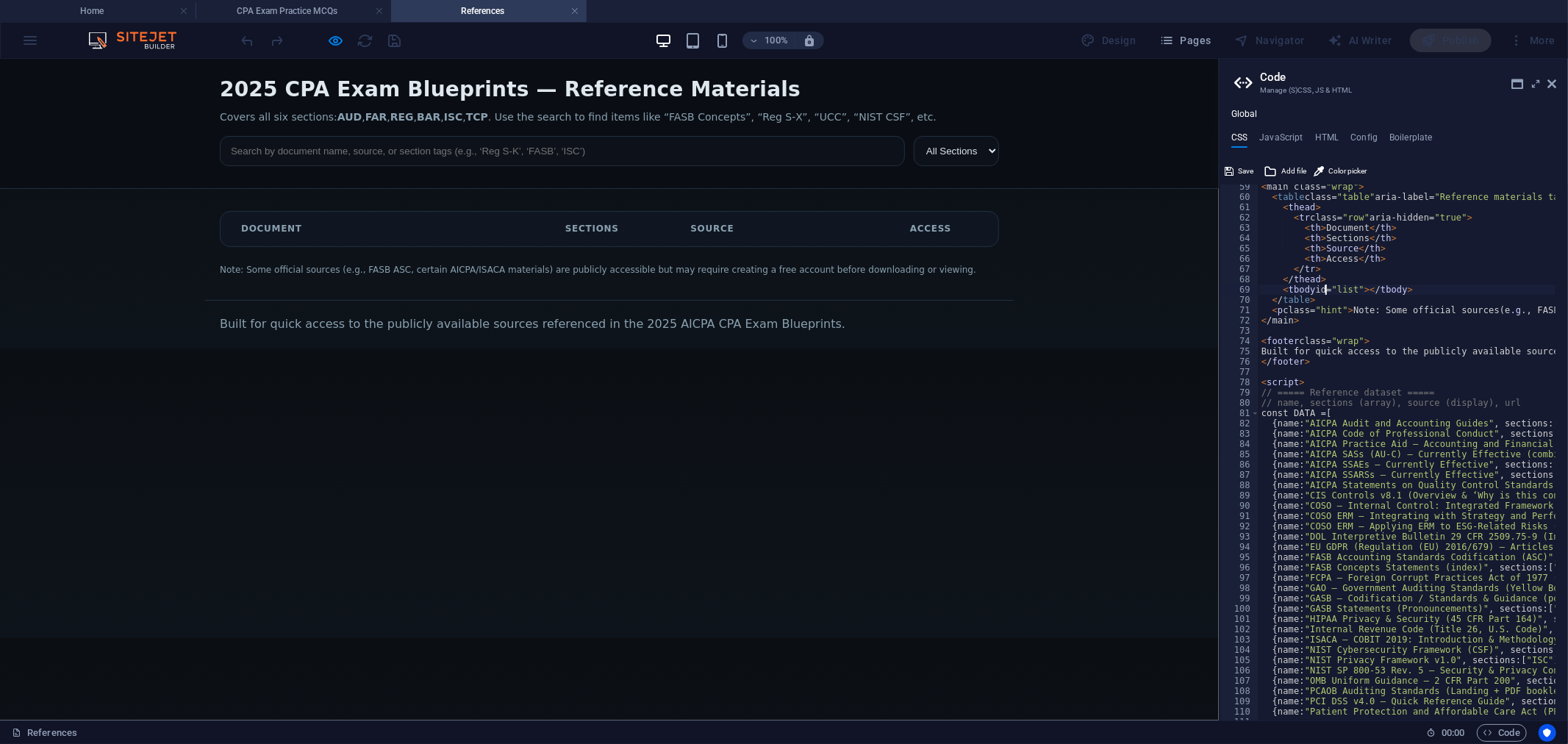
click at [894, 42] on div "100% Design Pages Navigator AI Writer Publish More" at bounding box center [900, 41] width 1322 height 23
click at [448, 42] on div "100% Design Pages Navigator AI Writer Publish More" at bounding box center [900, 41] width 1322 height 23
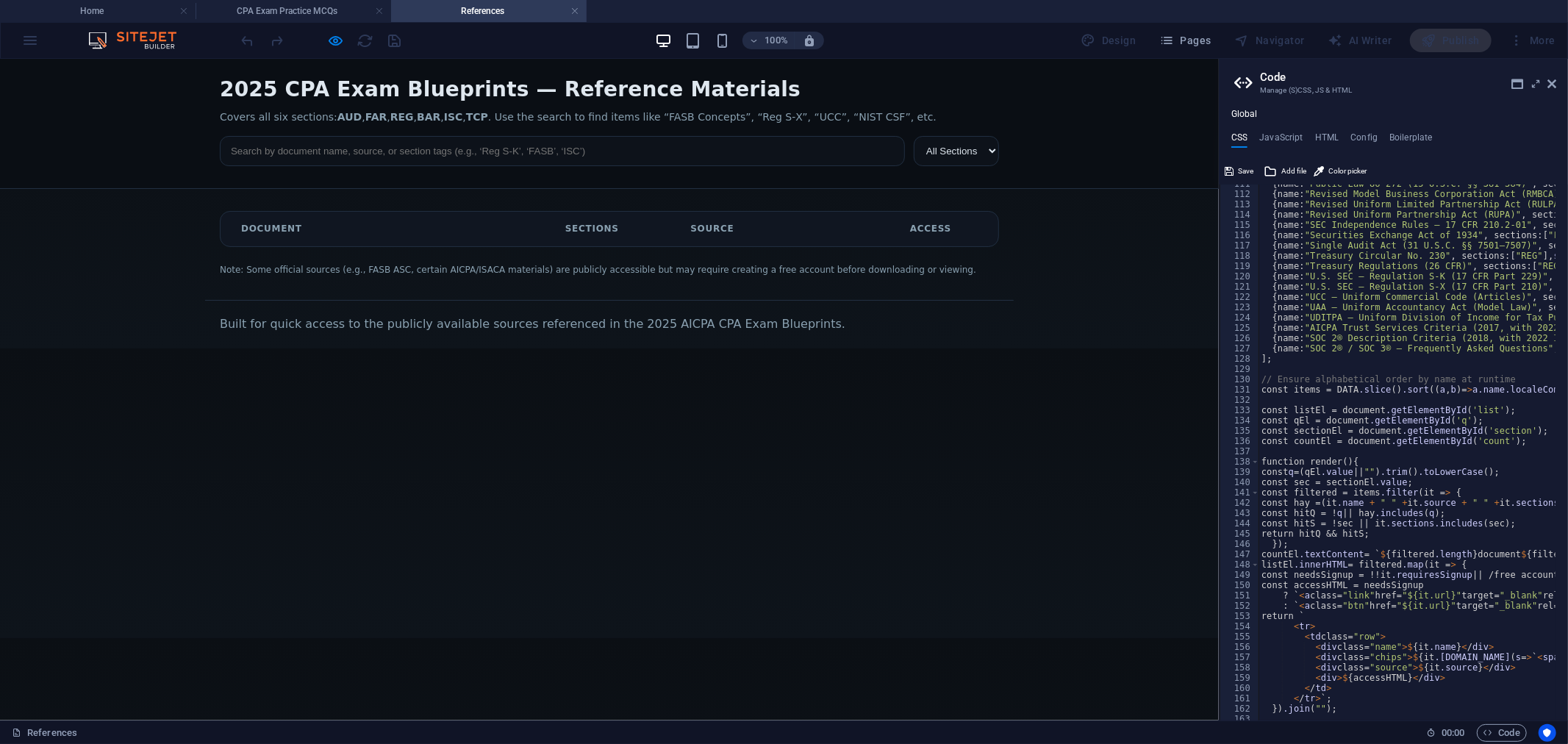
scroll to position [942, 0]
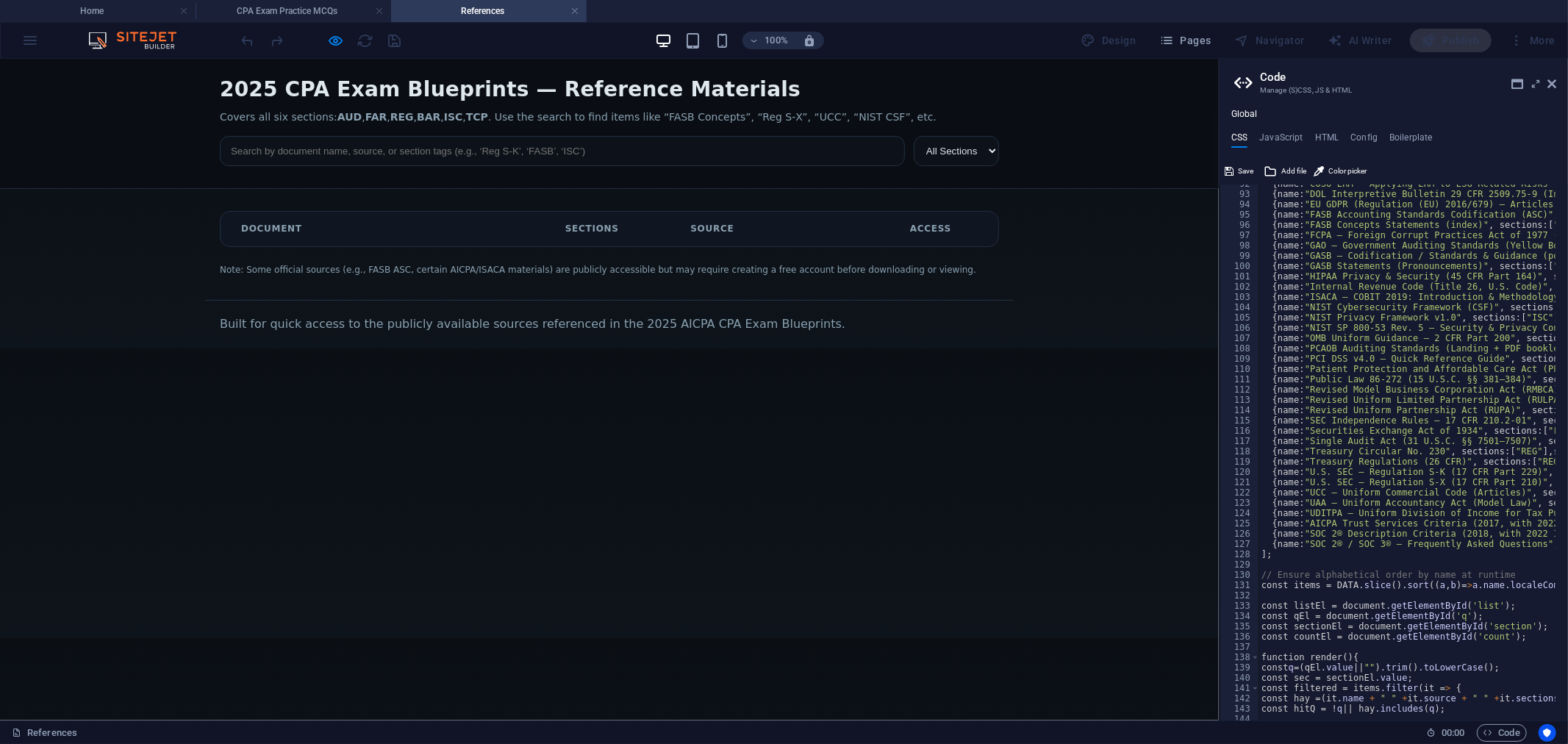
type textarea "{name: "PCAOB Auditing Standards (Landing + PDF booklets)", sections:["AUD"], s…"
click at [643, 347] on html "2025 CPA Exam Blueprints — Reference Materials (AUD, FAR, REG, BAR, ISC, TCP) 2…" at bounding box center [610, 203] width 1219 height 289
click at [681, 92] on div "2025 CPA Exam Blueprints — Reference Materials (AUD, FAR, REG, BAR, ISC, TCP) 2…" at bounding box center [610, 203] width 1219 height 289
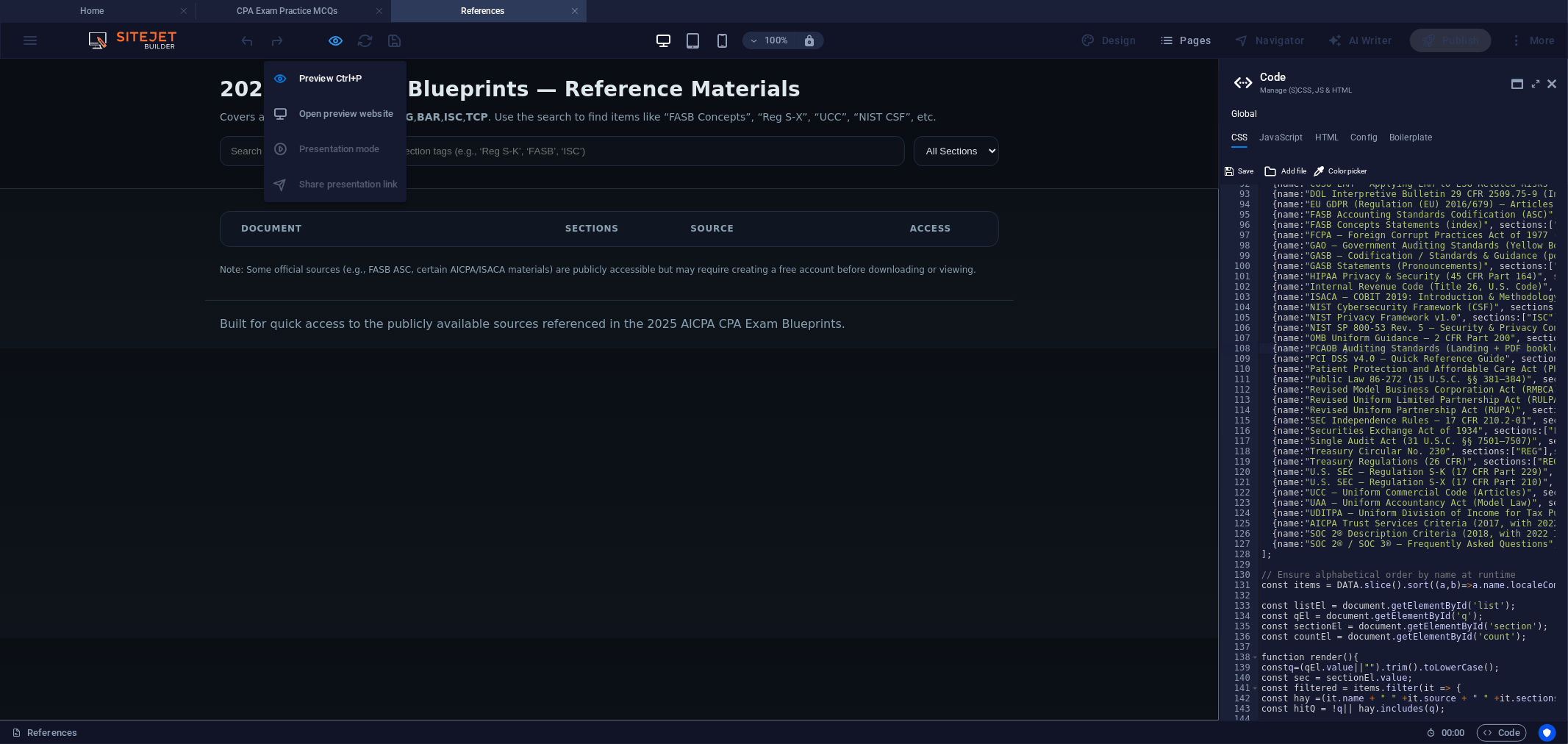
click at [334, 41] on icon "button" at bounding box center [336, 41] width 17 height 17
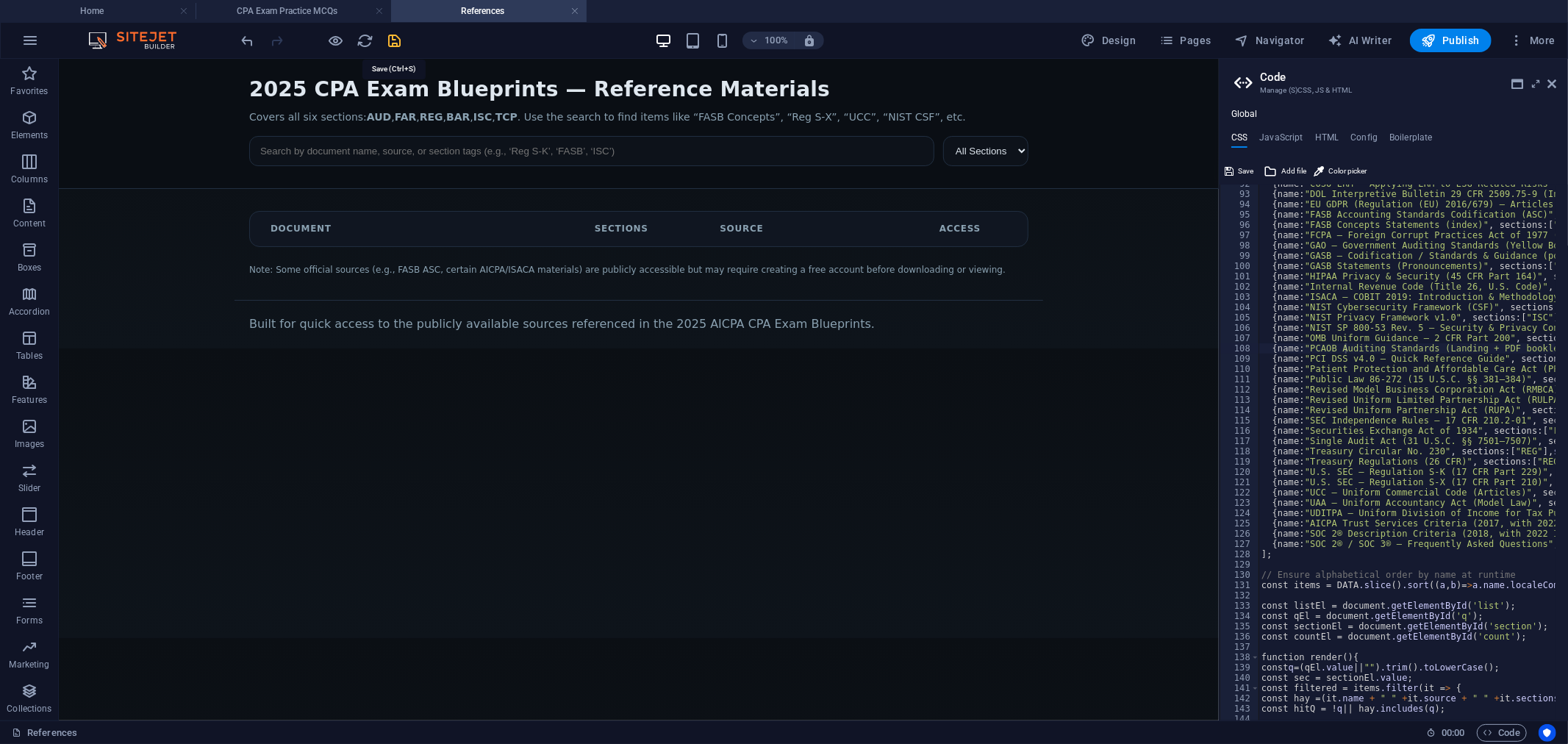
click at [397, 36] on icon "save" at bounding box center [395, 41] width 17 height 17
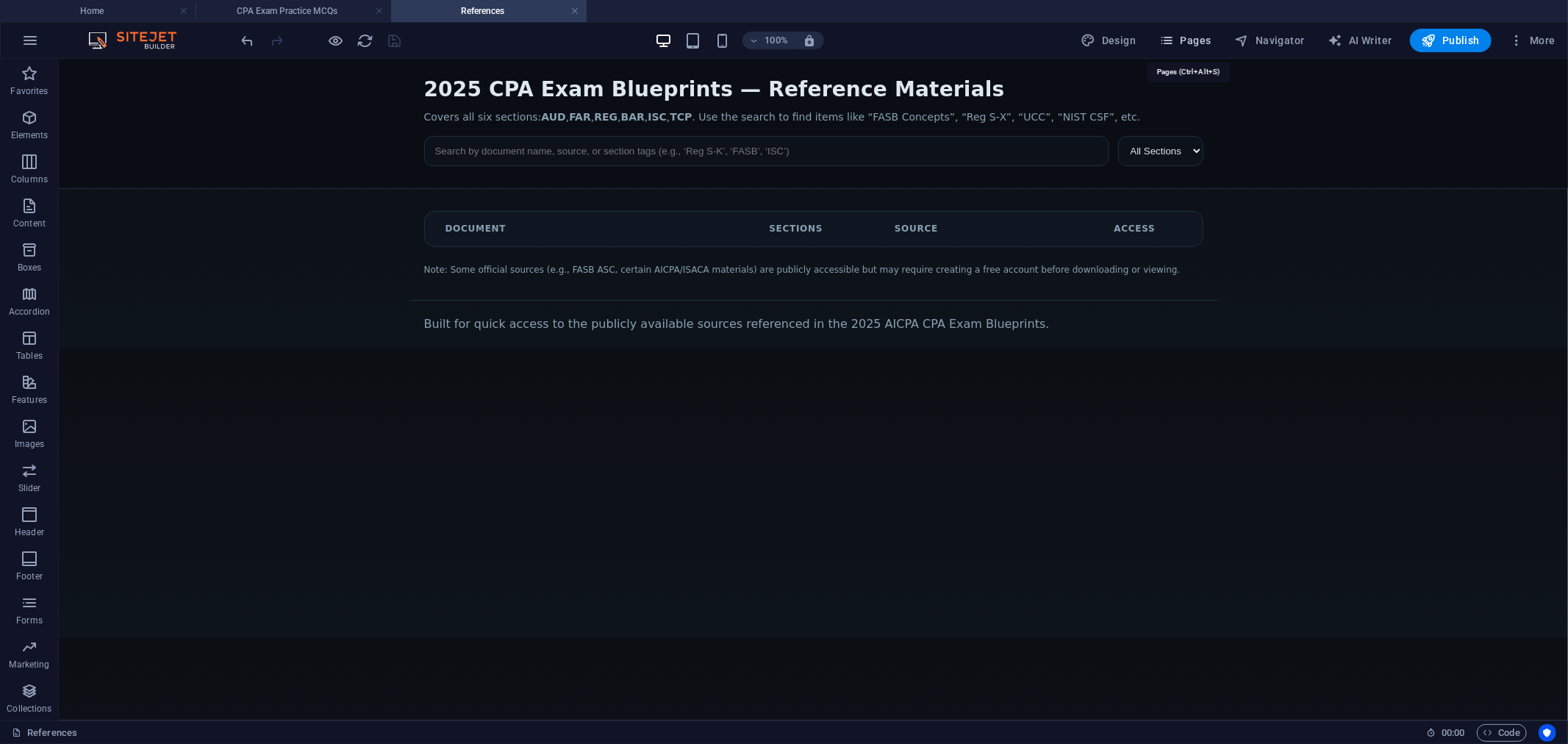
click at [1195, 33] on span "Pages" at bounding box center [1185, 41] width 51 height 15
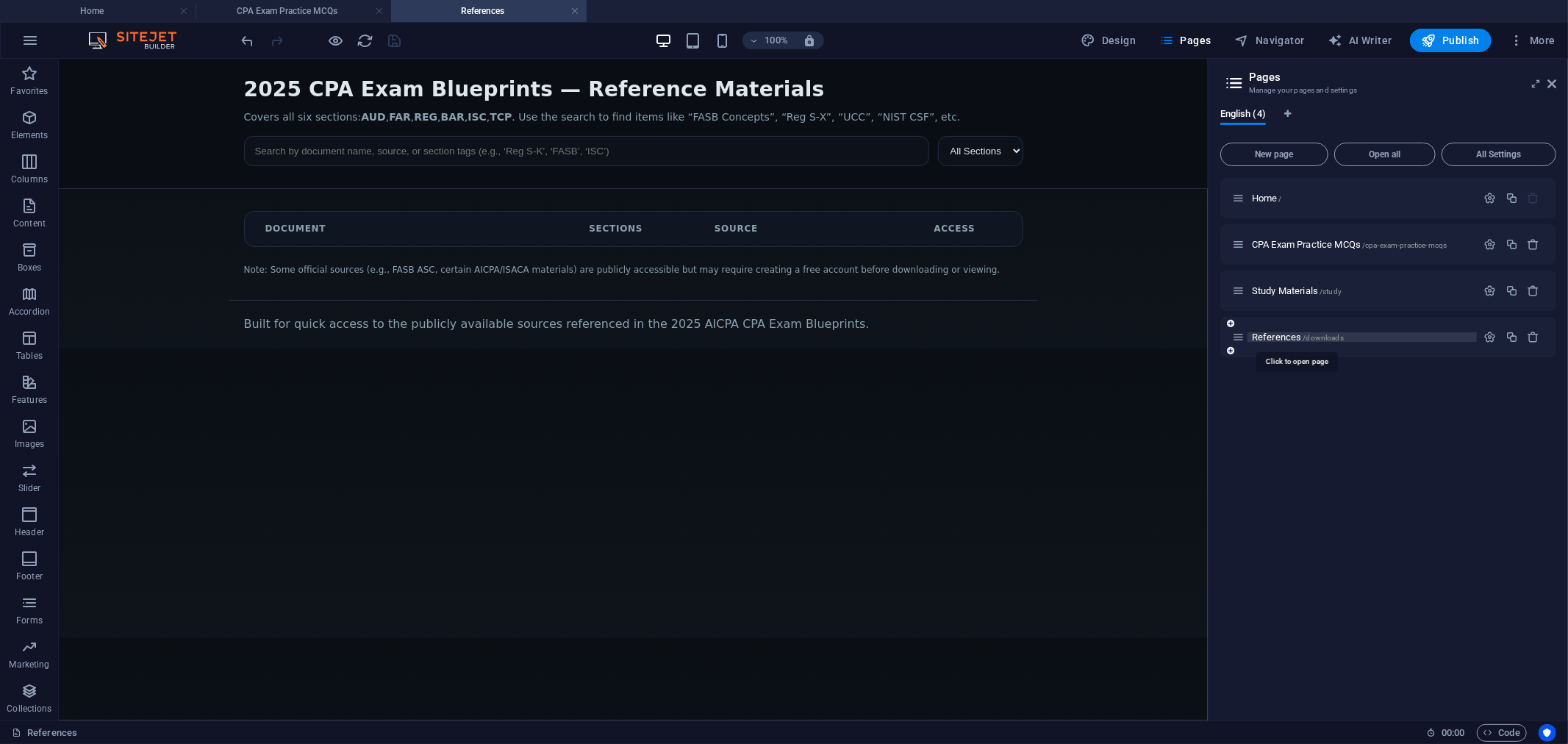
click at [1284, 334] on span "References /downloads" at bounding box center [1298, 336] width 92 height 11
click at [1487, 336] on icon "button" at bounding box center [1490, 336] width 12 height 12
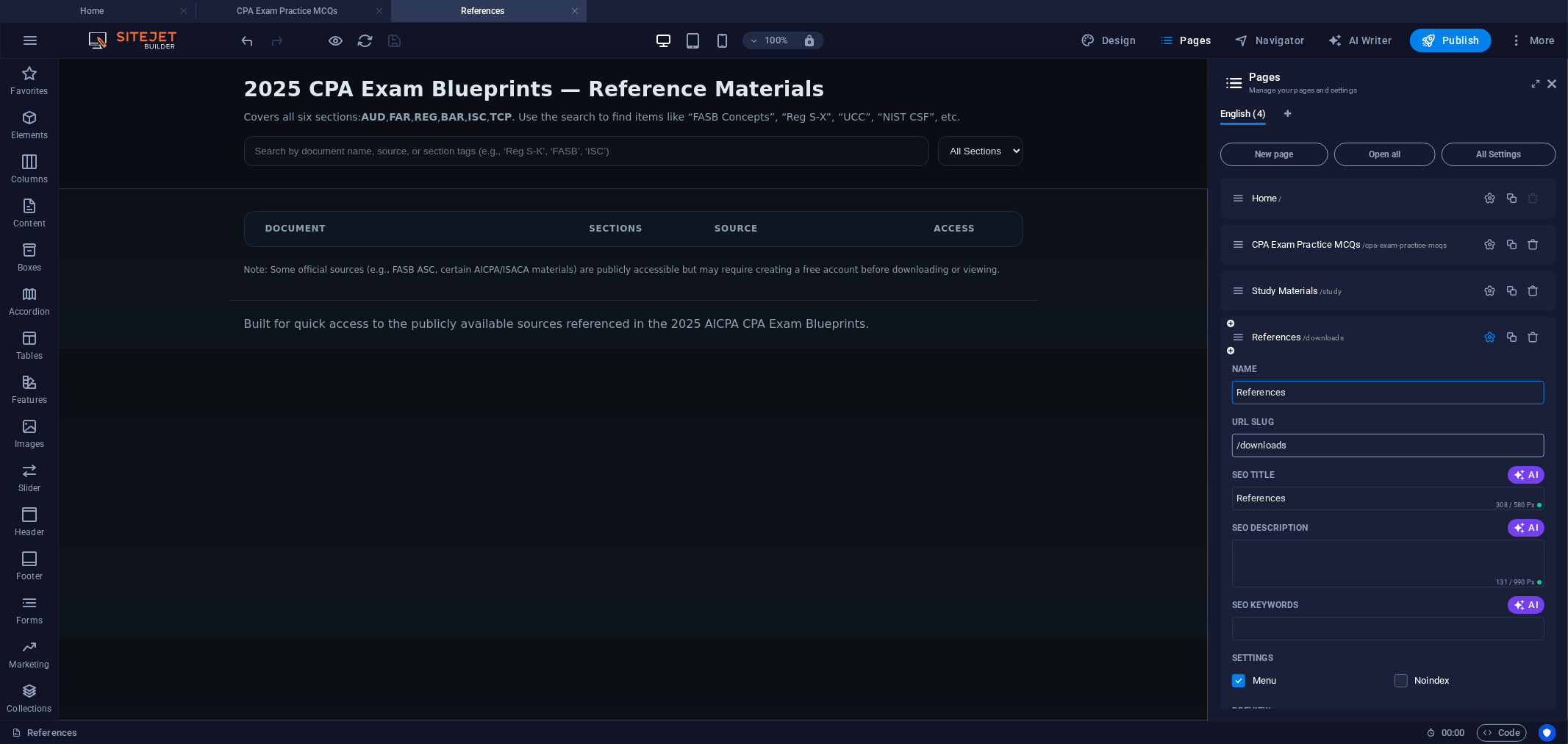
click at [1312, 448] on input "/downloads" at bounding box center [1389, 446] width 313 height 23
type input "/references"
click at [871, 83] on div "2025 CPA Exam Blueprints — Reference Materials (AUD, FAR, REG, BAR, ISC, TCP) 2…" at bounding box center [633, 203] width 1150 height 289
click at [905, 40] on div "100% Design Pages Navigator AI Writer Publish More" at bounding box center [900, 41] width 1322 height 23
click at [399, 36] on icon "save" at bounding box center [395, 41] width 17 height 17
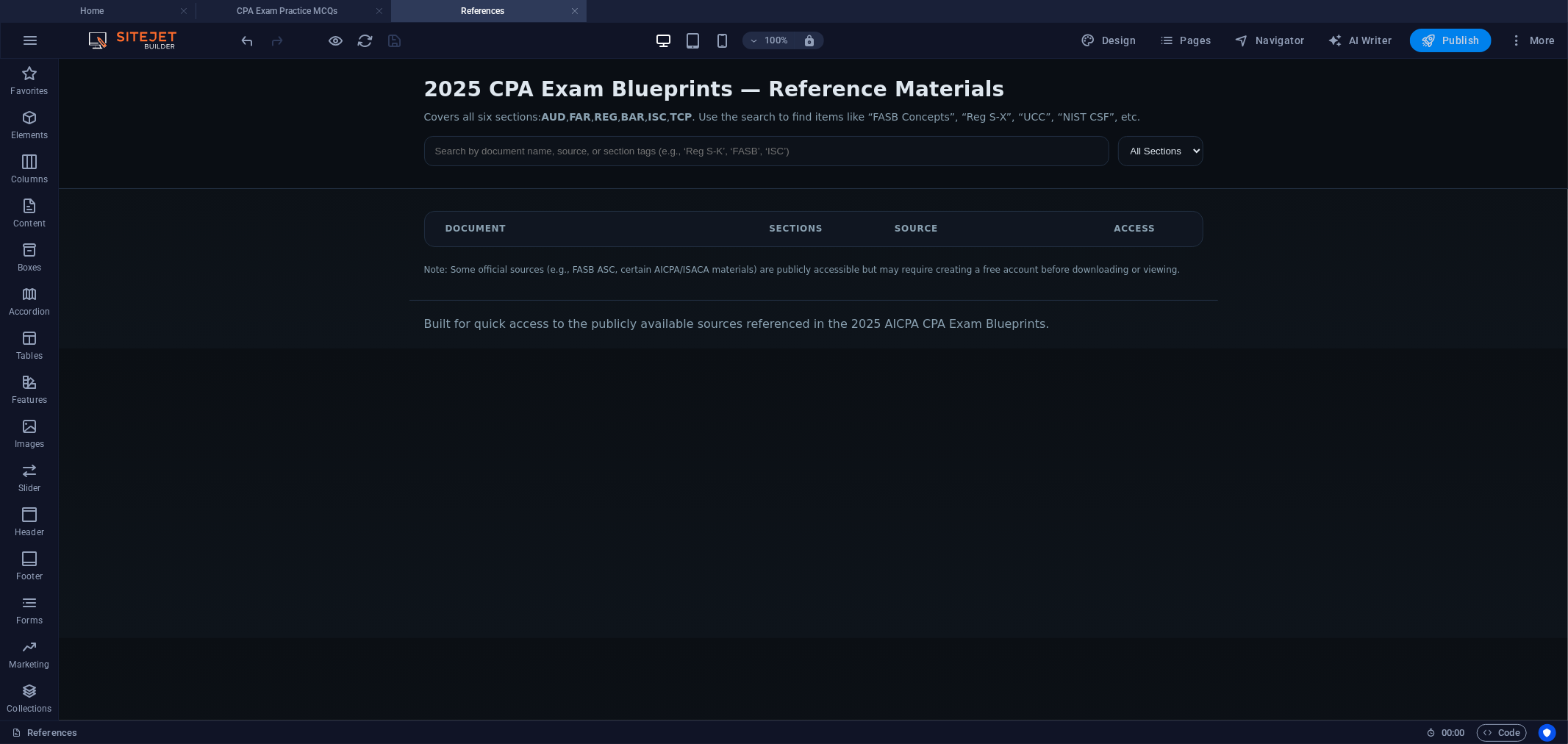
click at [1454, 41] on span "Publish" at bounding box center [1451, 41] width 58 height 15
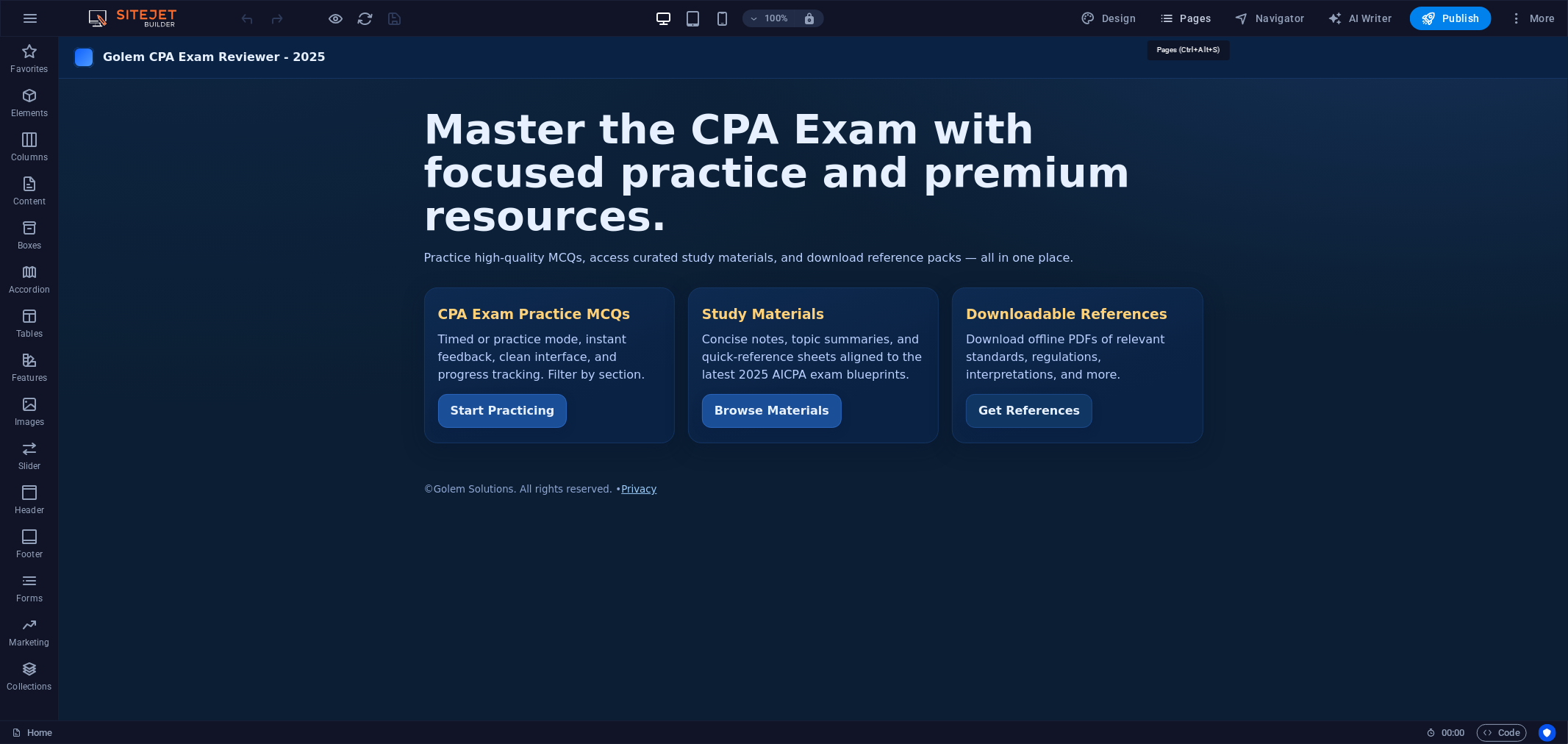
click at [1189, 9] on button "Pages" at bounding box center [1185, 18] width 63 height 23
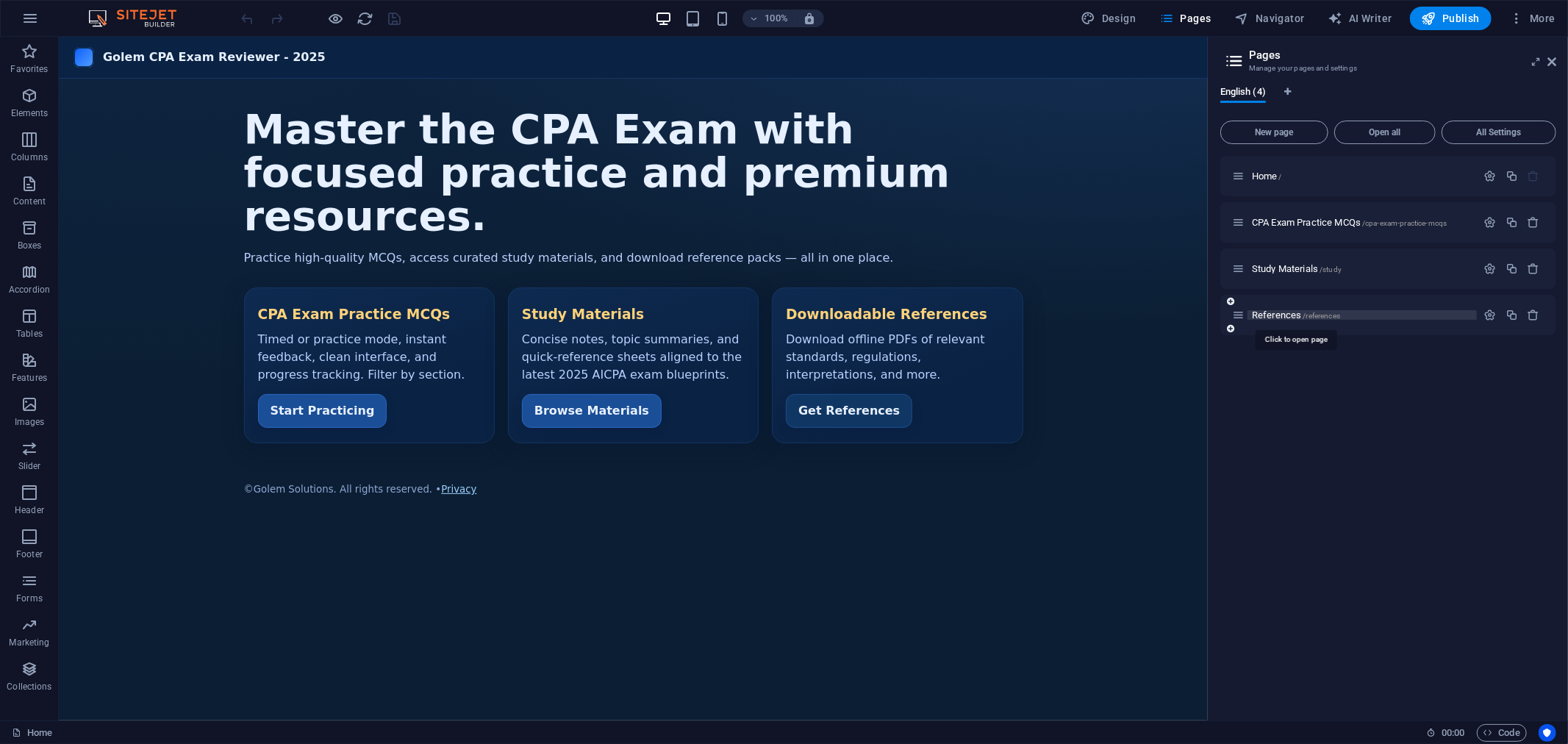
click at [1278, 309] on span "References /references" at bounding box center [1296, 314] width 88 height 11
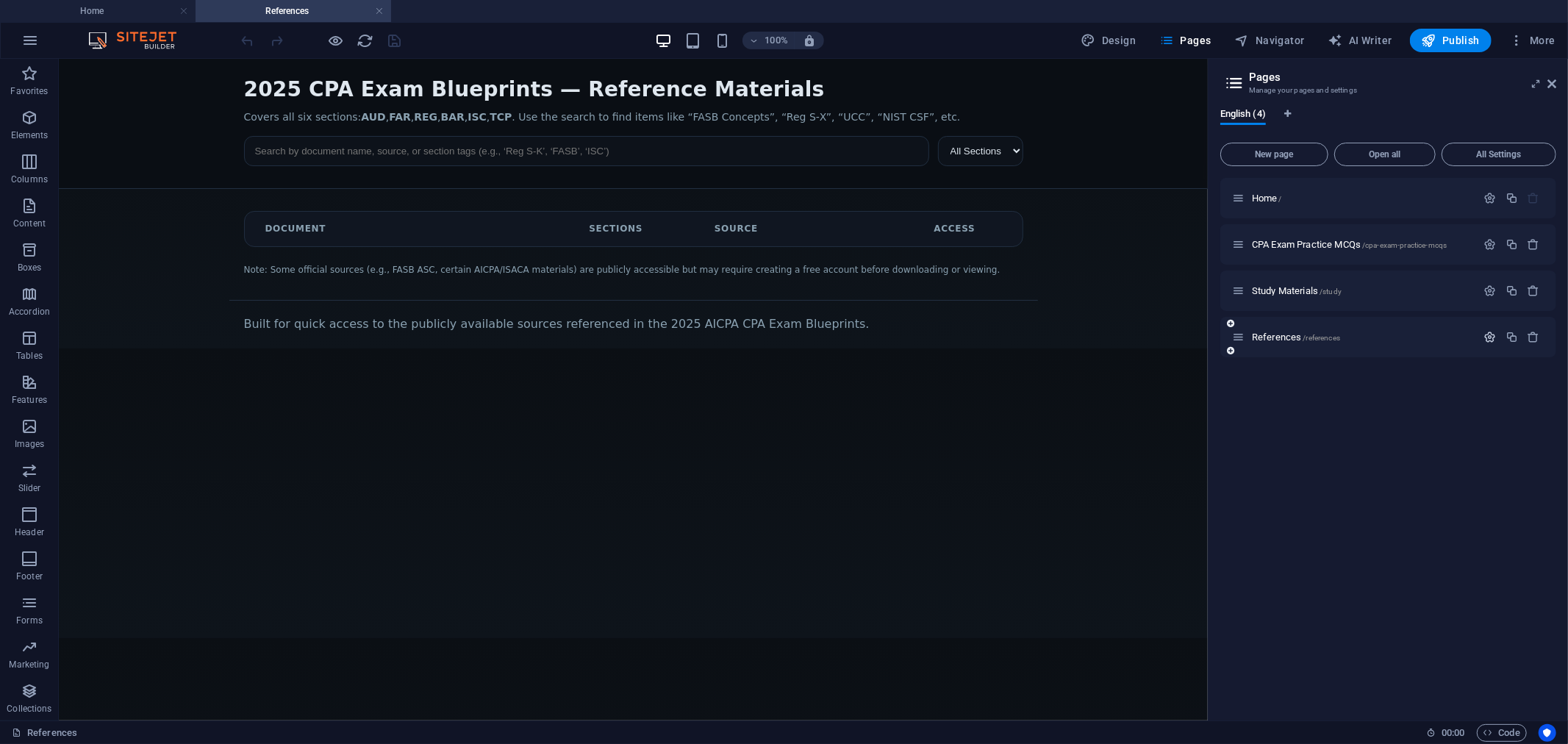
click at [1491, 338] on icon "button" at bounding box center [1490, 336] width 12 height 12
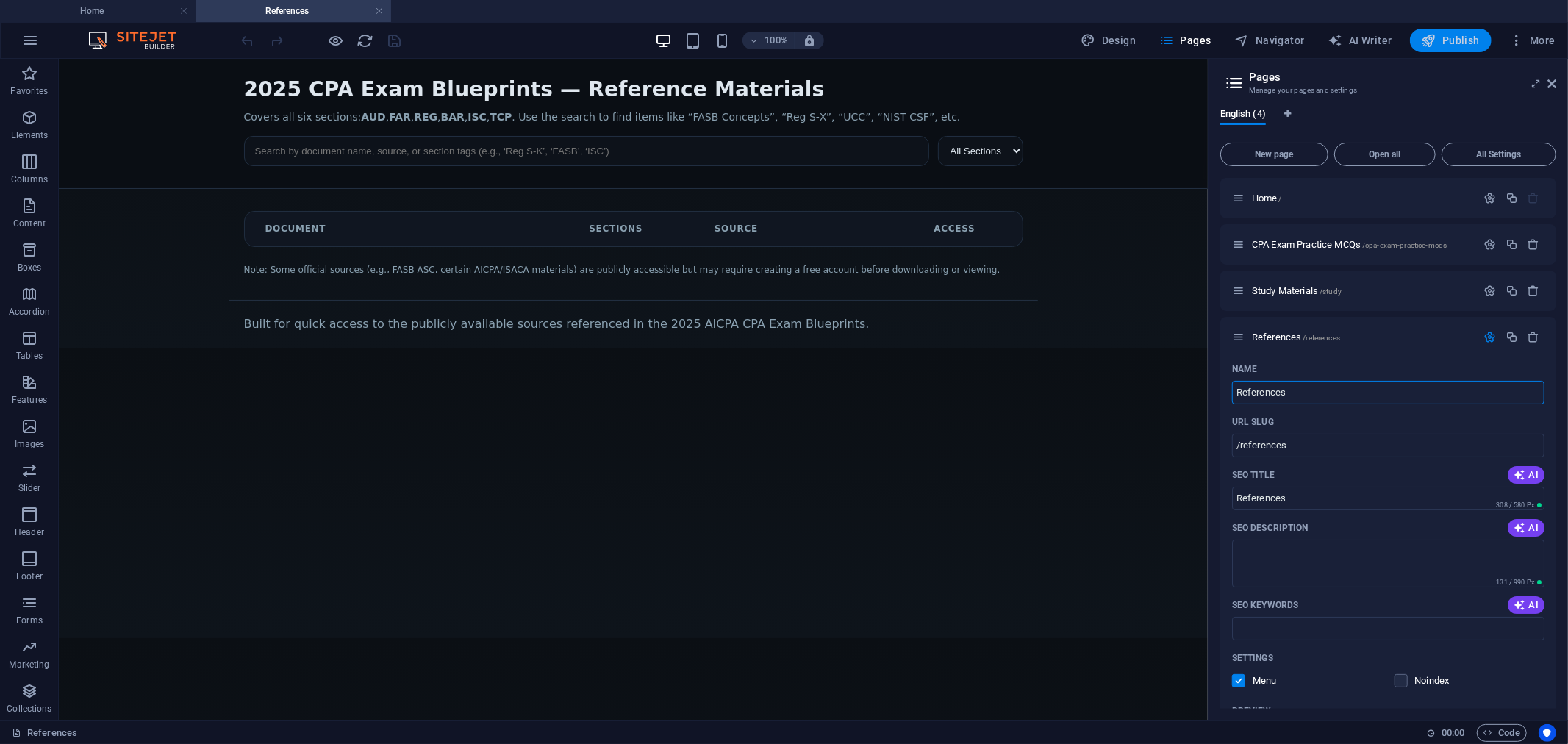
click at [1451, 39] on span "Publish" at bounding box center [1451, 41] width 58 height 15
